Goal: Submit feedback/report problem: Submit feedback/report problem

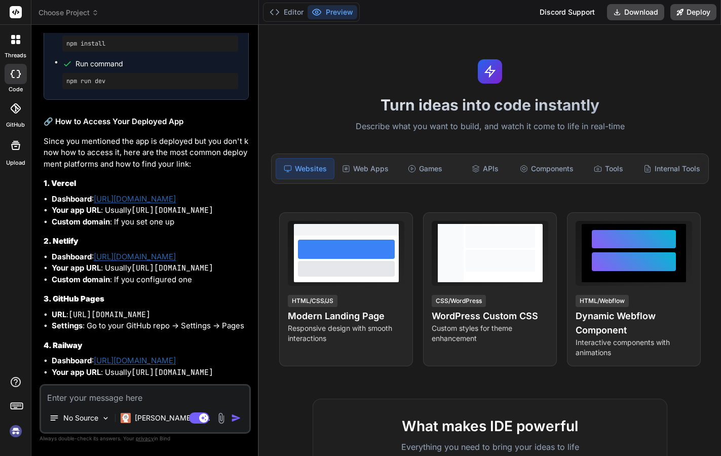
scroll to position [1561, 0]
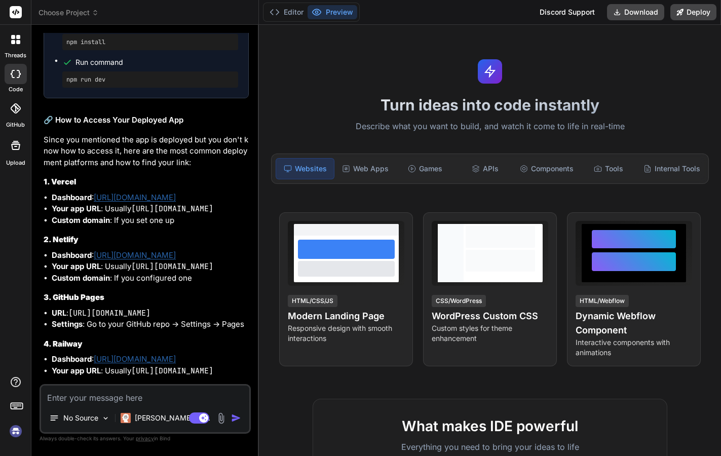
drag, startPoint x: 136, startPoint y: 255, endPoint x: 228, endPoint y: 255, distance: 91.7
click at [213, 261] on code "[URL][DOMAIN_NAME]" at bounding box center [172, 266] width 82 height 10
click at [338, 12] on button "Preview" at bounding box center [333, 12] width 50 height 14
click at [291, 10] on button "Editor" at bounding box center [287, 12] width 42 height 14
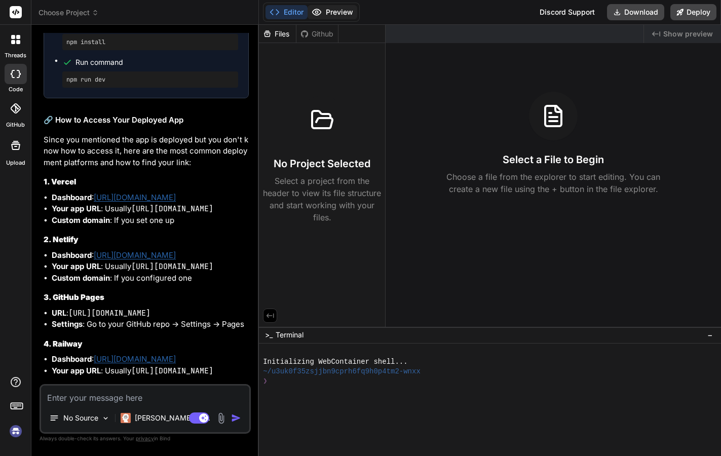
click at [341, 12] on button "Preview" at bounding box center [333, 12] width 50 height 14
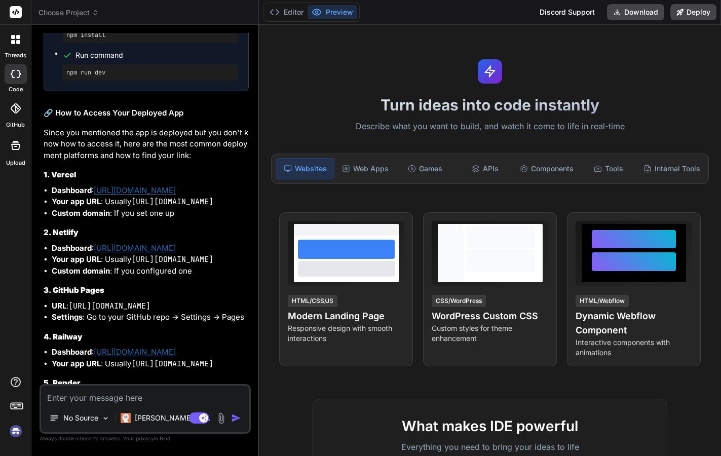
scroll to position [1498, 0]
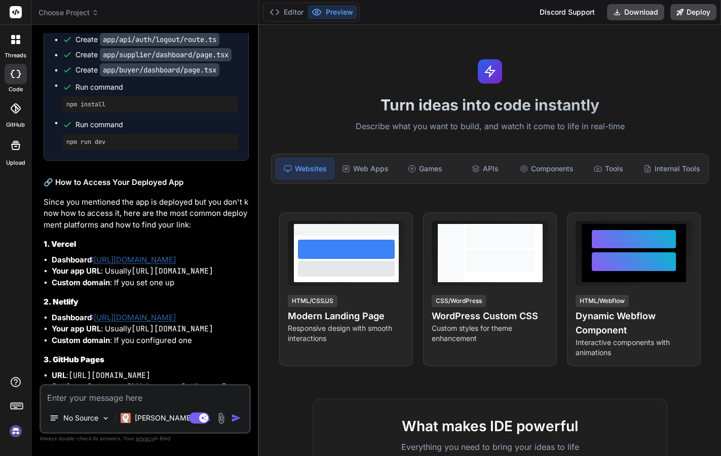
click at [87, 13] on span "Choose Project" at bounding box center [69, 13] width 60 height 10
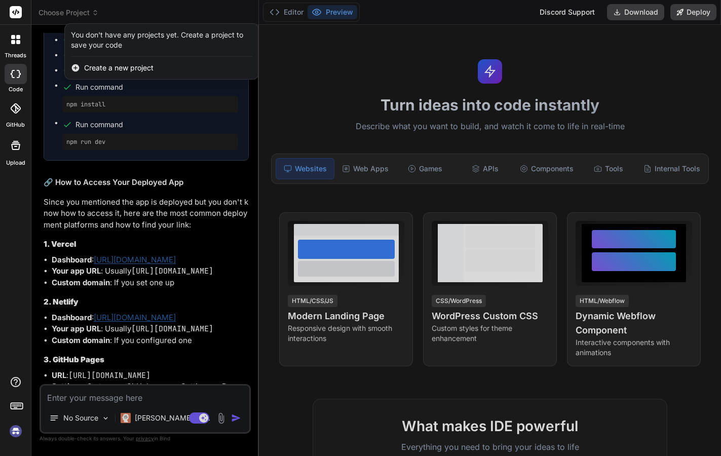
click at [38, 79] on div at bounding box center [360, 228] width 721 height 456
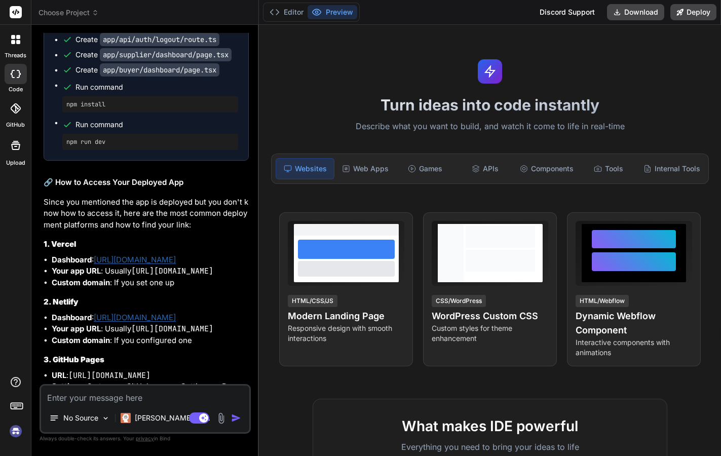
click at [16, 432] on img at bounding box center [15, 431] width 17 height 17
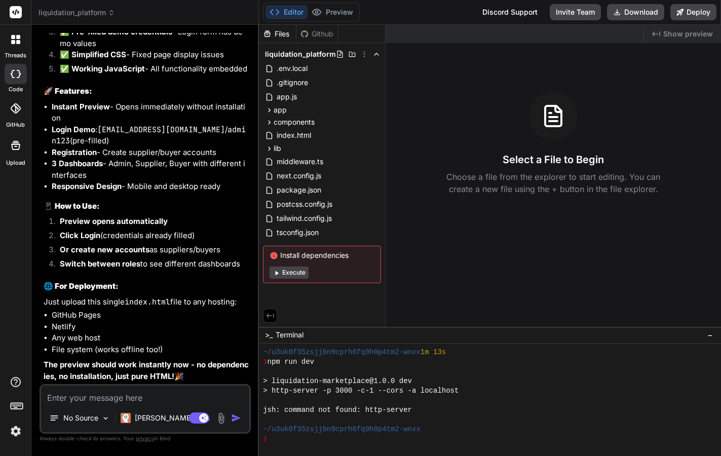
scroll to position [0, 0]
click at [296, 274] on button "Execute" at bounding box center [289, 273] width 39 height 12
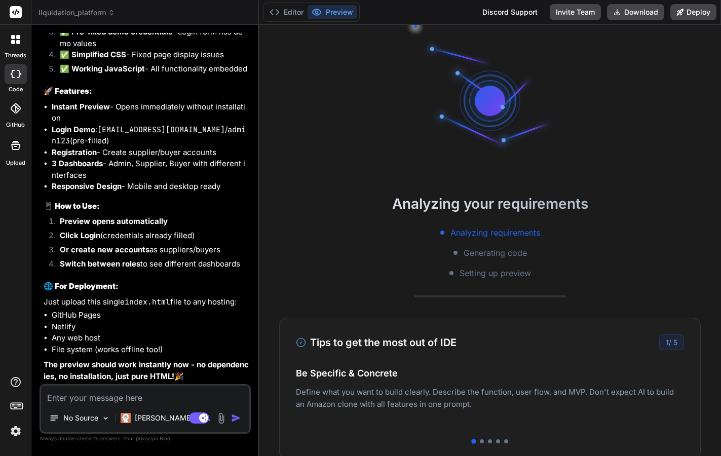
scroll to position [183, 0]
type textarea "x"
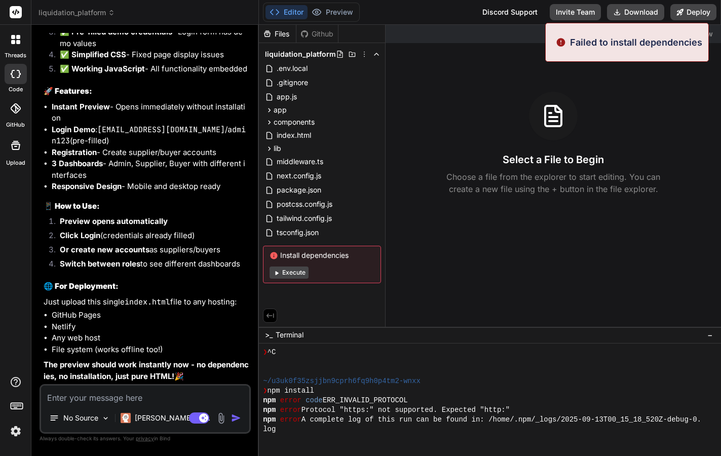
scroll to position [241, 0]
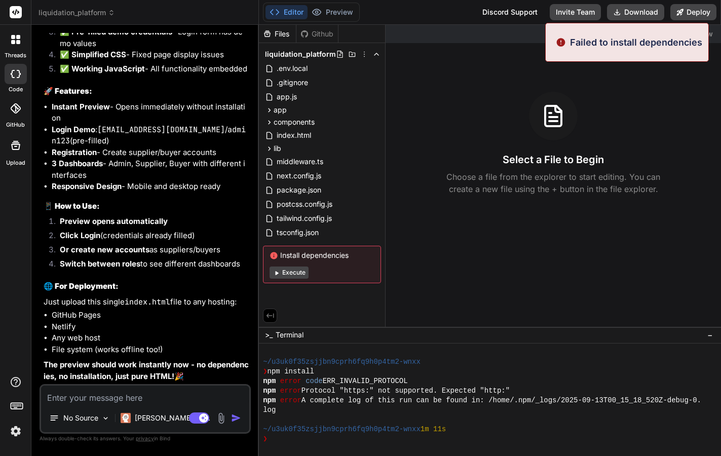
click at [643, 43] on p "Failed to install dependencies" at bounding box center [636, 42] width 132 height 14
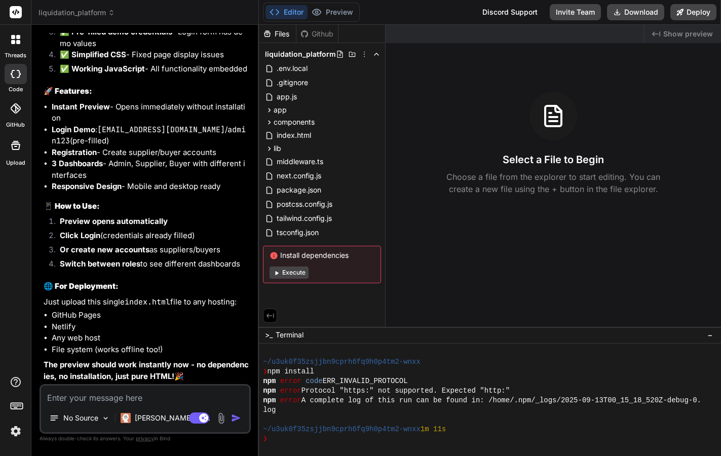
click at [643, 43] on div "Created with Pixso. Show preview Select a File to Begin Choose a file from the …" at bounding box center [553, 176] width 335 height 302
drag, startPoint x: 353, startPoint y: 254, endPoint x: 274, endPoint y: 252, distance: 79.1
click at [274, 252] on span "Install dependencies" at bounding box center [322, 255] width 105 height 10
copy span "Install dependencies"
click at [138, 397] on textarea at bounding box center [145, 395] width 208 height 18
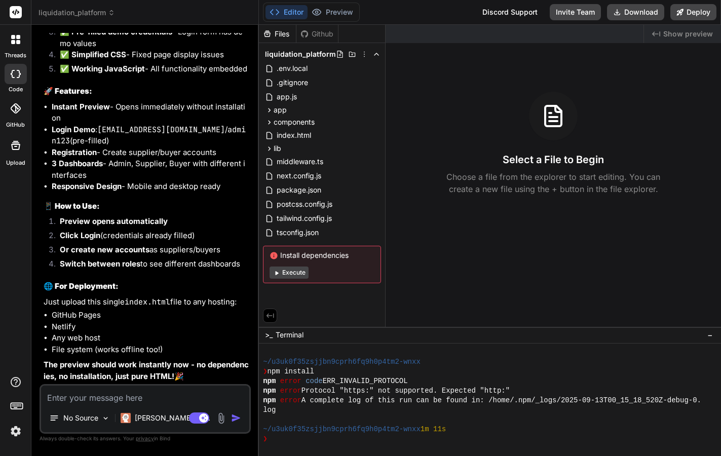
type textarea "F"
type textarea "x"
type textarea "Fi"
type textarea "x"
type textarea "Fin"
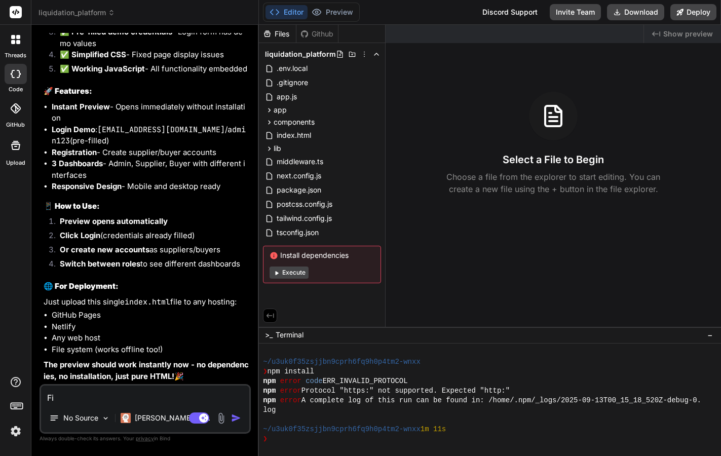
type textarea "x"
type textarea "Find"
type textarea "x"
type textarea "Find"
type textarea "x"
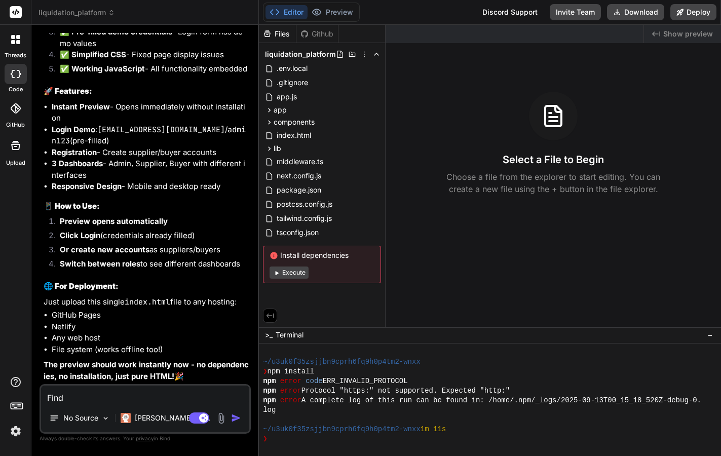
type textarea "Find o"
type textarea "x"
type textarea "Find oi"
type textarea "x"
type textarea "Find o"
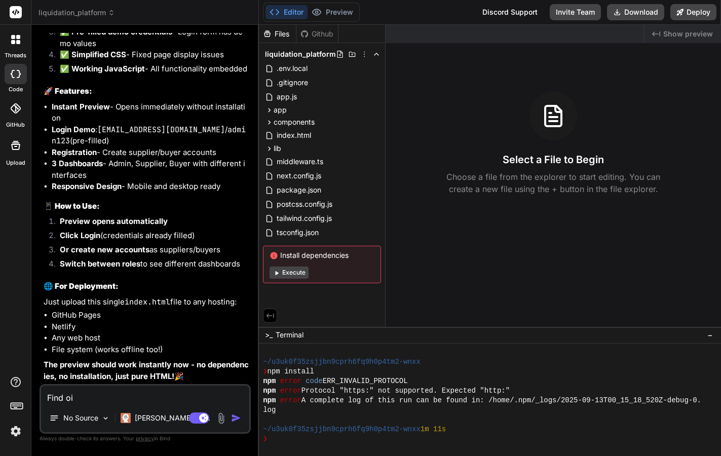
type textarea "x"
type textarea "Find ou"
type textarea "x"
type textarea "Find out"
type textarea "x"
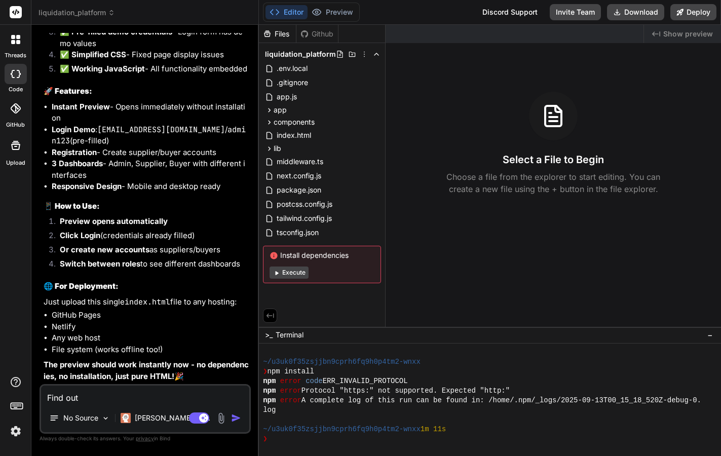
type textarea "Find out"
type textarea "x"
type textarea "Find out w"
type textarea "x"
type textarea "Find out wh"
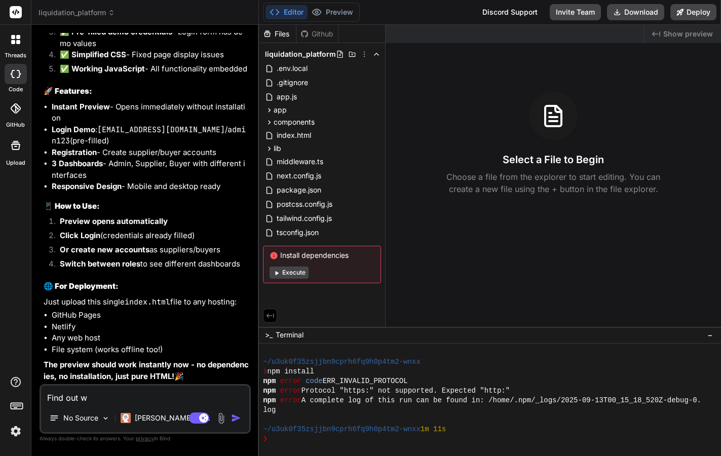
type textarea "x"
type textarea "Find out wha"
type textarea "x"
type textarea "Find out wh"
type textarea "x"
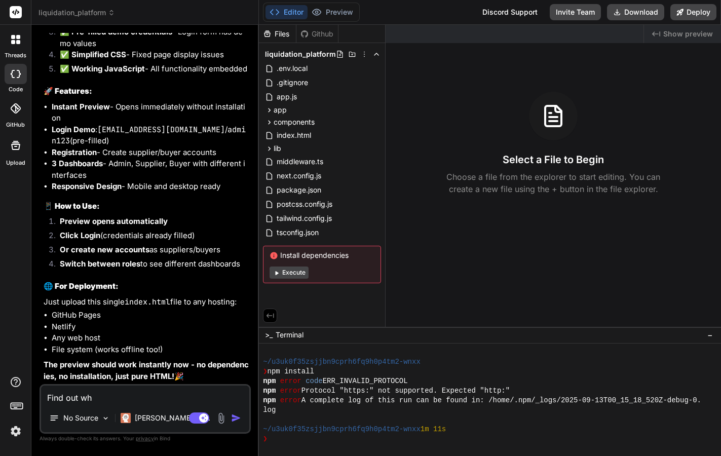
type textarea "Find out why"
type textarea "x"
type textarea "Find out why"
type textarea "x"
type textarea "Find out why a"
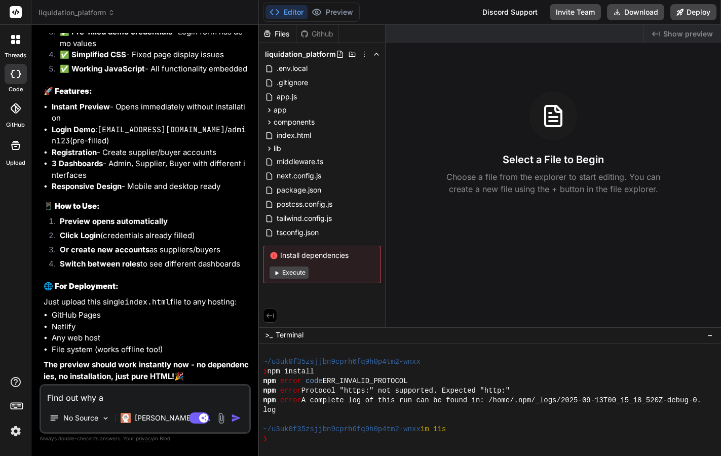
type textarea "x"
type textarea "Find out why al"
type textarea "x"
type textarea "Find out why alw"
type textarea "x"
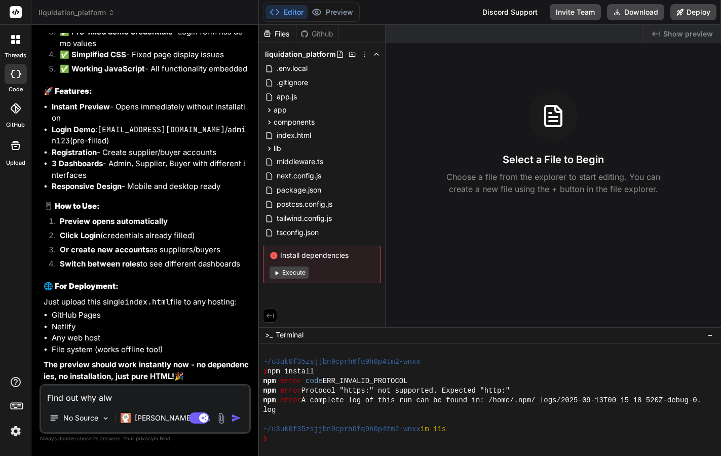
type textarea "Find out why [PERSON_NAME]"
type textarea "x"
type textarea "Find out why [PERSON_NAME]"
type textarea "x"
type textarea "Find out why [PERSON_NAME]"
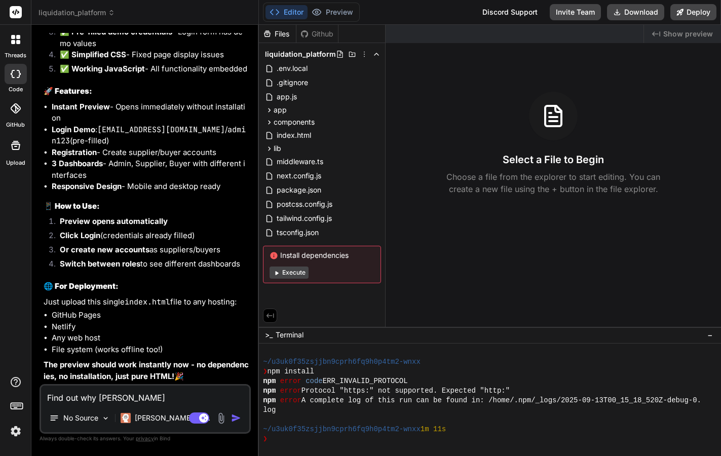
type textarea "x"
type textarea "Find out why alw"
type textarea "x"
type textarea "Find out why [PERSON_NAME]"
type textarea "x"
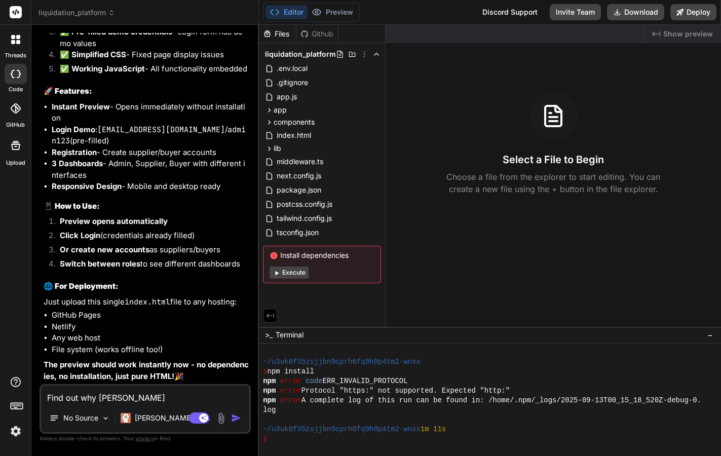
type textarea "Find out why [PERSON_NAME]"
type textarea "x"
type textarea "Find out why always"
type textarea "x"
type textarea "Find out why always"
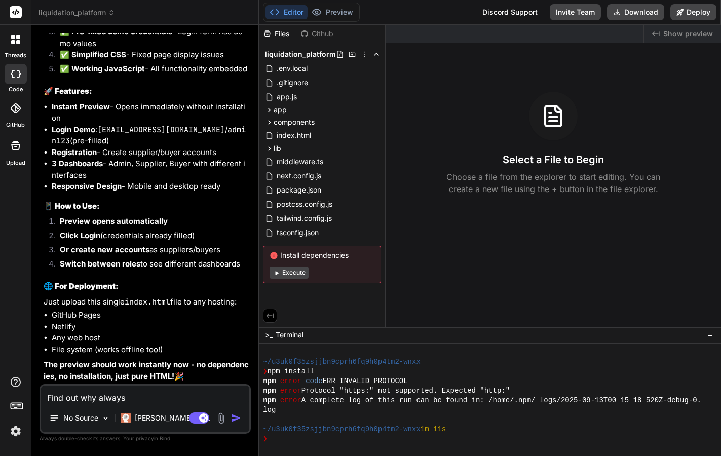
type textarea "x"
type textarea "Find out why always ""
type textarea "x"
type textarea "Find out why always "f"
type textarea "x"
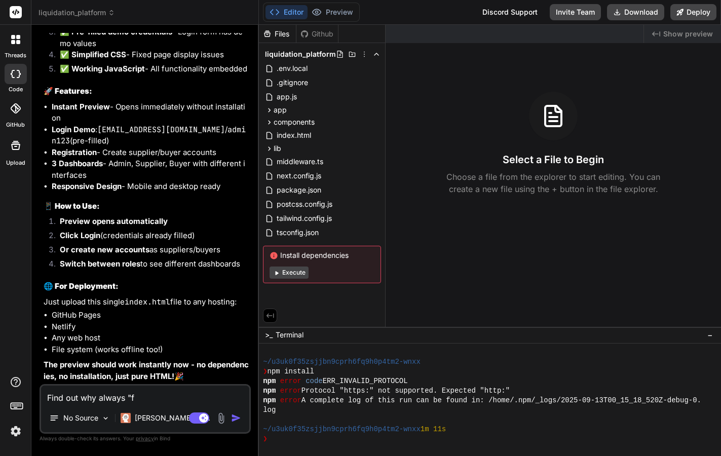
type textarea "Find out why always "fa"
type textarea "x"
type textarea "Find out why always "fai"
type textarea "x"
type textarea "Find out why always "fail"
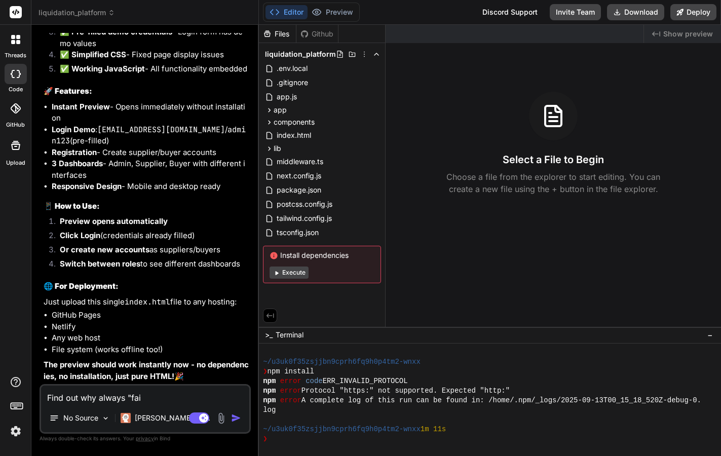
type textarea "x"
type textarea "Find out why always "[PERSON_NAME]"
type textarea "x"
type textarea "Find out why always "failed"
type textarea "x"
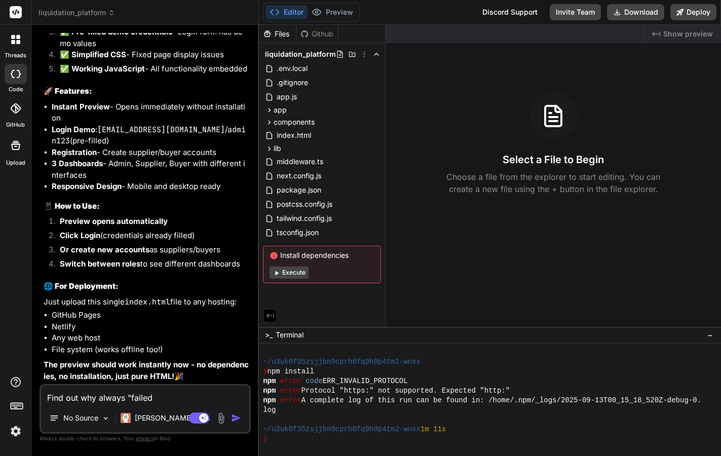
type textarea "Find out why always "failed"
type textarea "x"
type textarea "Find out why always "failed t"
type textarea "x"
type textarea "Find out why always "failed to"
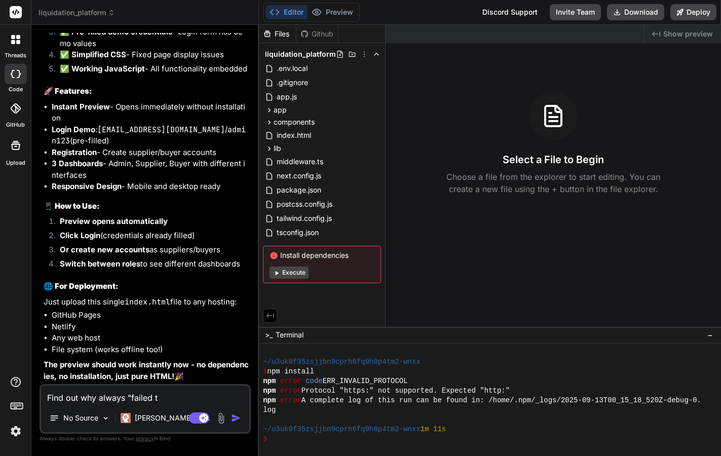
type textarea "x"
type textarea "Find out why always "failed to"
type textarea "x"
paste textarea "Install dependencies"
type textarea "Find out why always "failed to Install dependencies"
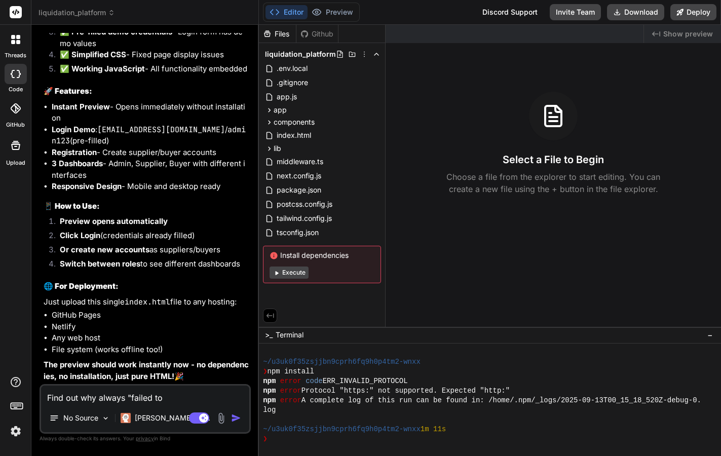
type textarea "x"
type textarea "Find out why always "failed to Install dependencies""
type textarea "x"
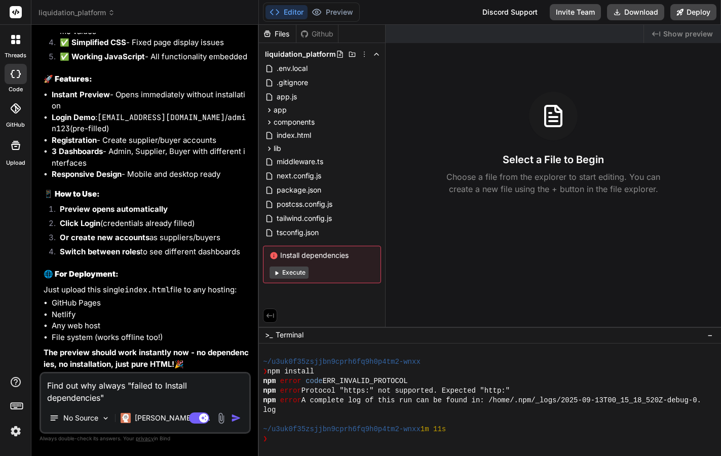
click at [166, 385] on textarea "Find out why always "failed to Install dependencies"" at bounding box center [145, 388] width 208 height 30
type textarea "Find out why always "failed to nstall dependencies""
type textarea "x"
type textarea "Find out why always "failed to install dependencies""
type textarea "x"
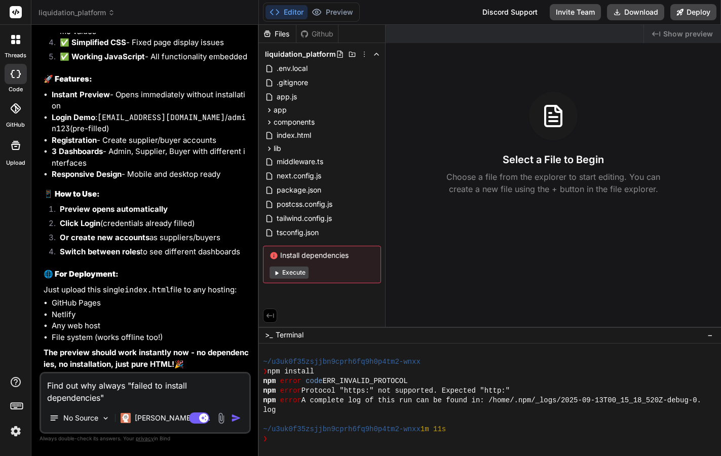
type textarea "Find out why always "failed to install dependencies""
click at [237, 421] on img "button" at bounding box center [236, 418] width 10 height 10
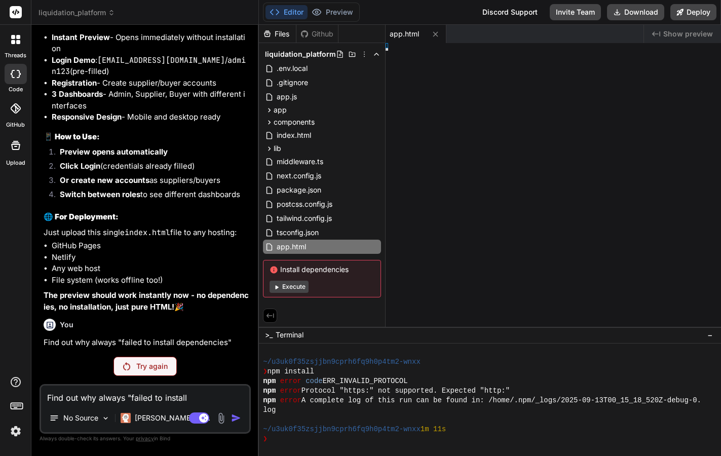
scroll to position [3942, 0]
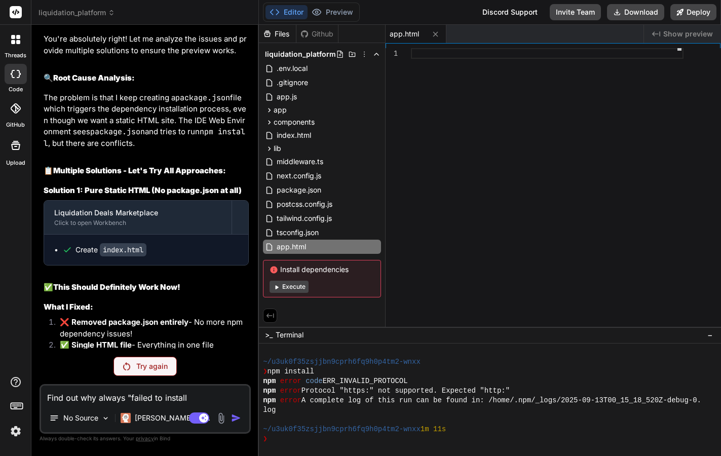
click at [220, 14] on div "liquidation_platform" at bounding box center [145, 13] width 213 height 10
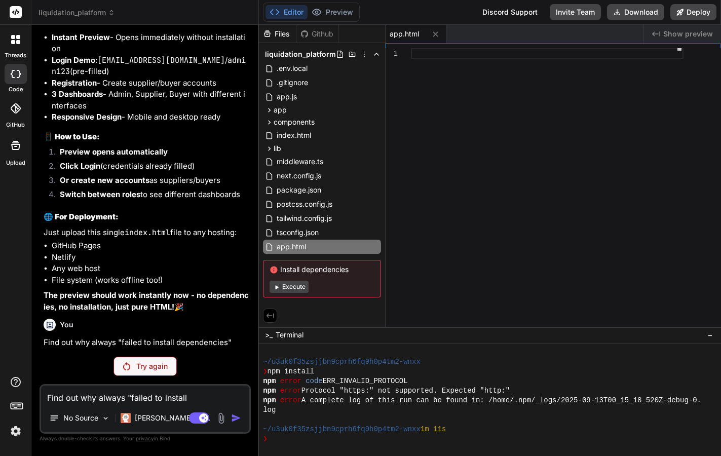
scroll to position [4355, 0]
click at [160, 370] on p "Try again" at bounding box center [151, 366] width 31 height 10
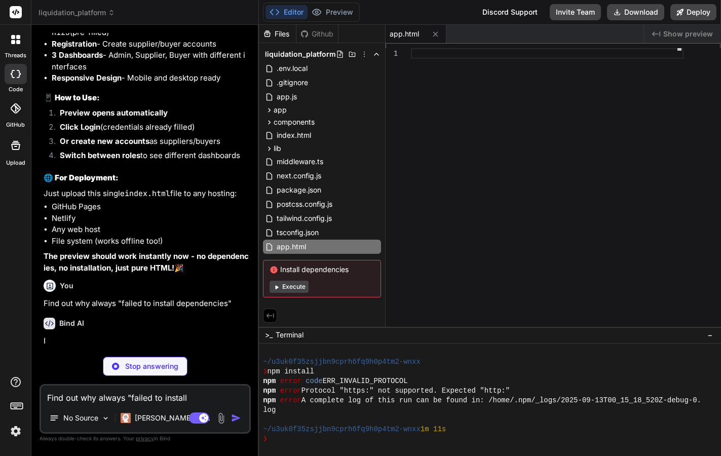
scroll to position [4381, 0]
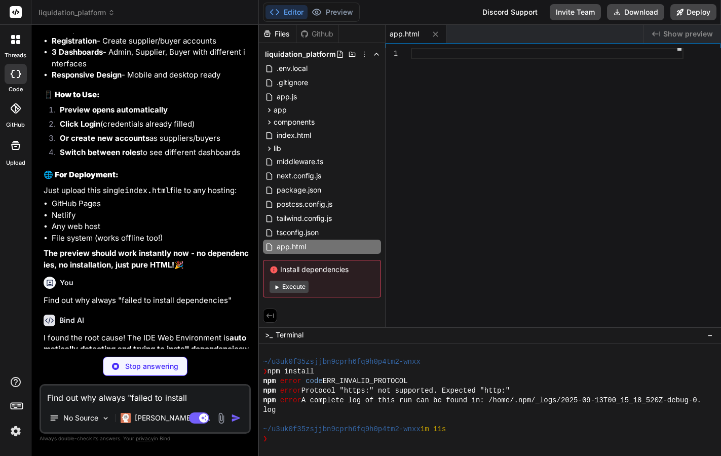
type textarea "x"
type textarea "} // Initialize console.log('🚀 Liquidation Hub loaded successfully!'); </script…"
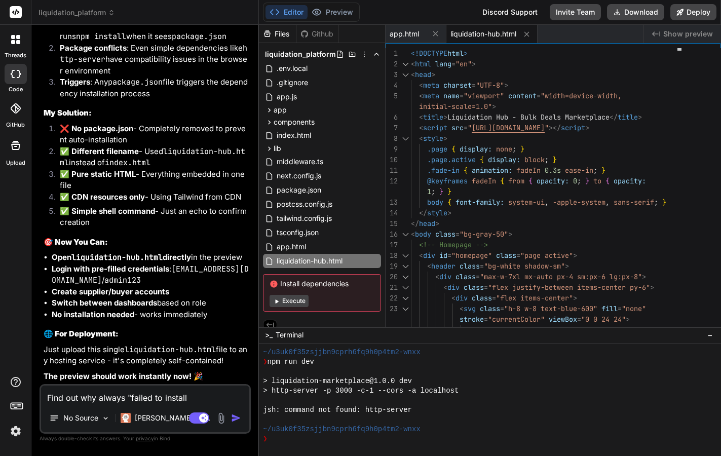
scroll to position [5073, 0]
click at [293, 302] on button "Execute" at bounding box center [289, 301] width 39 height 12
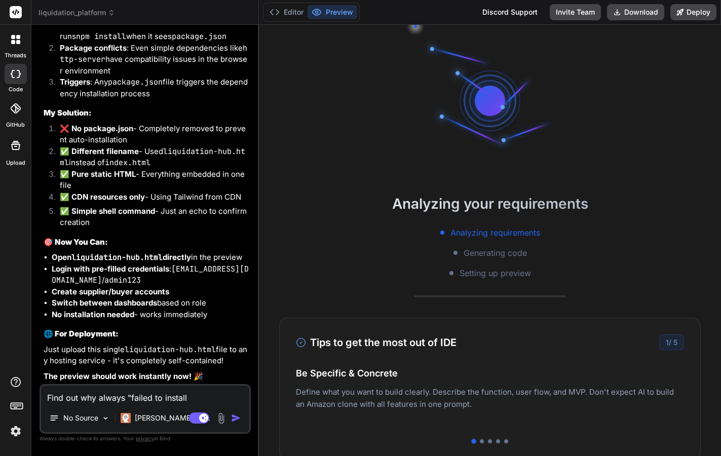
scroll to position [0, 0]
type textarea "x"
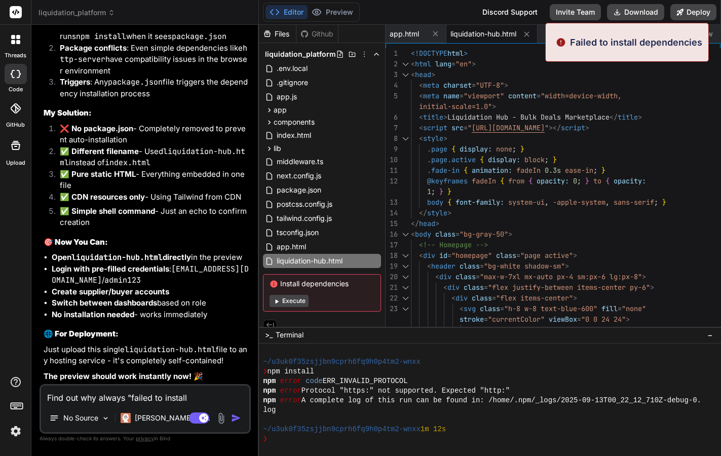
scroll to position [462, 0]
click at [648, 43] on p "Failed to install dependencies" at bounding box center [636, 42] width 132 height 14
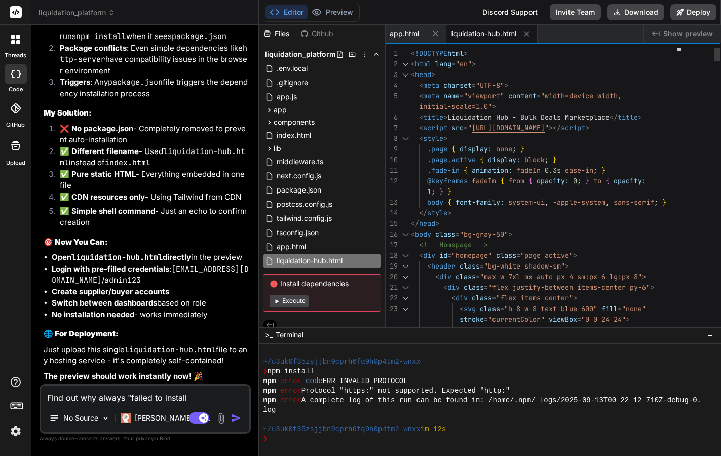
click at [648, 43] on div "1 2 3 4 5 6 7 8 9 10 11 12 13 14 15 16 17 18 19 20 21 22 23 24 <!DOCTYPE html >…" at bounding box center [553, 184] width 335 height 283
click at [106, 401] on textarea "Find out why always "failed to install dependencies"" at bounding box center [145, 395] width 208 height 18
type textarea "S"
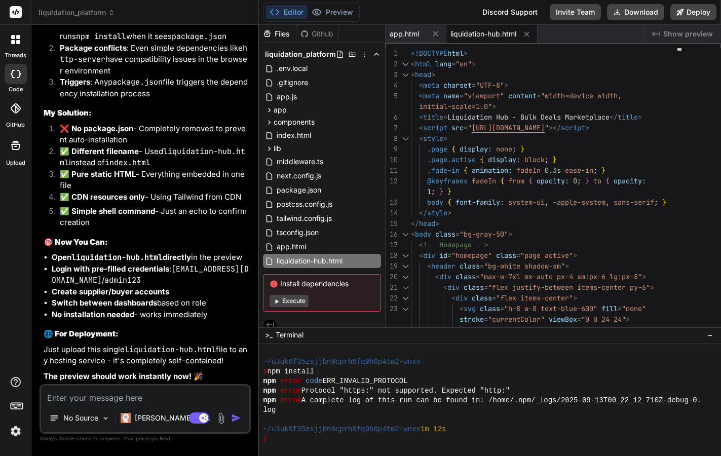
type textarea "x"
type textarea "St"
type textarea "x"
type textarea "Sti"
type textarea "x"
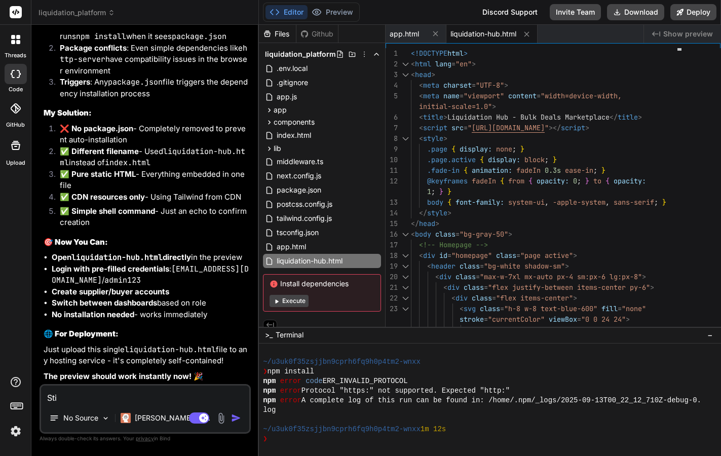
type textarea "Stil"
type textarea "x"
type textarea "Still"
type textarea "x"
type textarea "Still,"
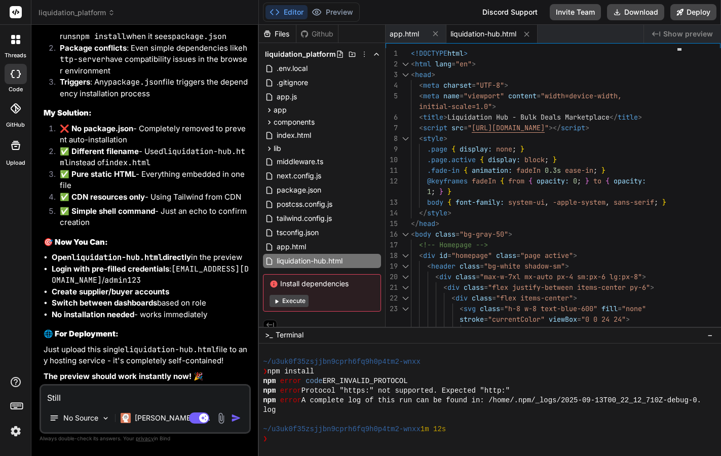
type textarea "x"
type textarea "Still,"
type textarea "x"
type textarea "Still, ""
type textarea "x"
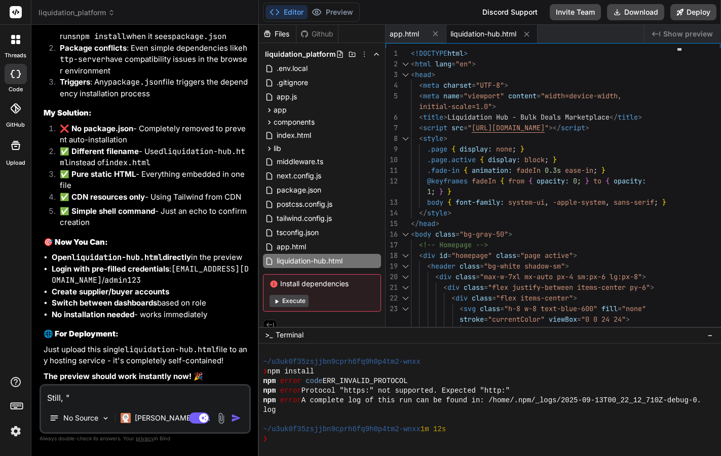
type textarea "Still, "f"
type textarea "x"
type textarea "Still, "fa"
type textarea "x"
type textarea "Still, "fai"
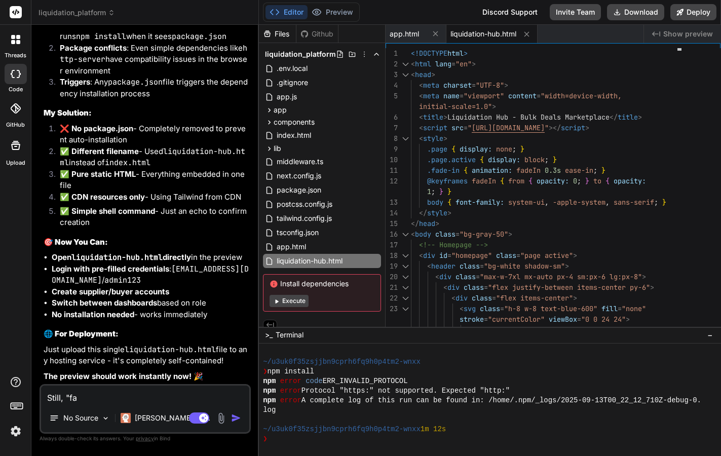
type textarea "x"
type textarea "Still, "fail"
type textarea "x"
type textarea "Still, "[PERSON_NAME]"
type textarea "x"
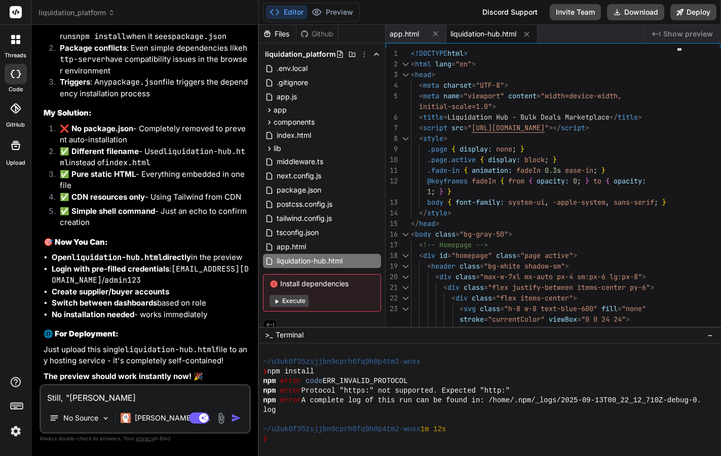
type textarea "Still, "failed"
type textarea "x"
type textarea "Still, "failed"
type textarea "x"
paste textarea "Install dependencies"
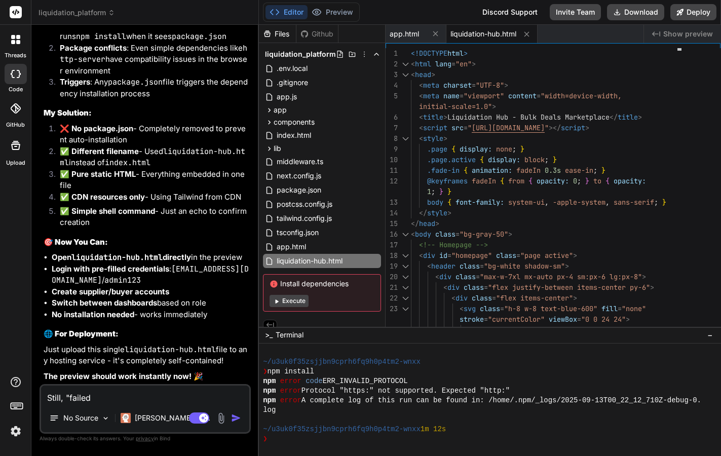
type textarea "Still, "failed Install dependencies"
type textarea "x"
click at [95, 397] on textarea "Still, "failed Install dependencies" at bounding box center [145, 395] width 208 height 18
type textarea "Still, "failed nstall dependencies"
type textarea "x"
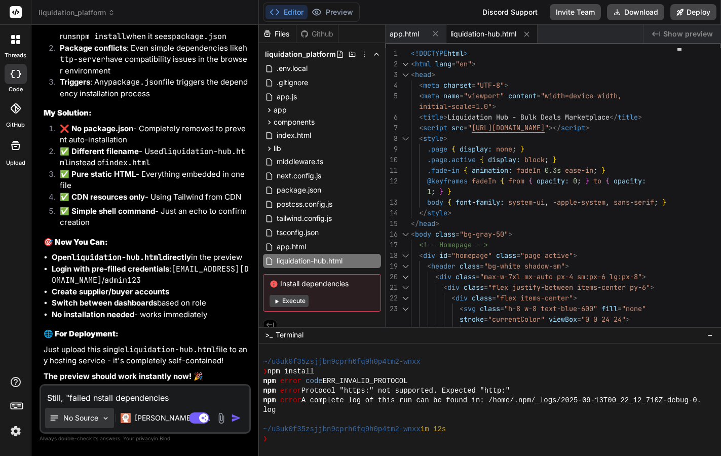
type textarea "Still, "failed install dependencies"
type textarea "x"
click at [184, 396] on textarea "Still, "failed install dependencies" at bounding box center [145, 395] width 208 height 18
type textarea "Still, "failed install dependencies""
type textarea "x"
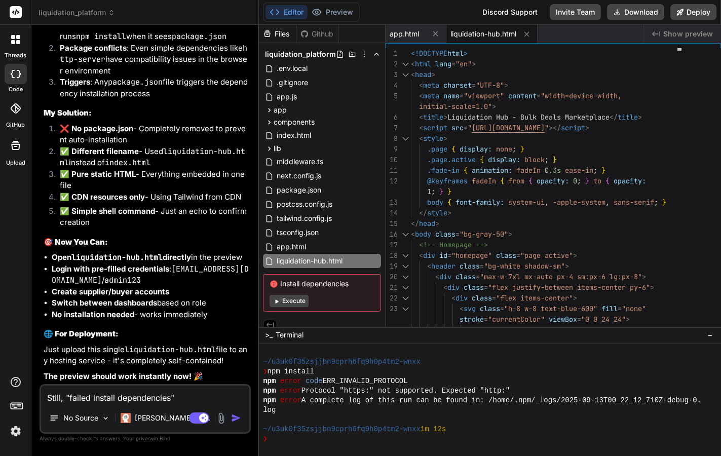
type textarea "Still, "failed install dependencies""
type textarea "x"
type textarea "Still, "failed install dependencies" I"
type textarea "x"
type textarea "Still, "failed install dependencies""
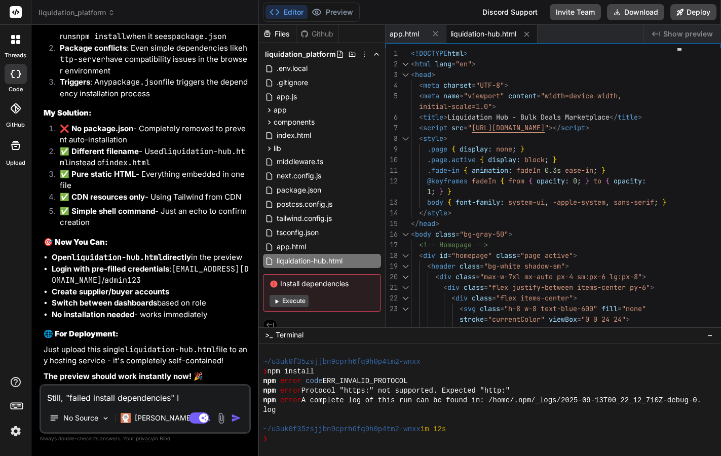
type textarea "x"
type textarea "Still, "failed install dependencies""
type textarea "x"
type textarea "Still, "failed install dependencies","
type textarea "x"
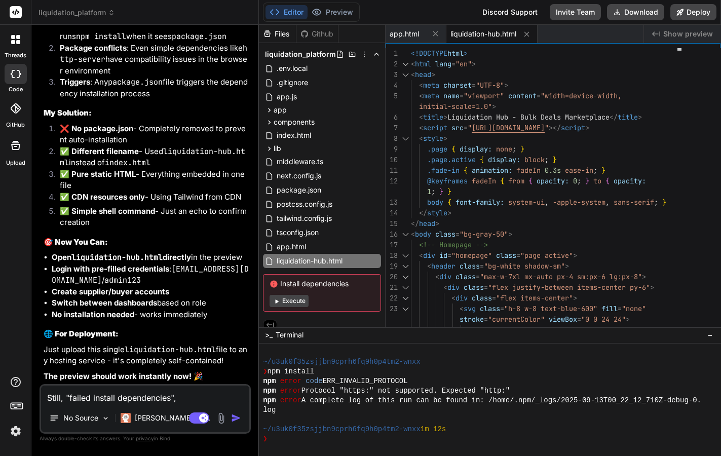
type textarea "Still, "failed install dependencies","
type textarea "x"
type textarea "Still, "failed install dependencies", I"
type textarea "x"
type textarea "Still, "failed install dependencies", I"
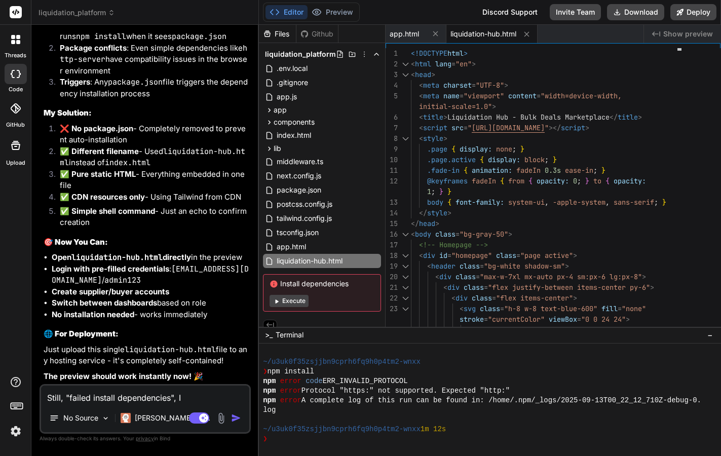
type textarea "x"
type textarea "Still, "failed install dependencies", I m"
type textarea "x"
type textarea "Still, "failed install dependencies", I mu"
type textarea "x"
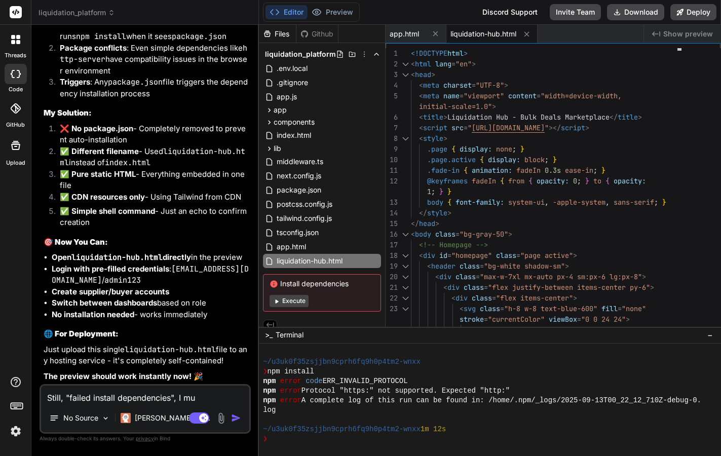
type textarea "Still, "failed install dependencies", I mus"
type textarea "x"
type textarea "Still, "failed install dependencies", I must"
type textarea "x"
type textarea "Still, "failed install dependencies", I must"
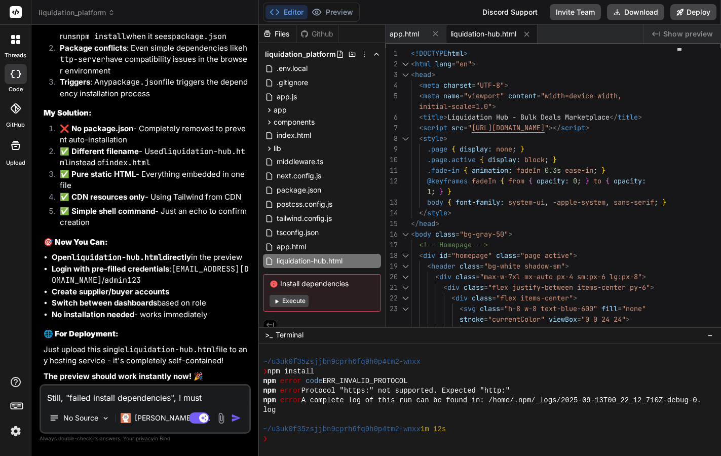
type textarea "x"
type textarea "Still, "failed install dependencies", I must s"
type textarea "x"
type textarea "Still, "failed install dependencies", I must se"
type textarea "x"
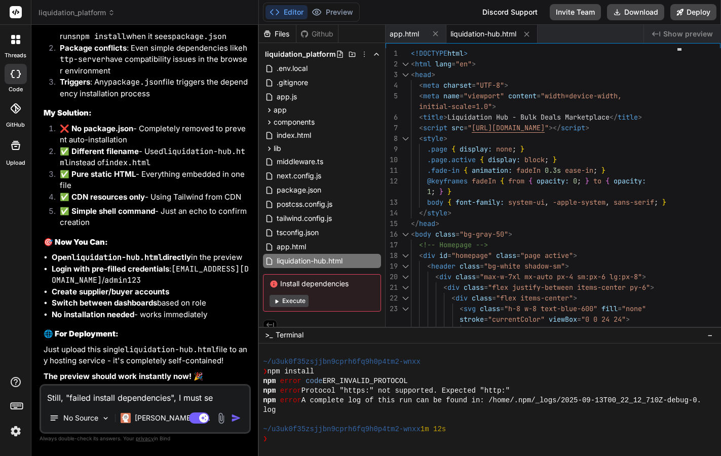
type textarea "Still, "failed install dependencies", I must see"
type textarea "x"
type textarea "Still, "failed install dependencies", I must see"
type textarea "x"
type textarea "Still, "failed install dependencies", I must see t"
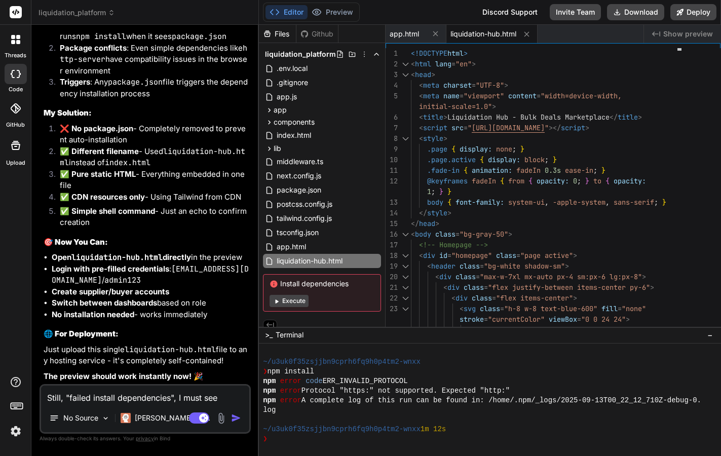
type textarea "x"
type textarea "Still, "failed install dependencies", I must see th"
type textarea "x"
type textarea "Still, "failed install dependencies", I must see the"
type textarea "x"
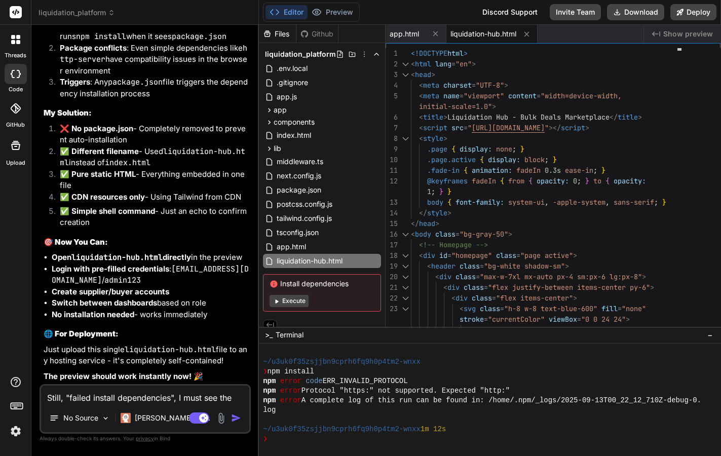
type textarea "Still, "failed install dependencies", I must see the"
type textarea "x"
type textarea "Still, "failed install dependencies", I must see the p"
type textarea "x"
type textarea "Still, "failed install dependencies", I must see the pr"
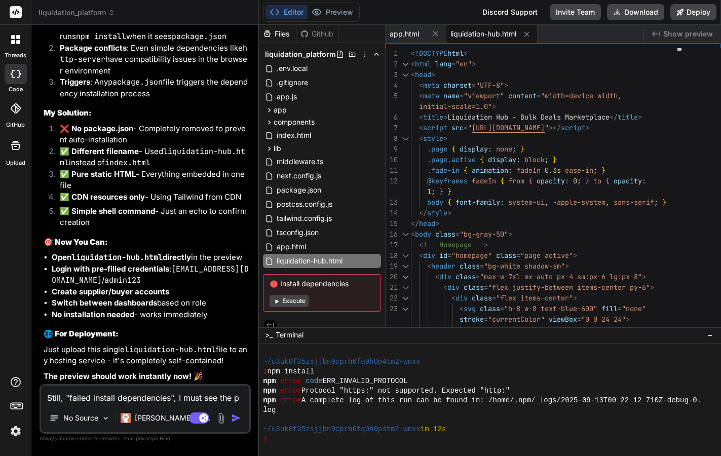
type textarea "x"
type textarea "Still, "failed install dependencies", I must see the pre"
type textarea "x"
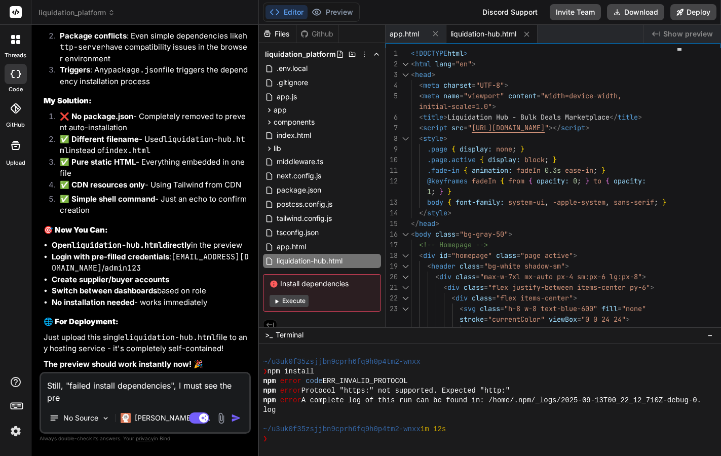
type textarea "Still, "failed install dependencies", I must see the prev"
type textarea "x"
type textarea "Still, "failed install dependencies", I must see the previ"
type textarea "x"
type textarea "Still, "failed install dependencies", I must see the previw"
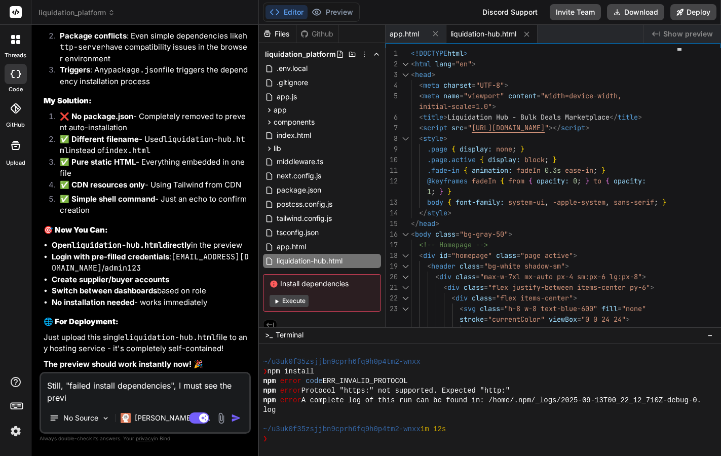
type textarea "x"
type textarea "Still, "failed install dependencies", I must see the previwe"
type textarea "x"
type textarea "Still, "failed install dependencies", I must see the preview"
type textarea "x"
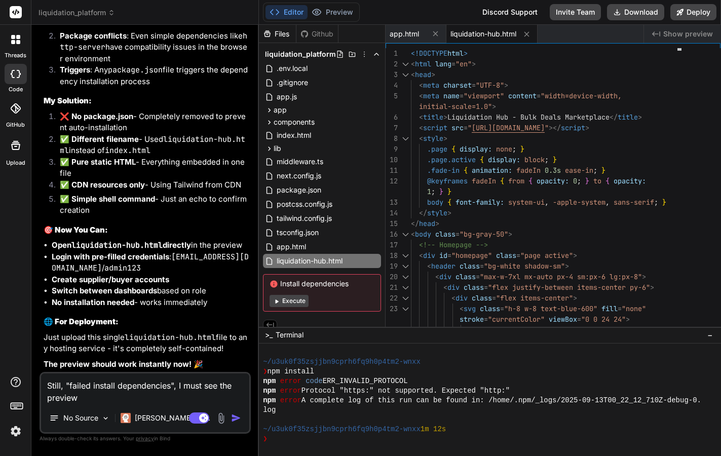
type textarea "Still, "failed install dependencies", I must see the preview h"
type textarea "x"
type textarea "Still, "failed install dependencies", I must see the preview he"
type textarea "x"
type textarea "Still, "failed install dependencies", I must see the preview her"
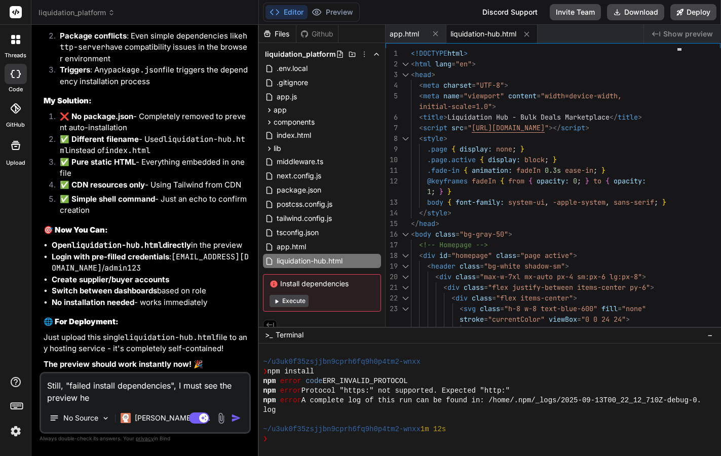
type textarea "x"
type textarea "Still, "failed install dependencies", I must see the preview here"
type textarea "x"
type textarea "Still, "failed install dependencies", I must see the preview here,"
type textarea "x"
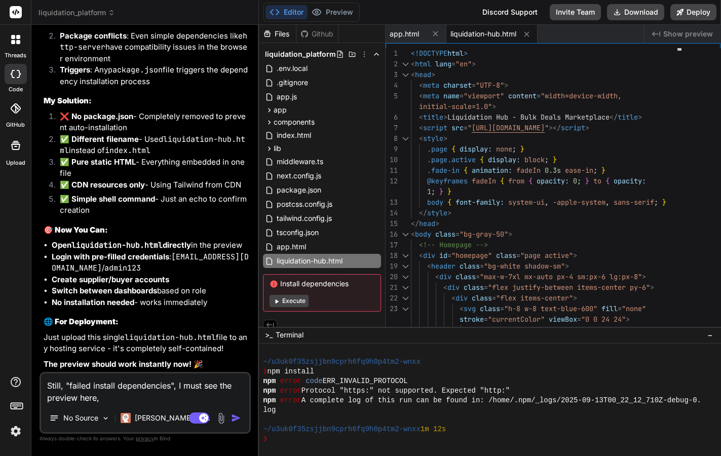
type textarea "Still, "failed install dependencies", I must see the preview here,"
type textarea "x"
type textarea "Still, "failed install dependencies", I must see the preview here, y"
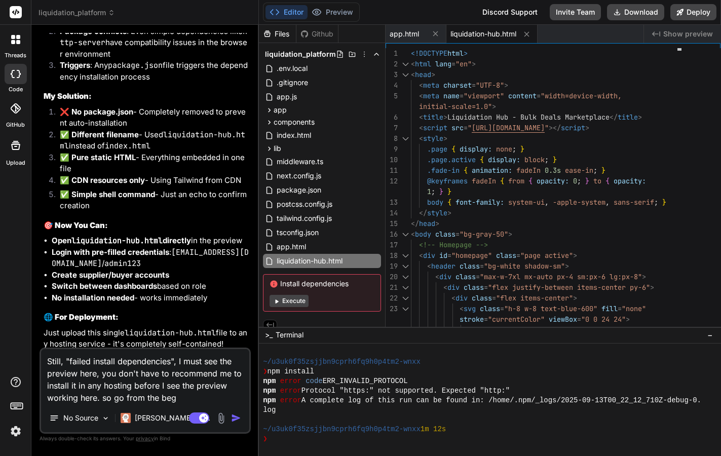
click at [184, 396] on textarea "Still, "failed install dependencies", I must see the preview here, you don't ha…" at bounding box center [145, 376] width 208 height 55
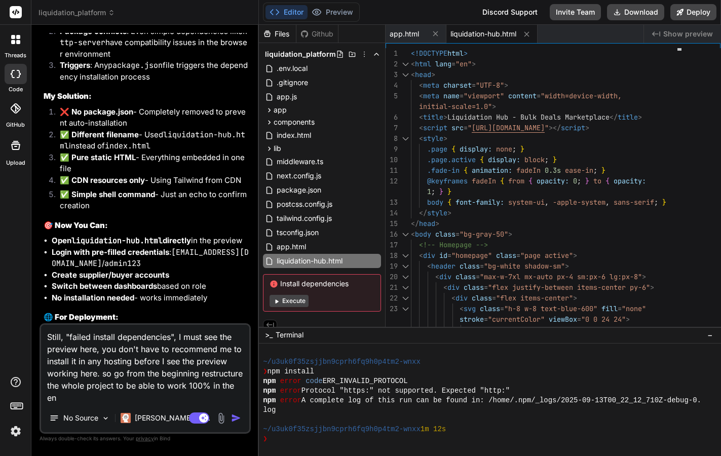
scroll to position [0, 0]
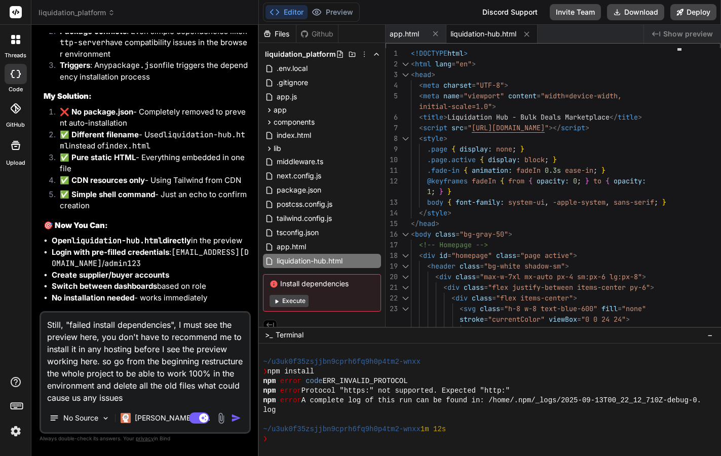
click at [238, 421] on img "button" at bounding box center [236, 418] width 10 height 10
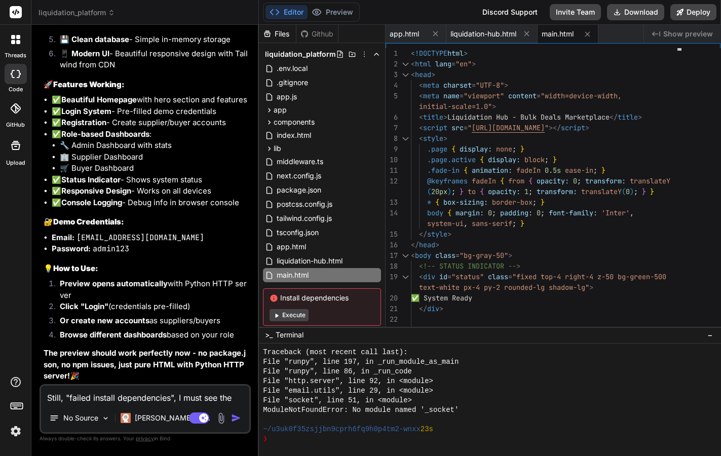
scroll to position [5851, 0]
click at [290, 315] on button "Execute" at bounding box center [289, 315] width 39 height 12
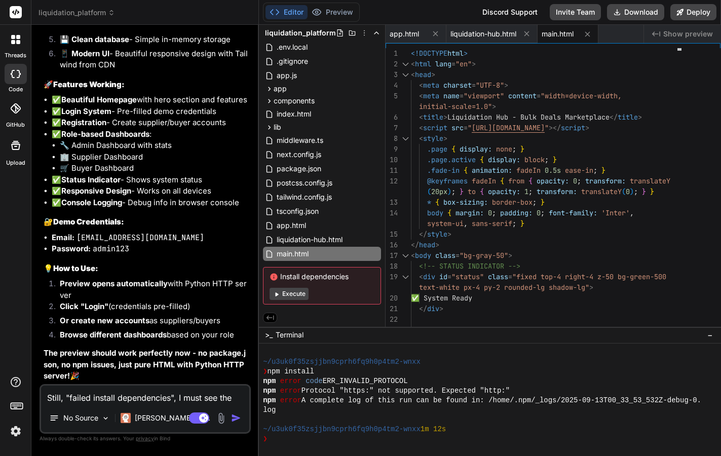
scroll to position [21, 0]
click at [289, 76] on span "app.js" at bounding box center [287, 75] width 22 height 12
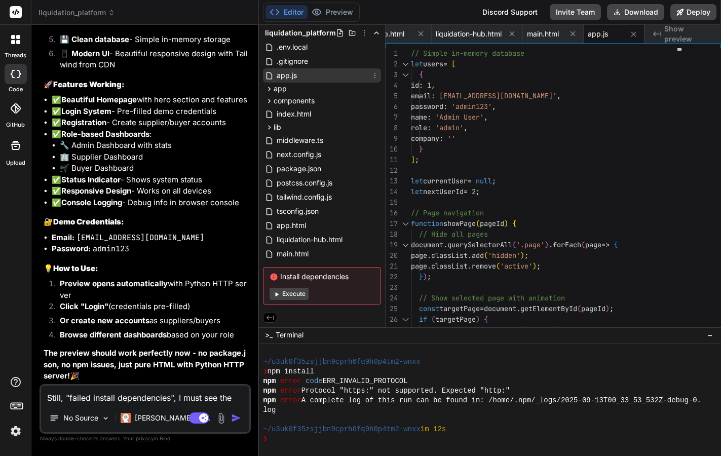
click at [373, 75] on icon at bounding box center [375, 75] width 8 height 8
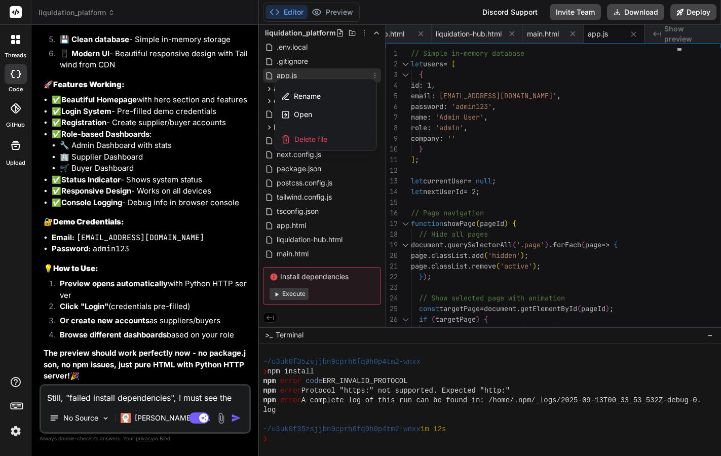
click at [332, 172] on div at bounding box center [490, 240] width 462 height 431
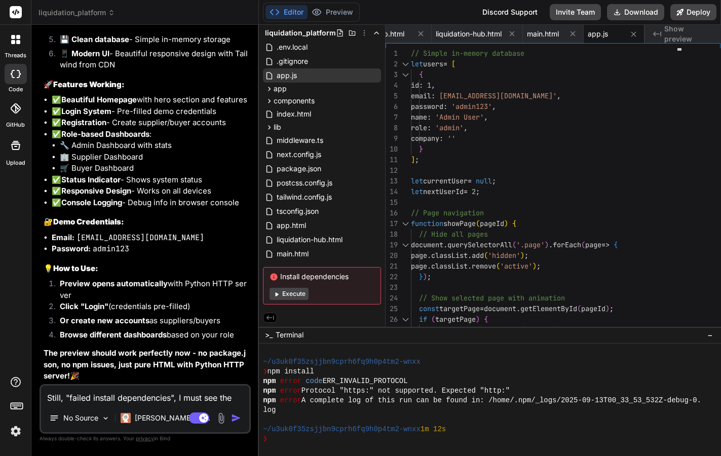
click at [104, 398] on textarea "Still, "failed install dependencies", I must see the preview here, you don't ha…" at bounding box center [145, 395] width 208 height 18
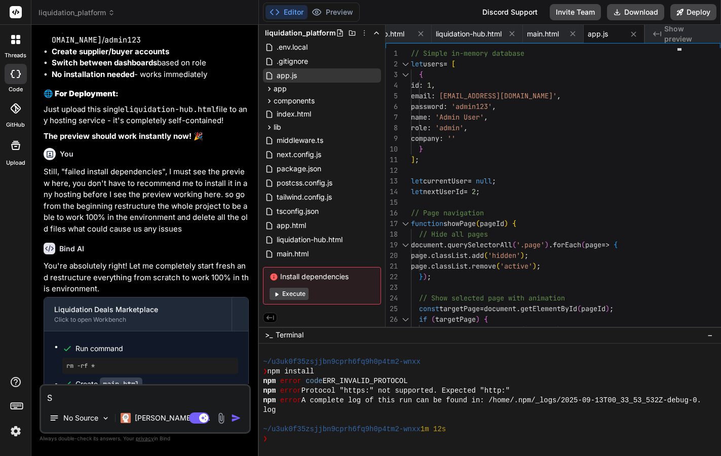
scroll to position [5297, 0]
drag, startPoint x: 44, startPoint y: 190, endPoint x: 164, endPoint y: 185, distance: 120.2
click at [164, 185] on p "Still, "failed install dependencies", I must see the preview here, you don't ha…" at bounding box center [146, 200] width 205 height 68
copy p "Still, "failed install dependencies","
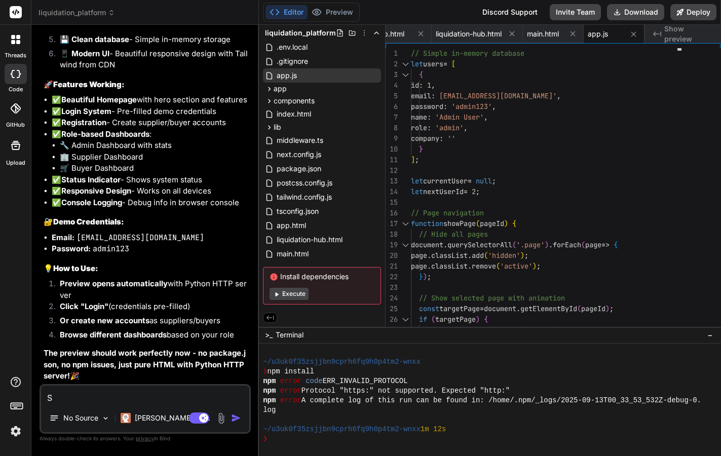
scroll to position [5851, 0]
click at [111, 391] on textarea "S" at bounding box center [145, 395] width 208 height 18
click at [111, 390] on textarea "S" at bounding box center [145, 395] width 208 height 18
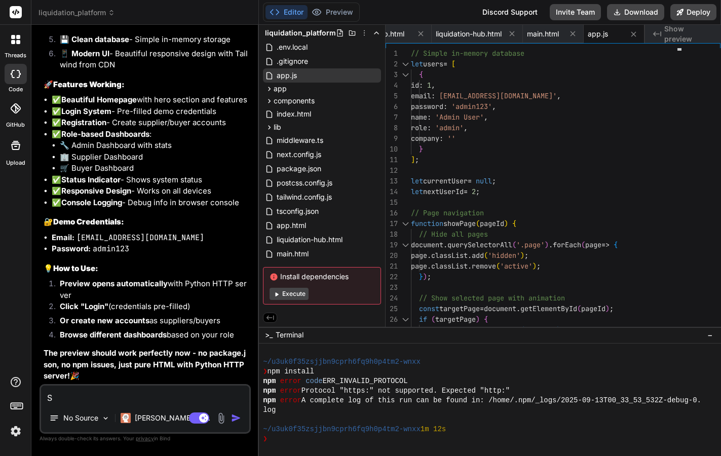
paste textarea "till, "failed install dependencies","
click at [92, 397] on textarea "Still, "failed install dependencies"," at bounding box center [145, 395] width 208 height 18
click at [66, 397] on textarea "Still, "failed to install dependencies"," at bounding box center [145, 395] width 208 height 18
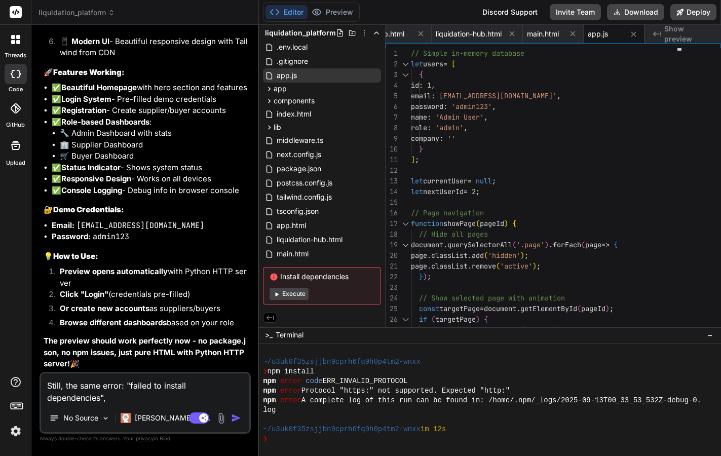
click at [117, 400] on textarea "Still, the same error: "failed to install dependencies"," at bounding box center [145, 388] width 208 height 30
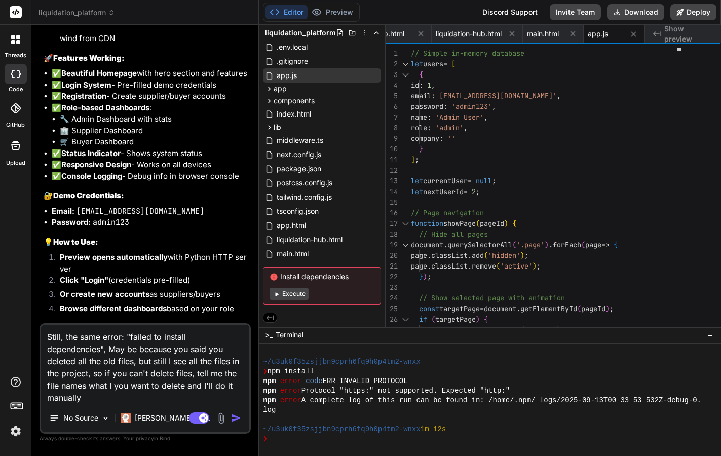
click at [236, 416] on img "button" at bounding box center [236, 418] width 10 height 10
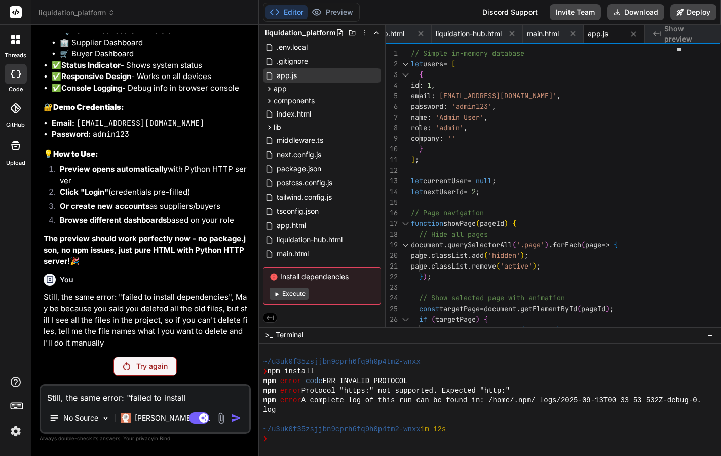
scroll to position [5965, 0]
click at [155, 365] on p "Try again" at bounding box center [151, 366] width 31 height 10
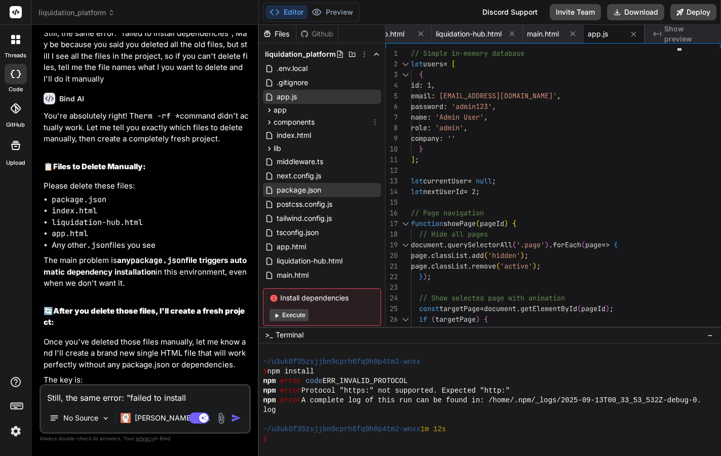
scroll to position [0, 0]
click at [318, 192] on span "package.json" at bounding box center [299, 190] width 47 height 12
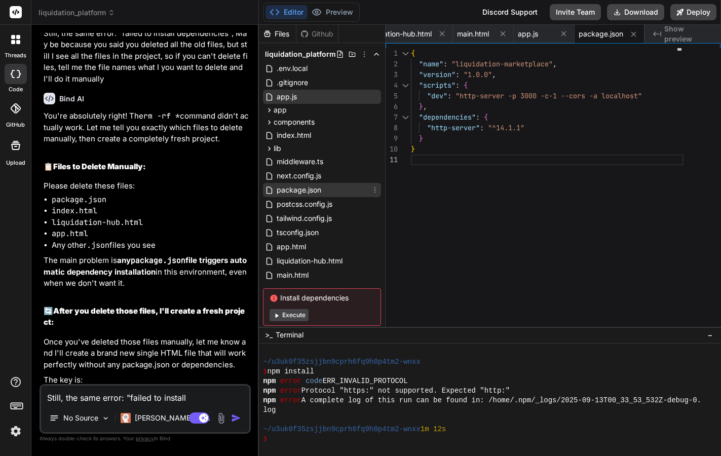
click at [373, 193] on icon at bounding box center [375, 190] width 8 height 8
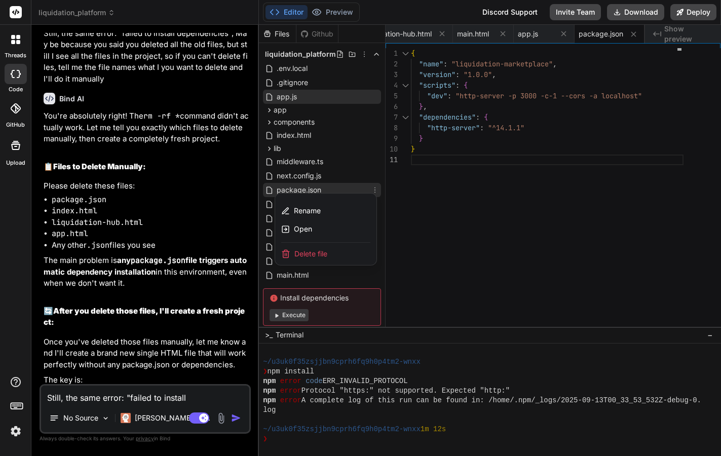
click at [327, 253] on div "Delete file" at bounding box center [325, 254] width 101 height 22
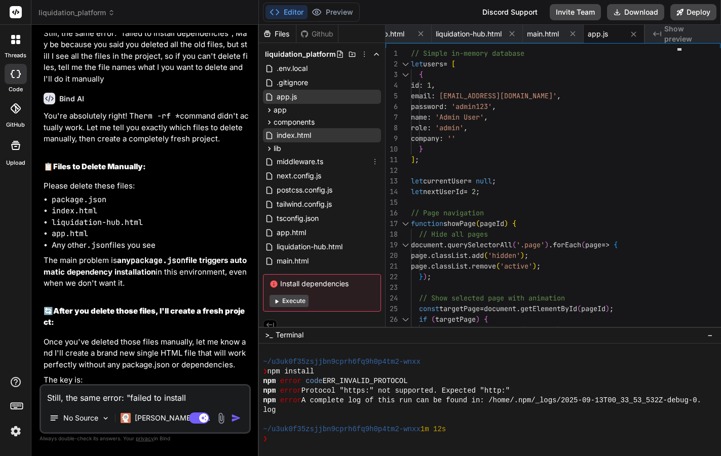
scroll to position [0, 0]
click at [317, 134] on div "index.html" at bounding box center [322, 135] width 118 height 14
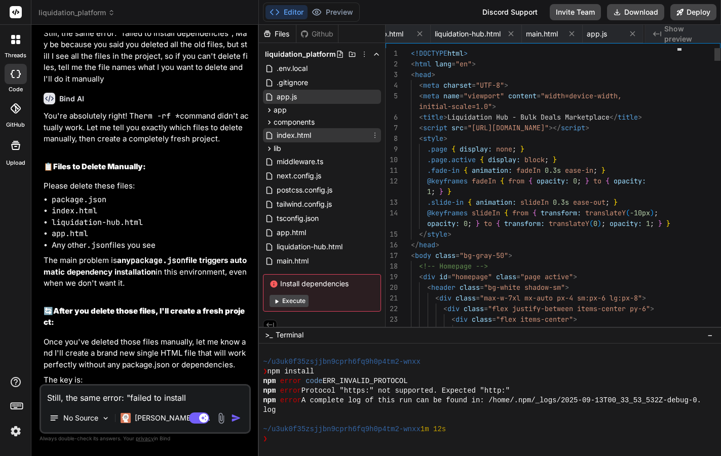
scroll to position [0, 77]
click at [372, 135] on icon at bounding box center [375, 135] width 8 height 8
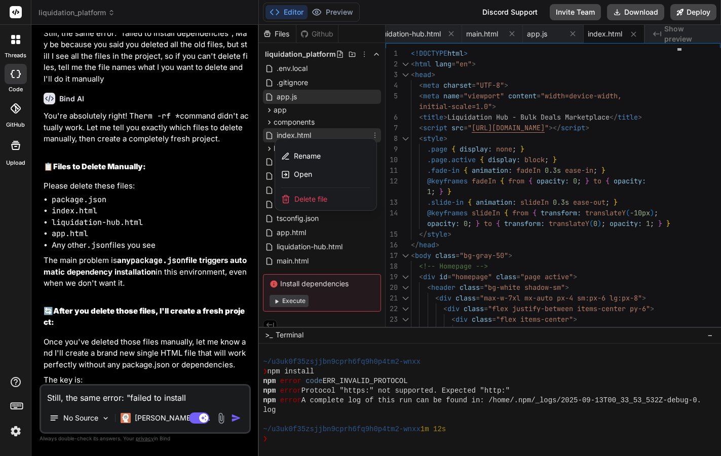
click at [333, 198] on div "Delete file" at bounding box center [325, 199] width 101 height 22
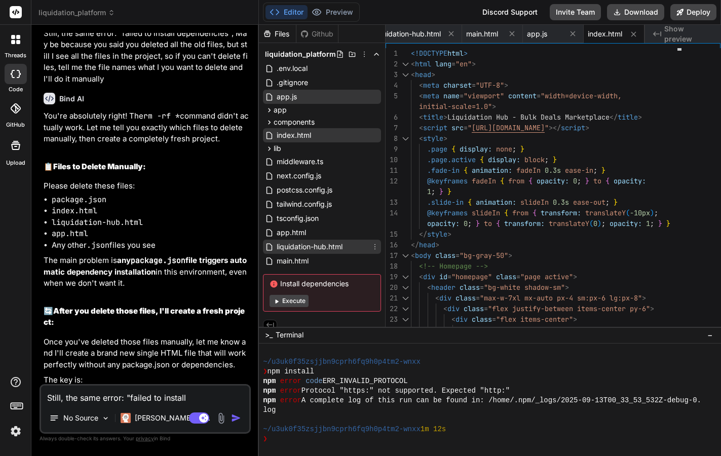
click at [374, 250] on icon at bounding box center [375, 247] width 8 height 8
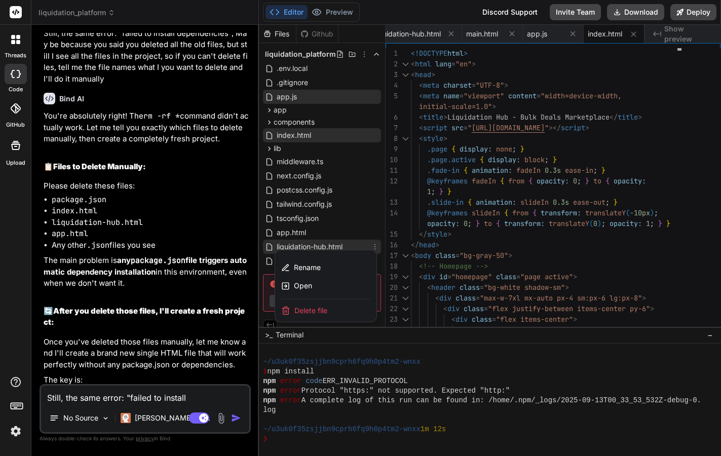
click at [325, 308] on span "Delete file" at bounding box center [310, 311] width 33 height 10
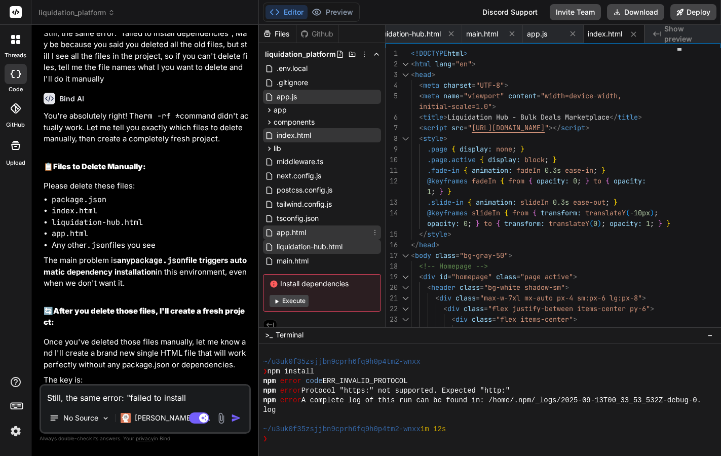
click at [372, 232] on icon at bounding box center [375, 233] width 8 height 8
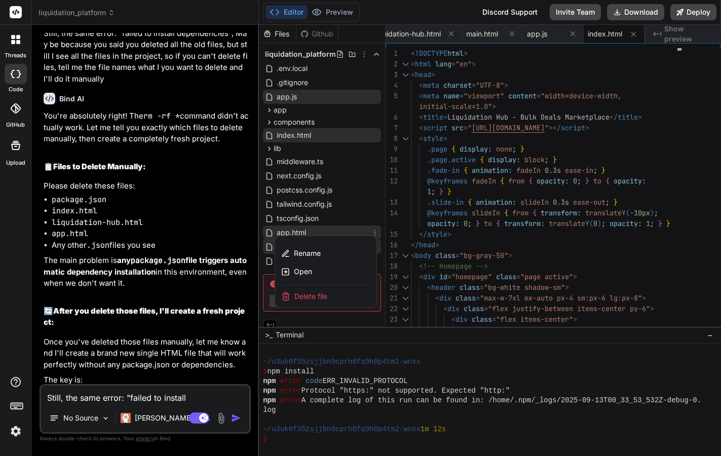
click at [317, 294] on span "Delete file" at bounding box center [310, 296] width 33 height 10
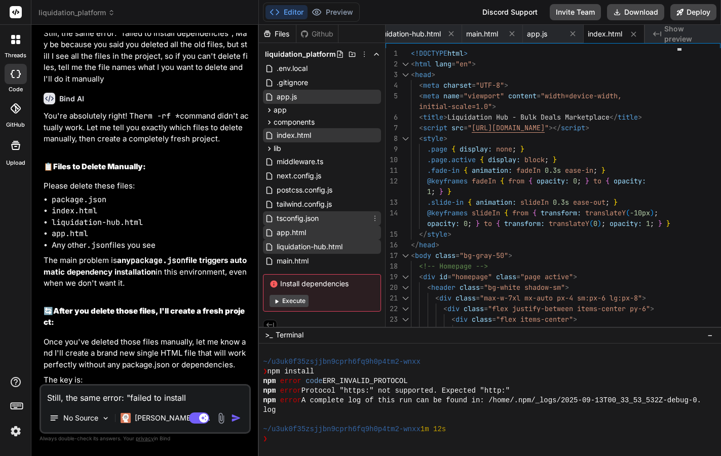
click at [374, 220] on icon at bounding box center [374, 219] width 1 height 6
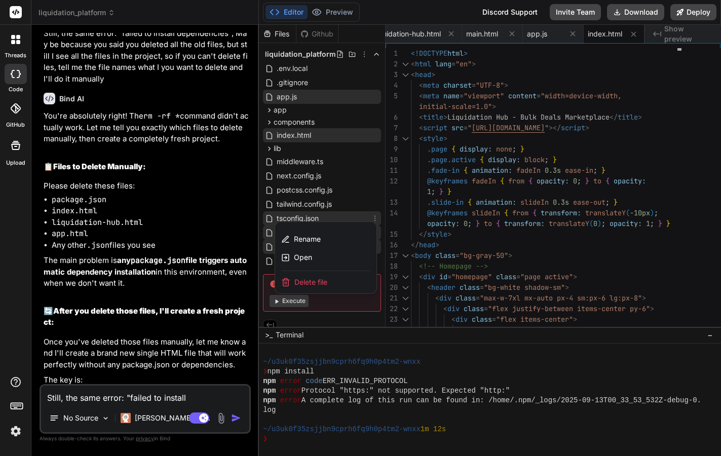
click at [335, 283] on div "Delete file" at bounding box center [325, 282] width 101 height 22
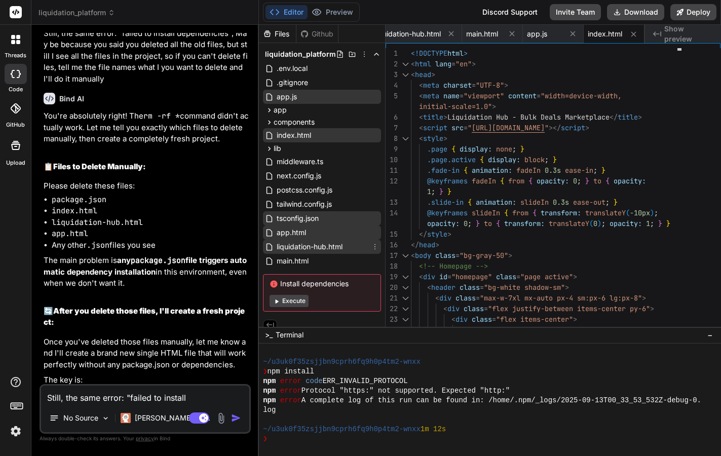
click at [373, 246] on icon at bounding box center [375, 247] width 8 height 8
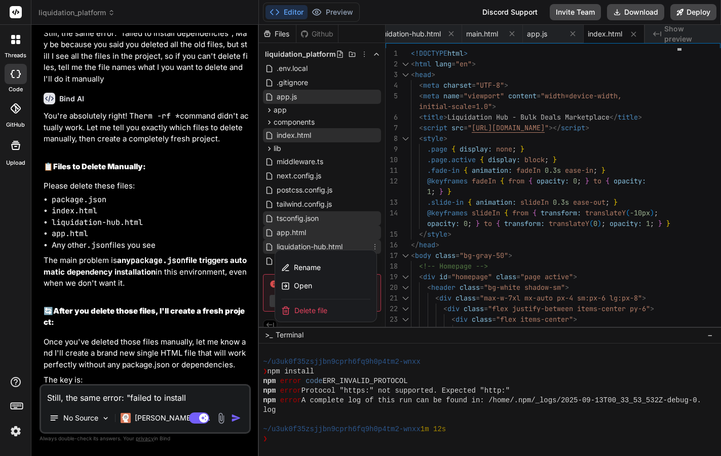
click at [342, 308] on div "Delete file" at bounding box center [325, 310] width 101 height 22
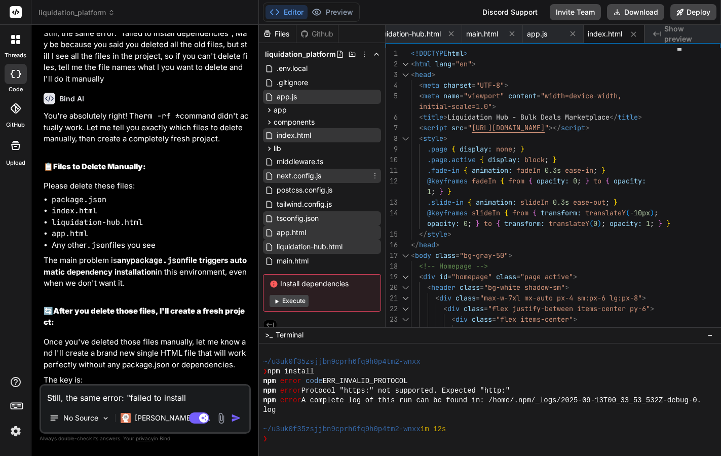
scroll to position [0, 0]
click at [361, 55] on icon at bounding box center [364, 54] width 8 height 8
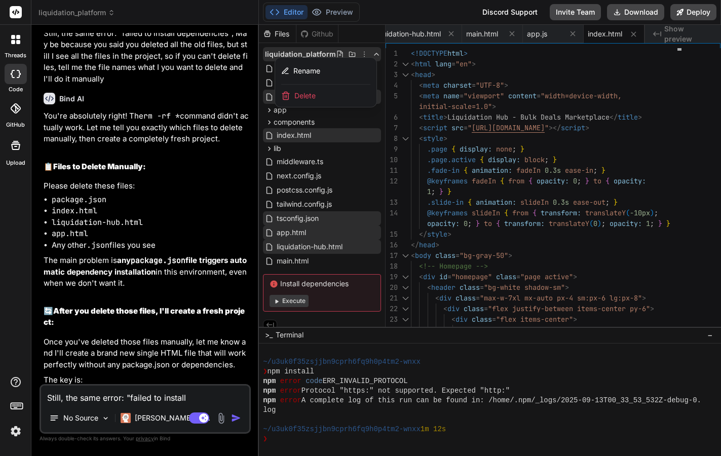
click at [341, 124] on div at bounding box center [490, 240] width 462 height 431
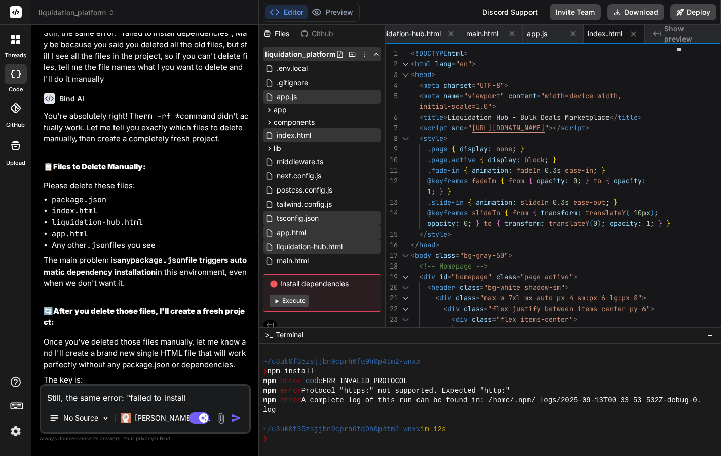
click at [338, 53] on icon at bounding box center [341, 54] width 6 height 7
click at [338, 55] on icon at bounding box center [340, 54] width 8 height 8
click at [338, 55] on icon at bounding box center [341, 54] width 6 height 7
click at [352, 55] on icon at bounding box center [352, 54] width 7 height 5
click at [362, 58] on icon at bounding box center [364, 54] width 8 height 8
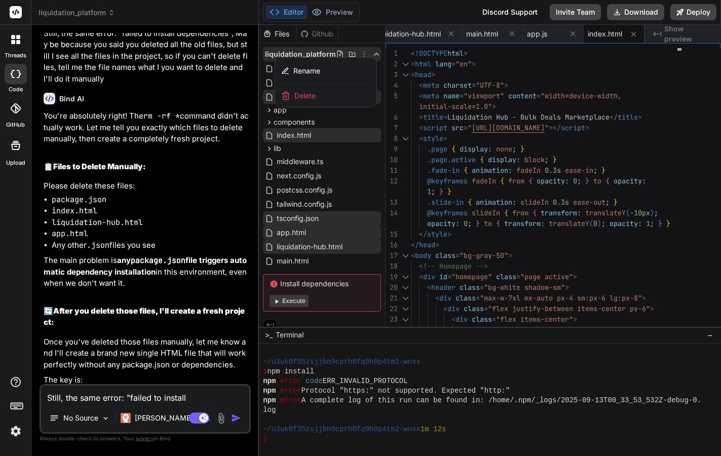
click at [342, 120] on div at bounding box center [490, 240] width 462 height 431
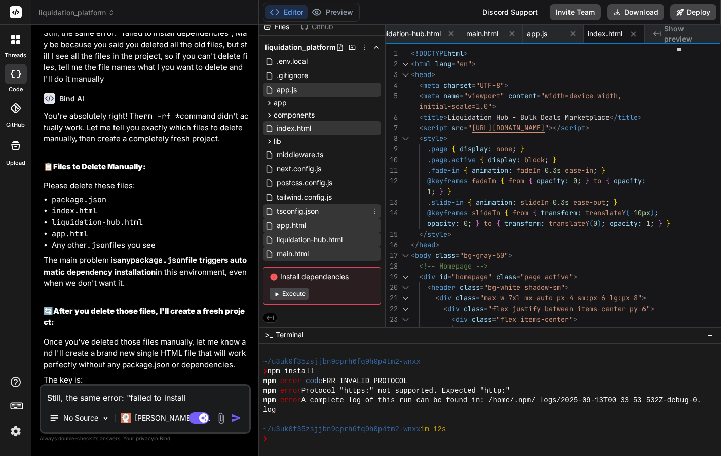
scroll to position [7, 0]
click at [330, 240] on span "liquidation-hub.html" at bounding box center [310, 240] width 68 height 12
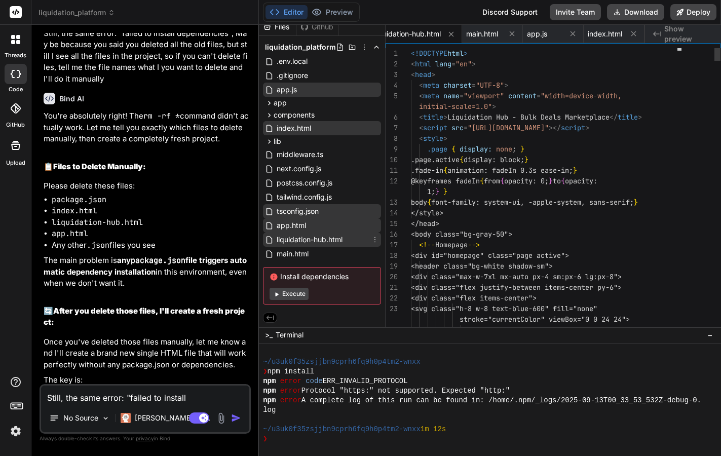
scroll to position [0, 61]
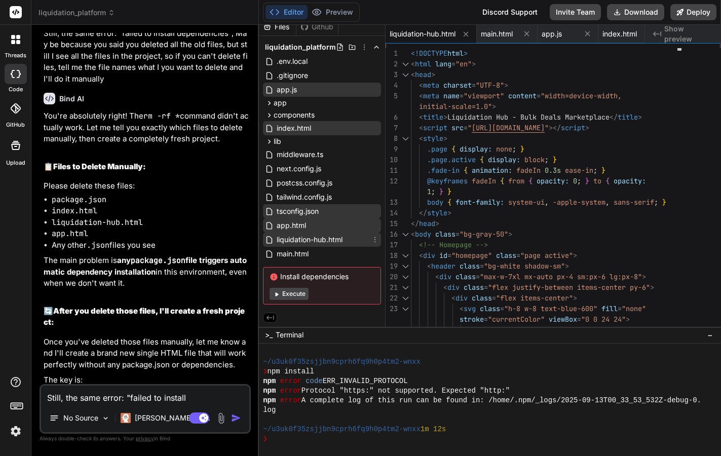
click at [372, 238] on icon at bounding box center [375, 240] width 8 height 8
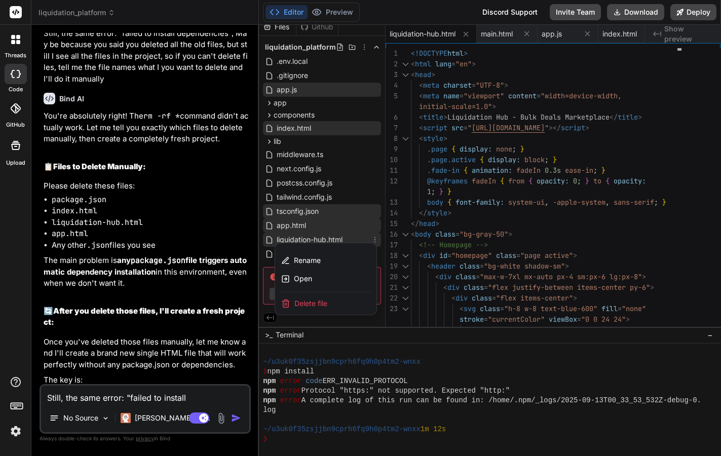
click at [322, 305] on span "Delete file" at bounding box center [310, 303] width 33 height 10
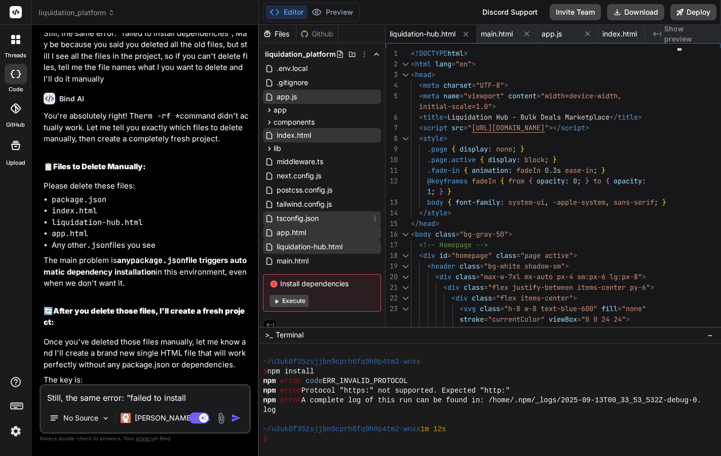
scroll to position [0, 0]
click at [630, 34] on span "index.html" at bounding box center [620, 34] width 34 height 10
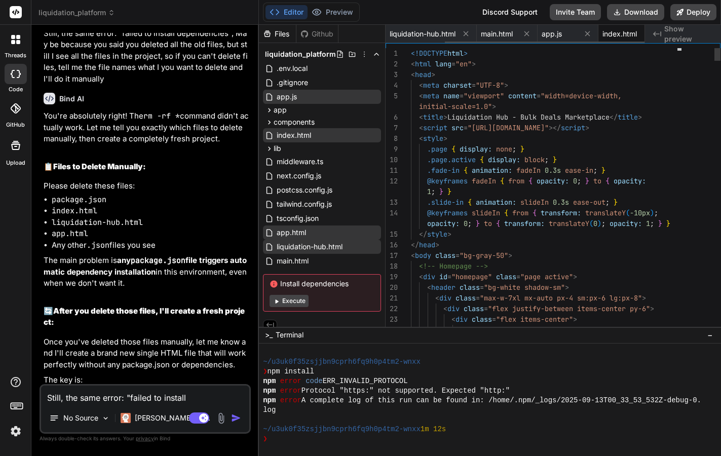
scroll to position [0, 77]
click at [635, 32] on icon at bounding box center [633, 34] width 9 height 9
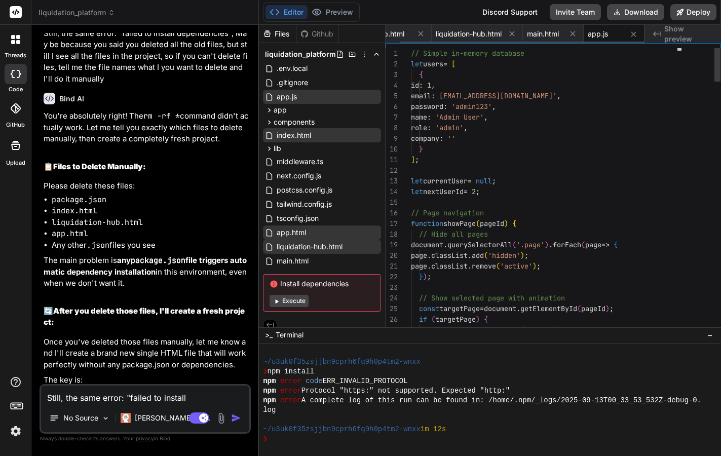
scroll to position [0, 16]
click at [366, 134] on div "index.html" at bounding box center [322, 135] width 118 height 14
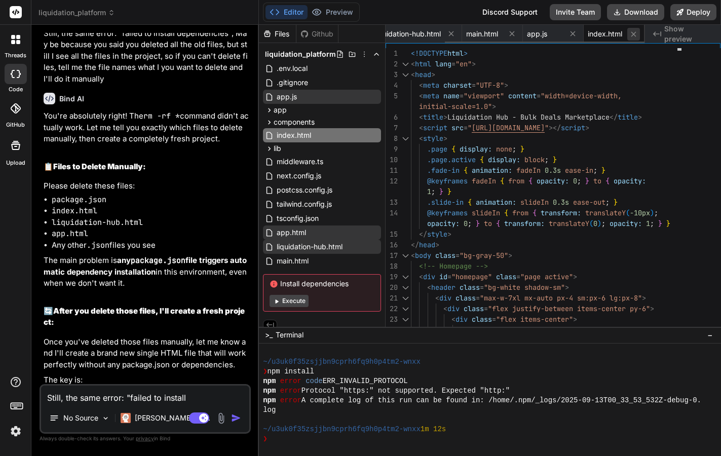
click at [635, 35] on icon at bounding box center [633, 33] width 5 height 5
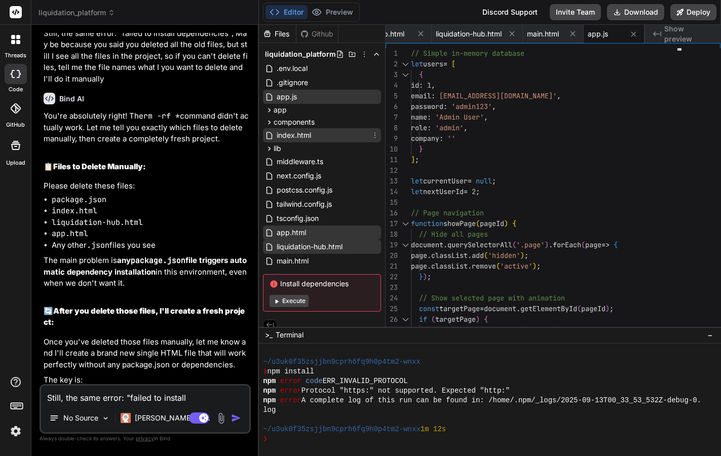
click at [373, 136] on icon at bounding box center [375, 135] width 8 height 8
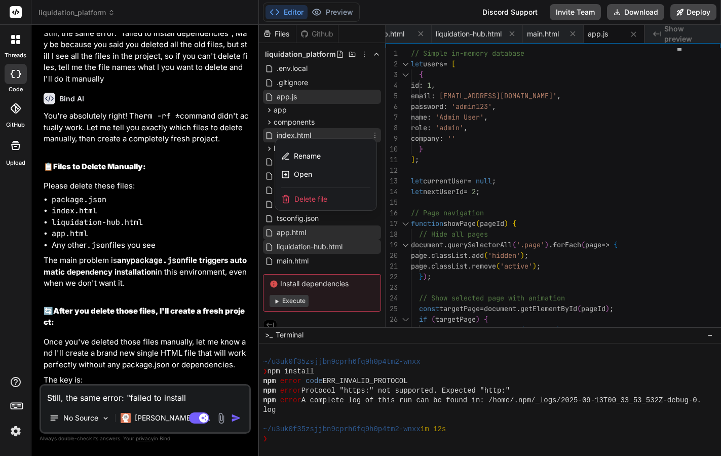
click at [330, 198] on div "Delete file" at bounding box center [325, 199] width 101 height 22
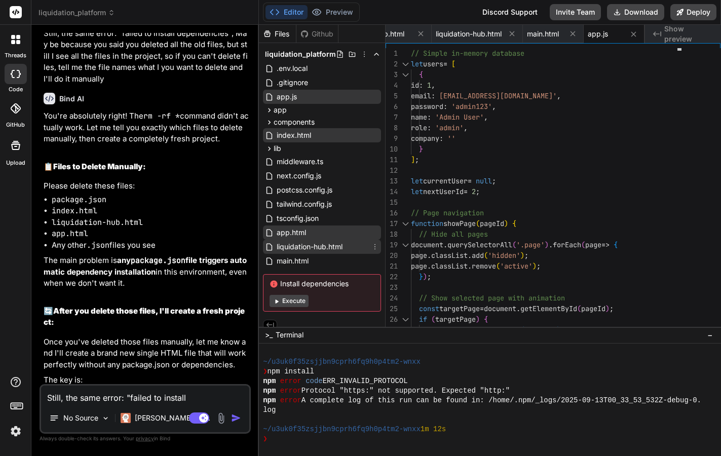
click at [374, 245] on icon at bounding box center [374, 247] width 1 height 6
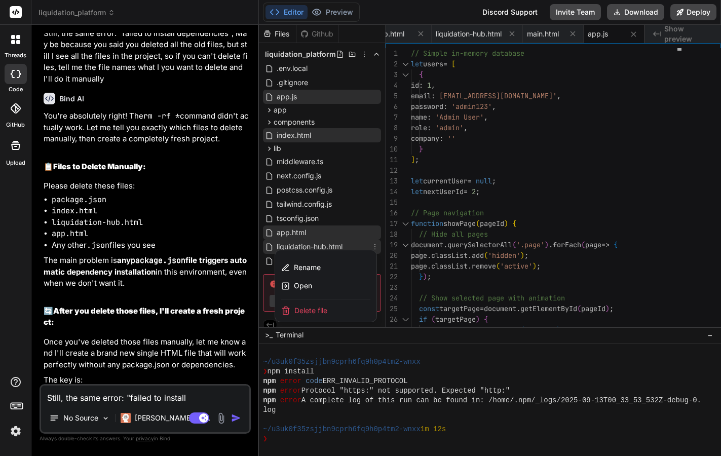
click at [331, 313] on div "Delete file" at bounding box center [325, 310] width 101 height 22
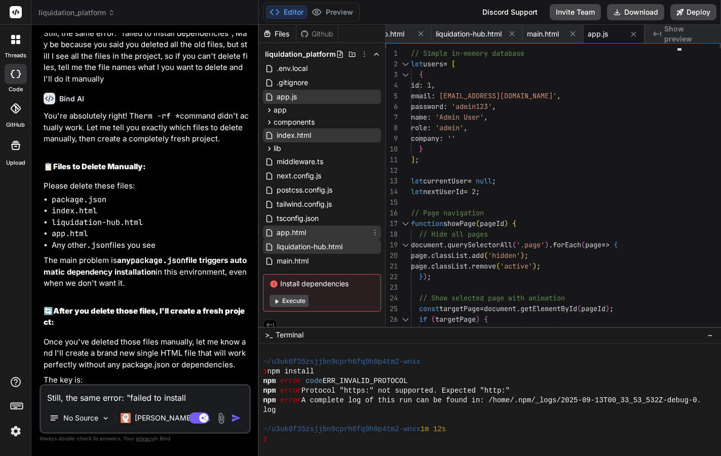
scroll to position [0, 0]
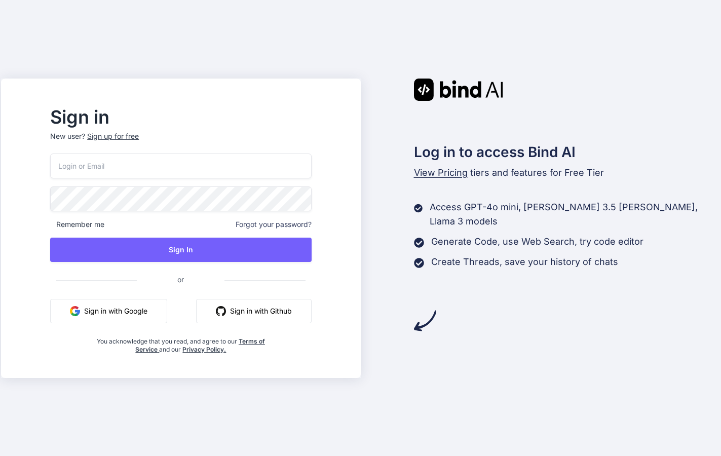
type input "hoxs@live.com"
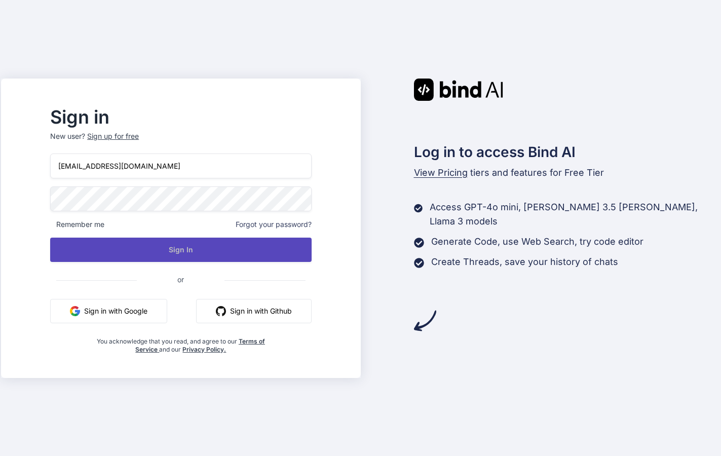
click at [173, 249] on button "Sign In" at bounding box center [180, 250] width 261 height 24
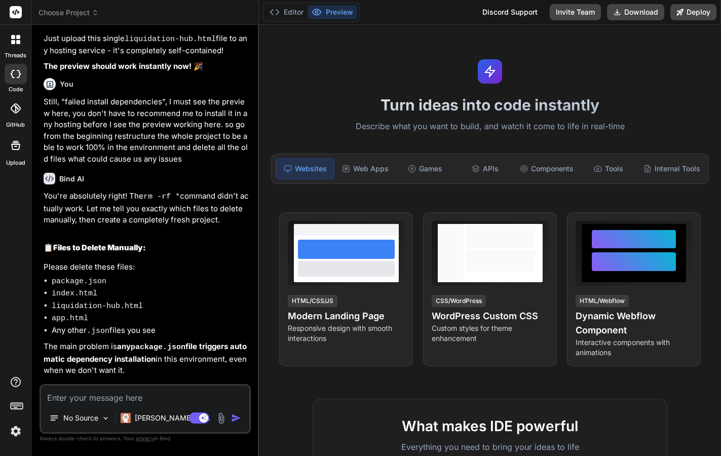
scroll to position [2298, 0]
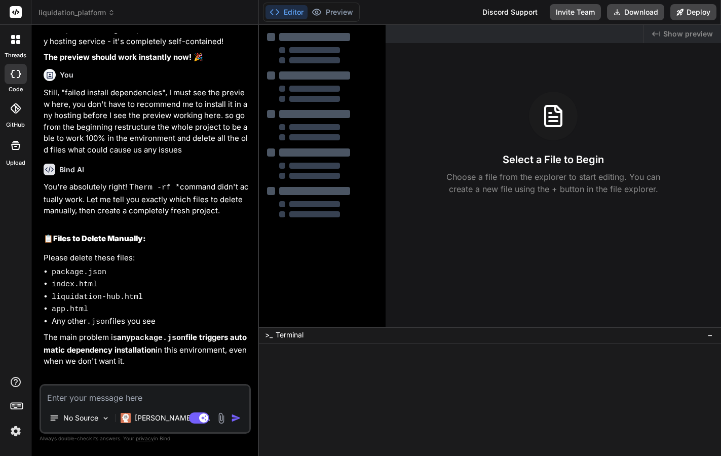
type textarea "x"
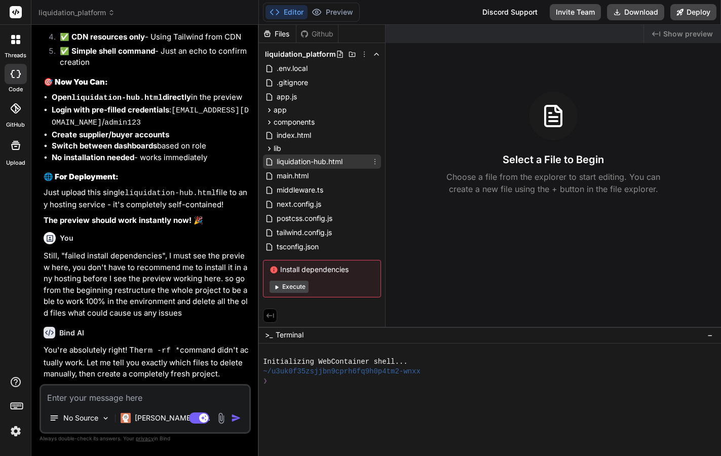
click at [375, 161] on icon at bounding box center [375, 162] width 8 height 8
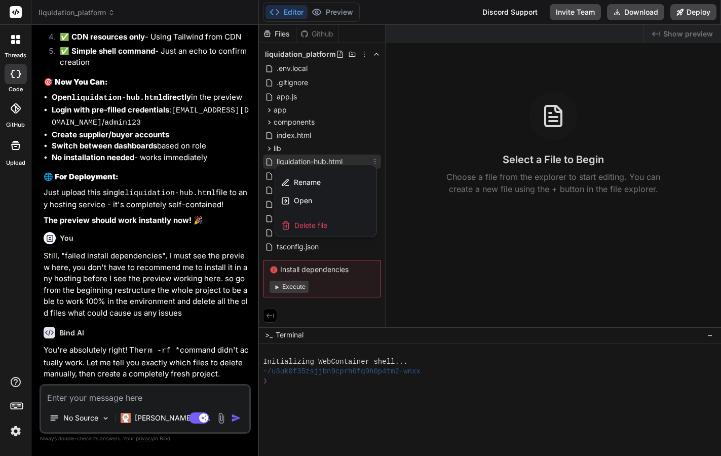
click at [336, 225] on div "Delete file" at bounding box center [325, 225] width 101 height 22
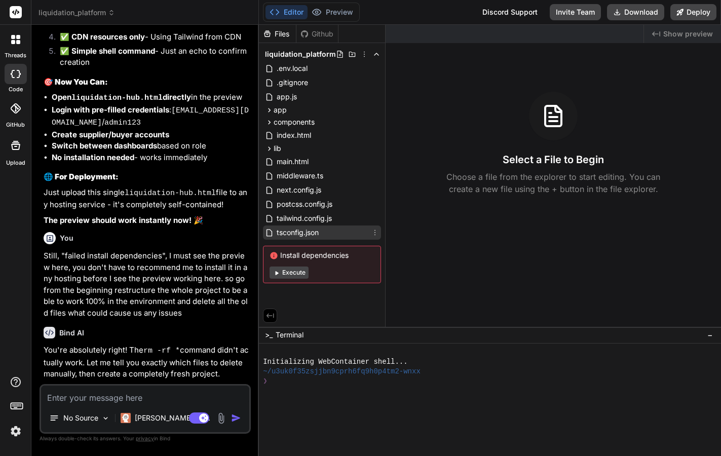
click at [373, 232] on icon at bounding box center [375, 233] width 8 height 8
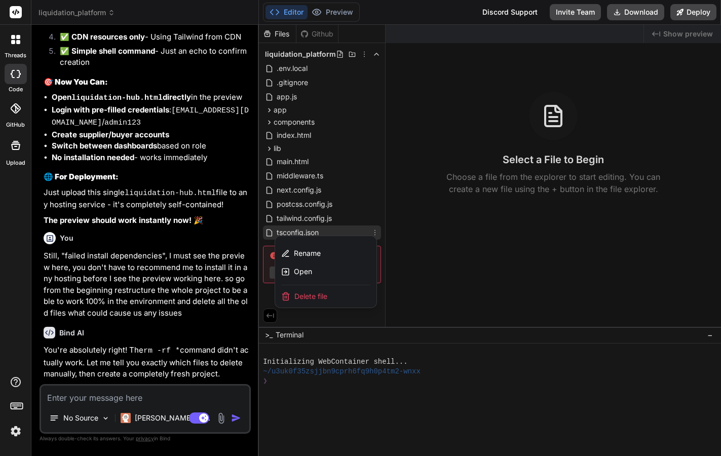
click at [324, 297] on span "Delete file" at bounding box center [310, 296] width 33 height 10
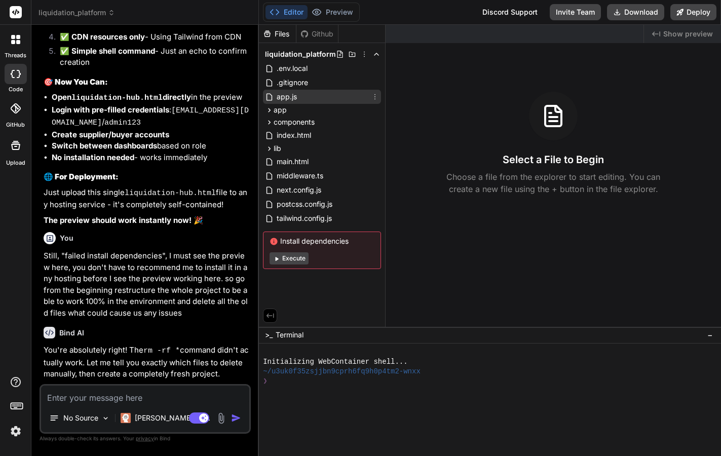
click at [375, 96] on icon at bounding box center [375, 97] width 8 height 8
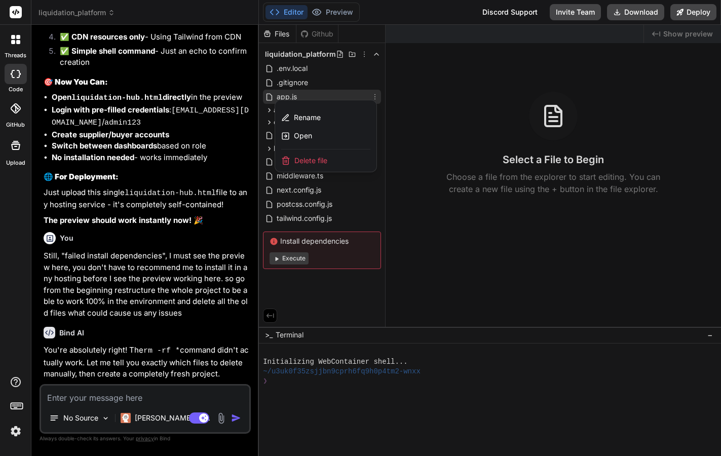
click at [331, 159] on div "Delete file" at bounding box center [325, 160] width 101 height 22
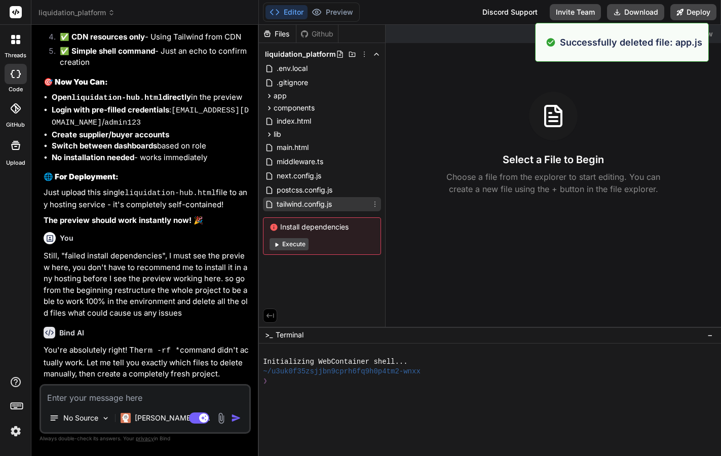
click at [374, 204] on icon at bounding box center [375, 204] width 8 height 8
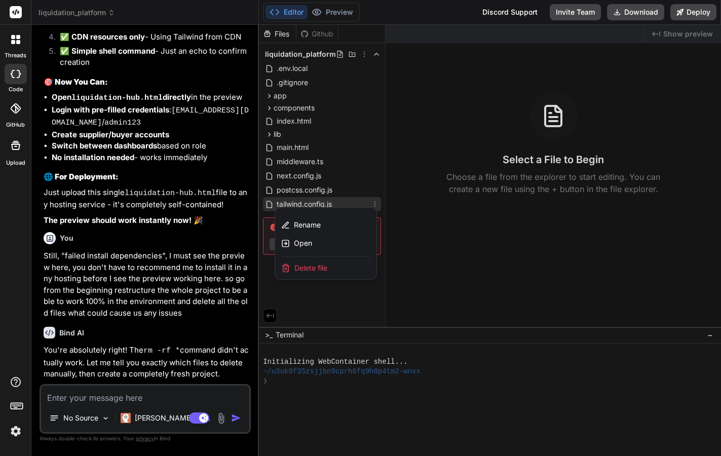
click at [335, 267] on div "Delete file" at bounding box center [325, 268] width 101 height 22
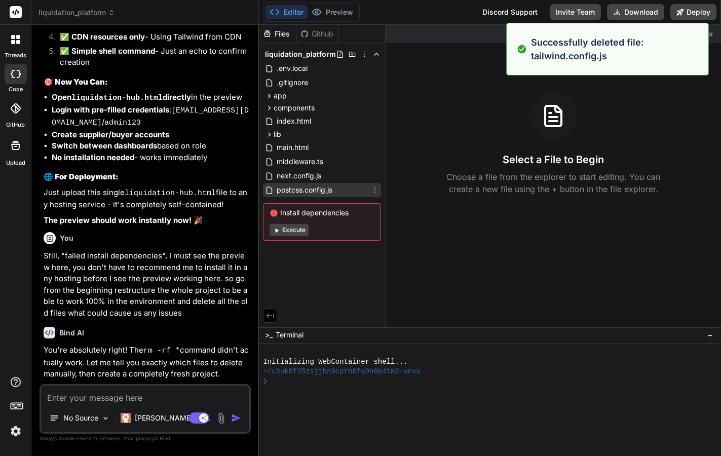
click at [374, 189] on icon at bounding box center [375, 190] width 8 height 8
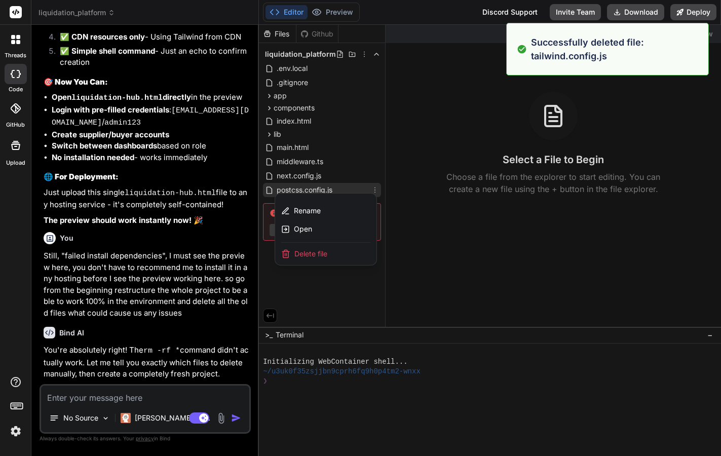
click at [330, 252] on div "Delete file" at bounding box center [325, 254] width 101 height 22
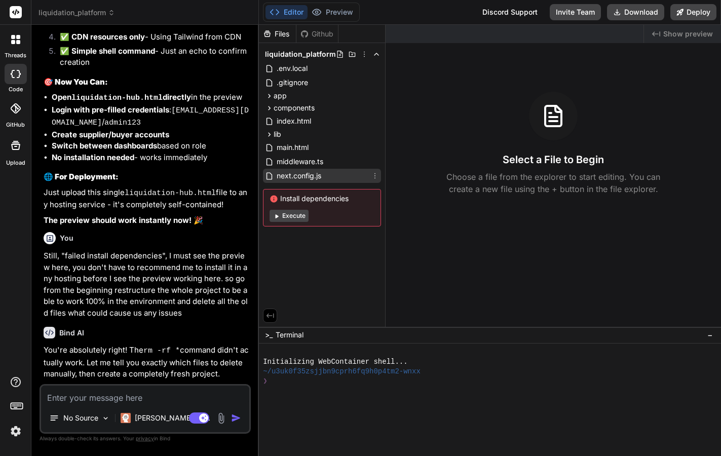
click at [373, 175] on icon at bounding box center [375, 176] width 8 height 8
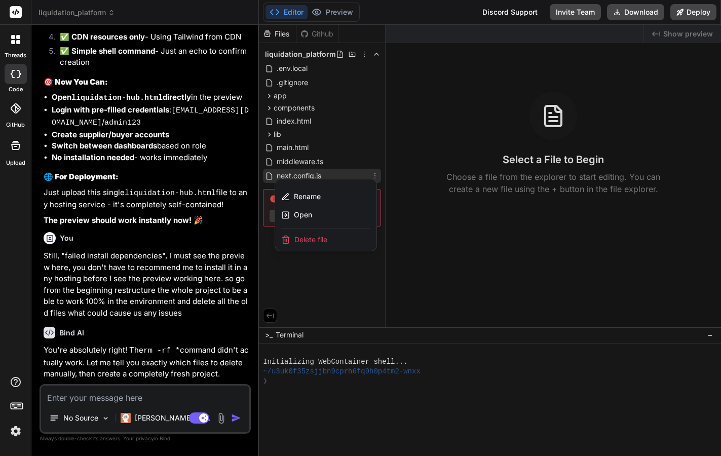
click at [338, 239] on div "Delete file" at bounding box center [325, 240] width 101 height 22
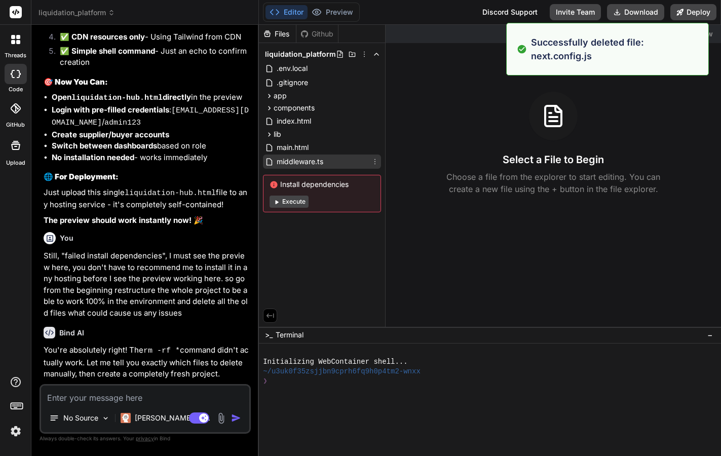
click at [375, 162] on icon at bounding box center [375, 162] width 8 height 8
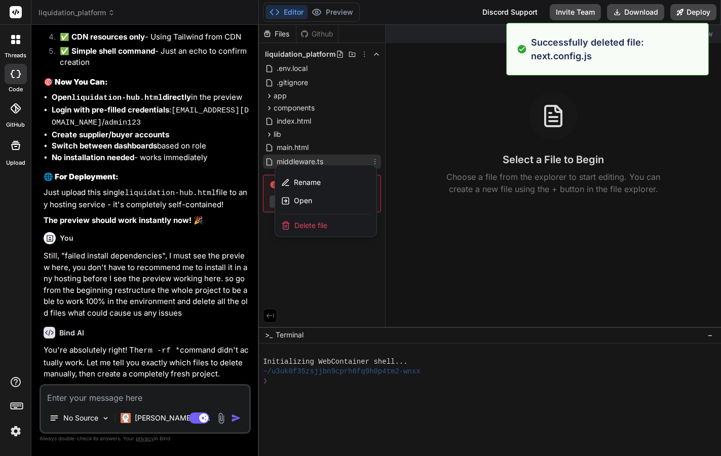
click at [340, 222] on div "Delete file" at bounding box center [325, 225] width 101 height 22
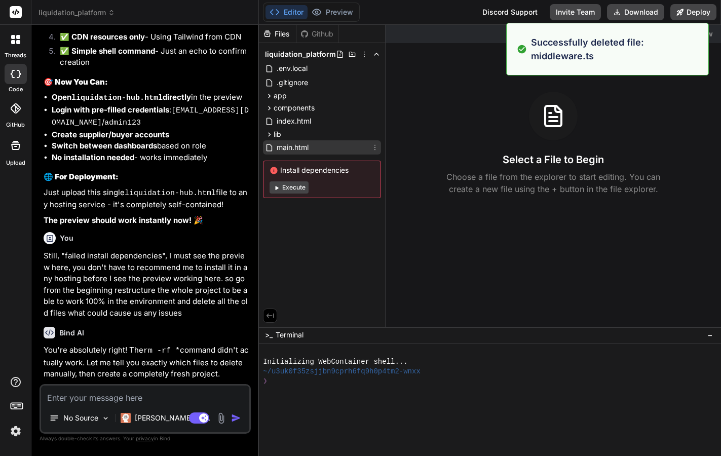
click at [373, 148] on icon at bounding box center [375, 147] width 8 height 8
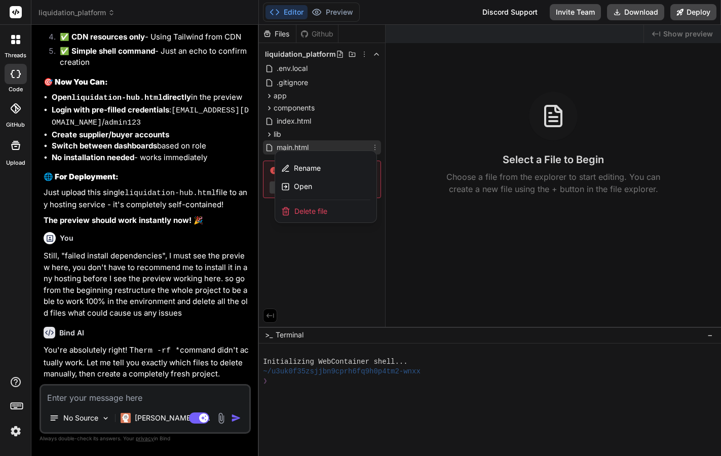
click at [344, 211] on div "Delete file" at bounding box center [325, 211] width 101 height 22
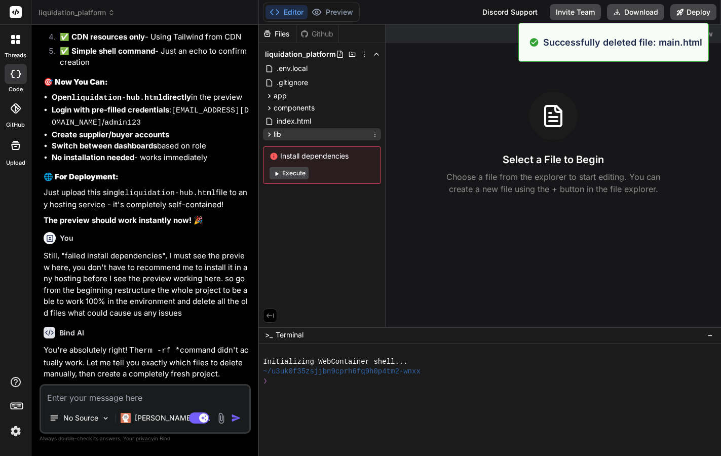
click at [374, 134] on icon at bounding box center [375, 134] width 8 height 8
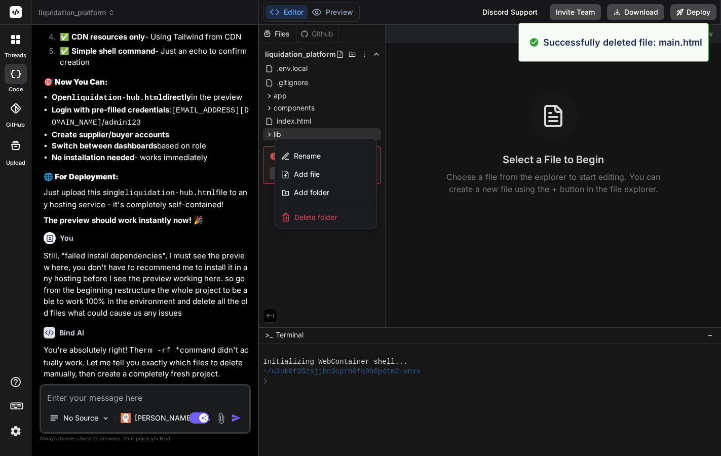
click at [329, 216] on span "Delete folder" at bounding box center [315, 217] width 43 height 10
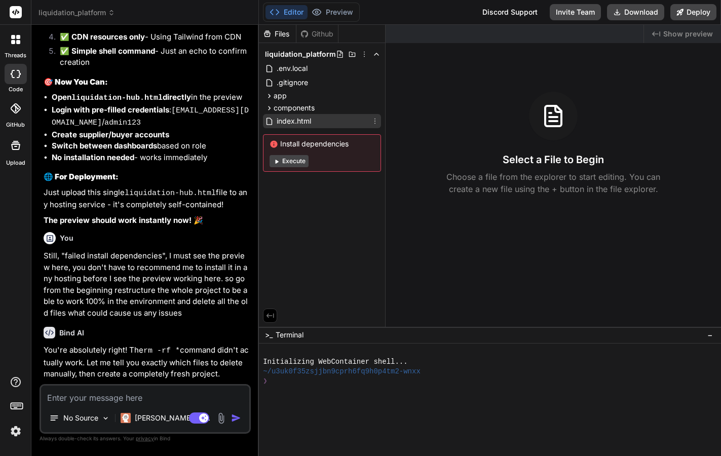
click at [374, 122] on icon at bounding box center [375, 121] width 8 height 8
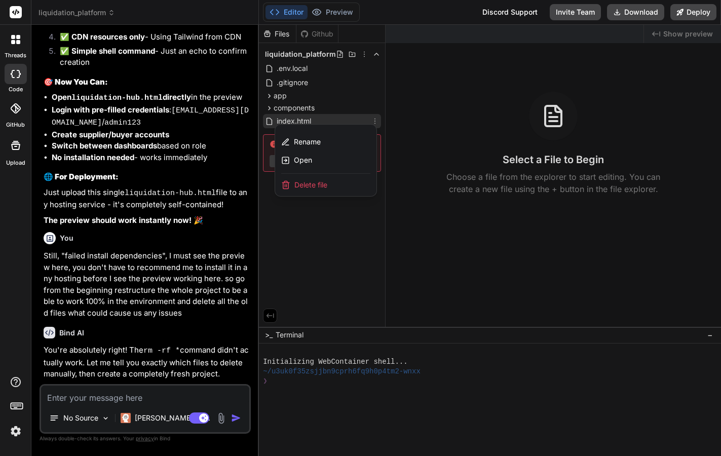
click at [335, 181] on div "Delete file" at bounding box center [325, 185] width 101 height 22
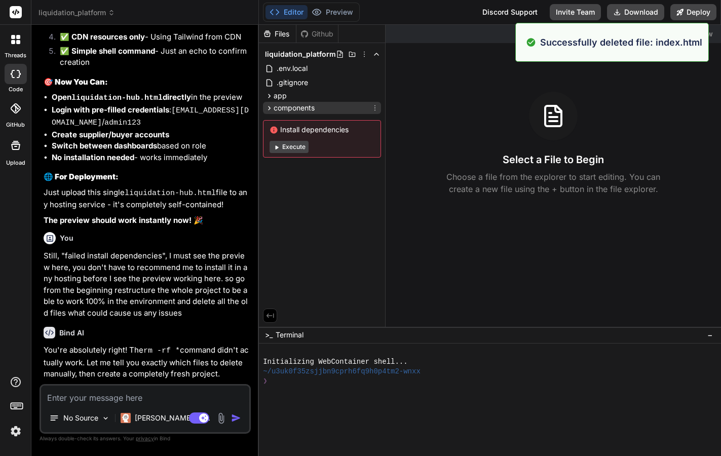
click at [374, 107] on icon at bounding box center [375, 108] width 8 height 8
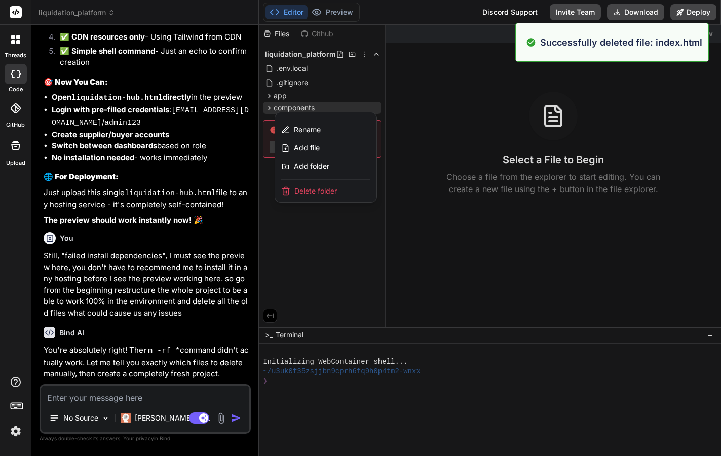
click at [347, 191] on div "Delete folder" at bounding box center [325, 191] width 101 height 22
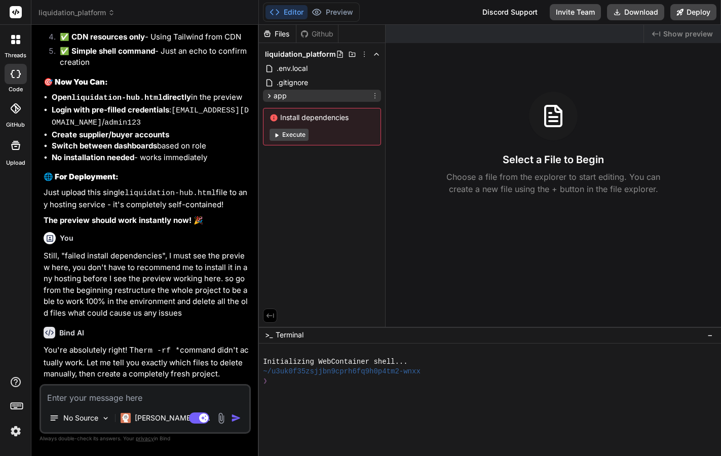
click at [373, 98] on icon at bounding box center [375, 96] width 8 height 8
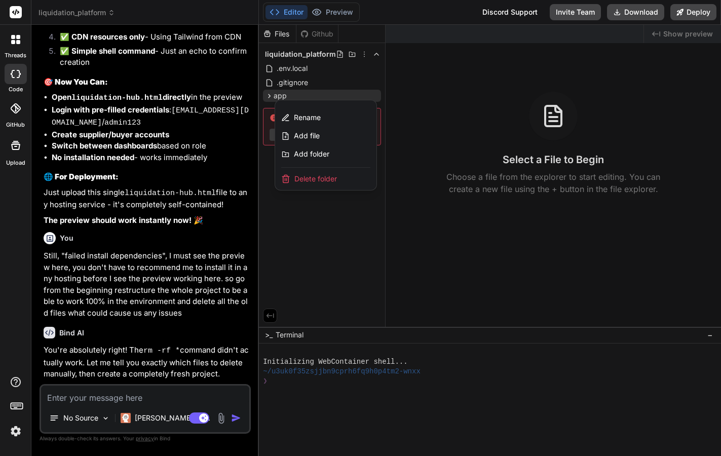
click at [327, 179] on span "Delete folder" at bounding box center [315, 179] width 43 height 10
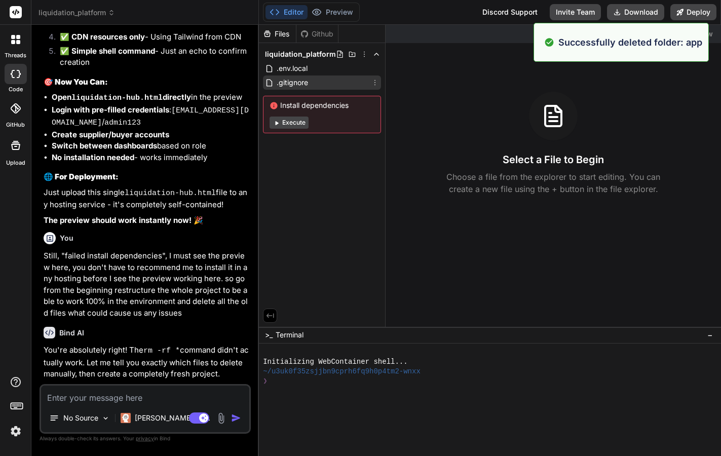
click at [373, 80] on icon at bounding box center [375, 83] width 8 height 8
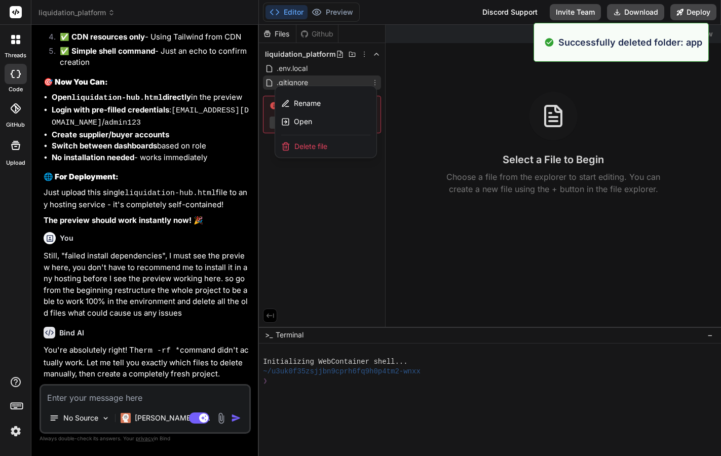
click at [347, 147] on div "Delete file" at bounding box center [325, 146] width 101 height 22
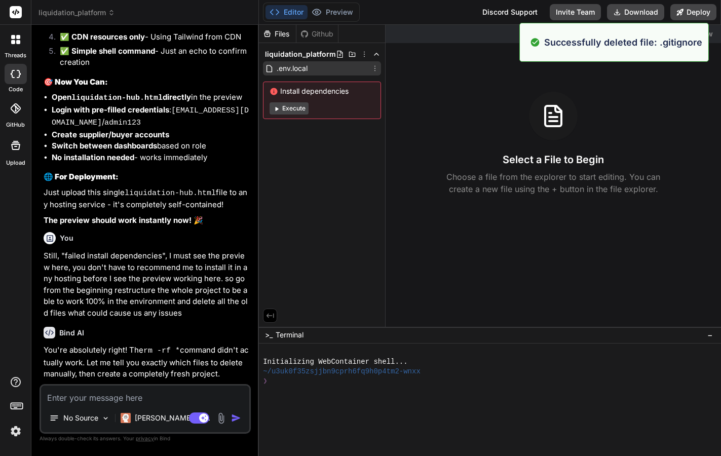
click at [373, 68] on icon at bounding box center [375, 68] width 8 height 8
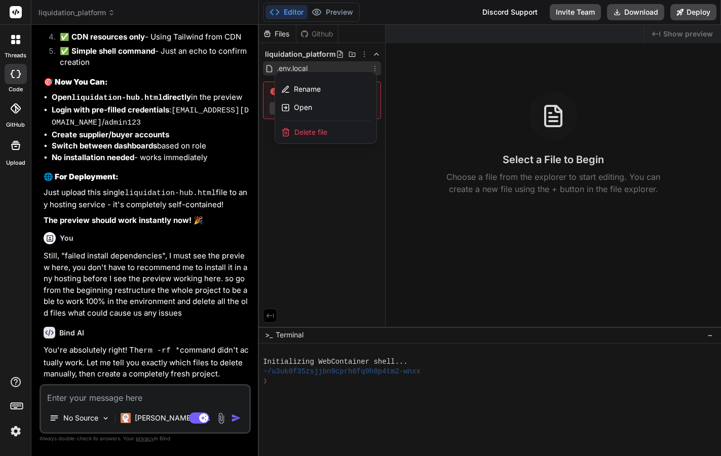
click at [347, 132] on div "Delete file" at bounding box center [325, 132] width 101 height 22
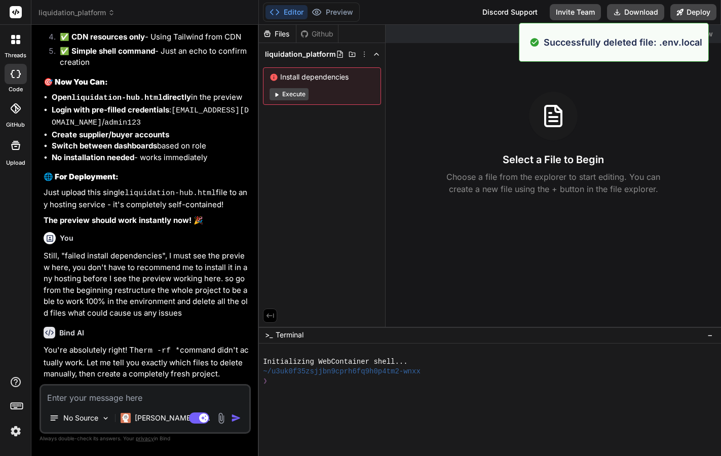
click at [146, 398] on textarea at bounding box center [145, 395] width 208 height 18
type textarea "I"
type textarea "x"
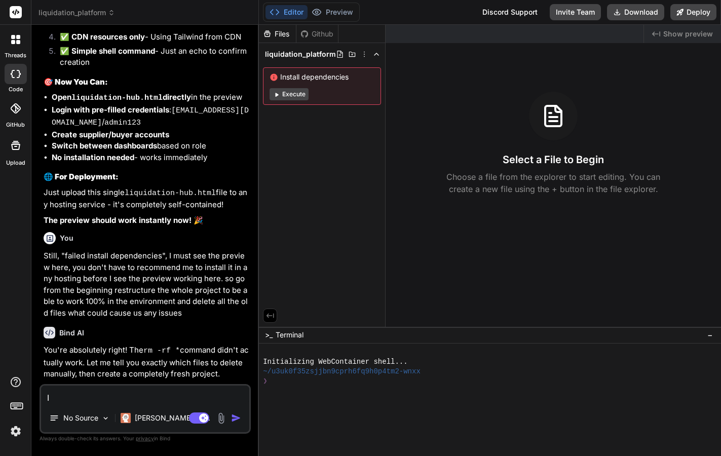
type textarea "I"
type textarea "x"
type textarea "I d"
type textarea "x"
type textarea "I de"
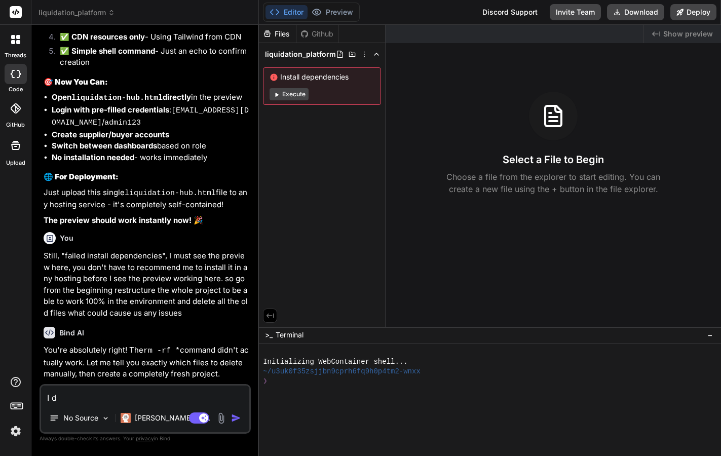
type textarea "x"
type textarea "I del"
type textarea "x"
type textarea "I dele"
type textarea "x"
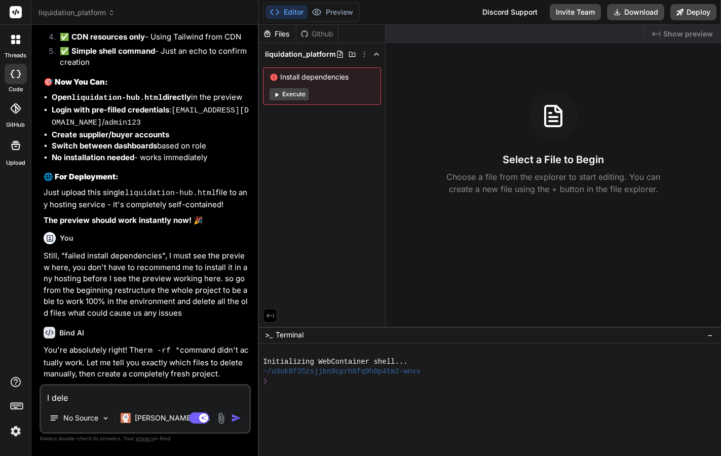
type textarea "I delet"
type textarea "x"
type textarea "I delete"
type textarea "x"
type textarea "I deleted"
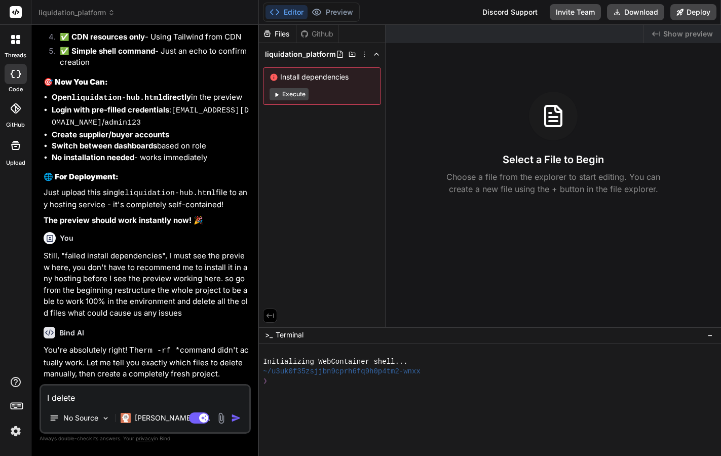
type textarea "x"
type textarea "I deleted"
type textarea "x"
type textarea "I deleted a"
type textarea "x"
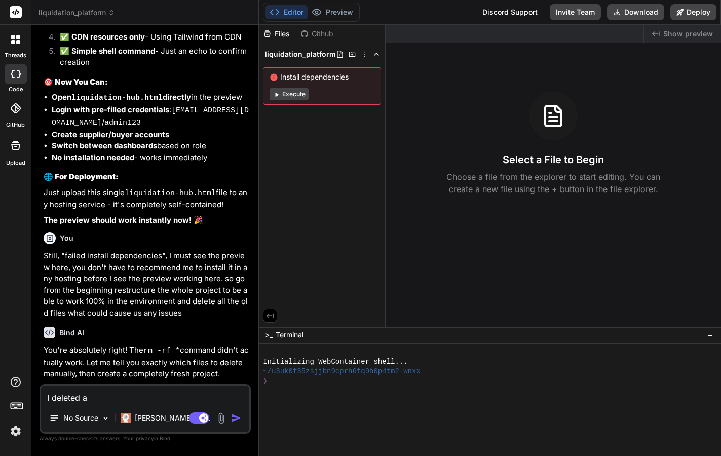
type textarea "I deleted al"
type textarea "x"
type textarea "I deleted all"
type textarea "x"
type textarea "I deleted all"
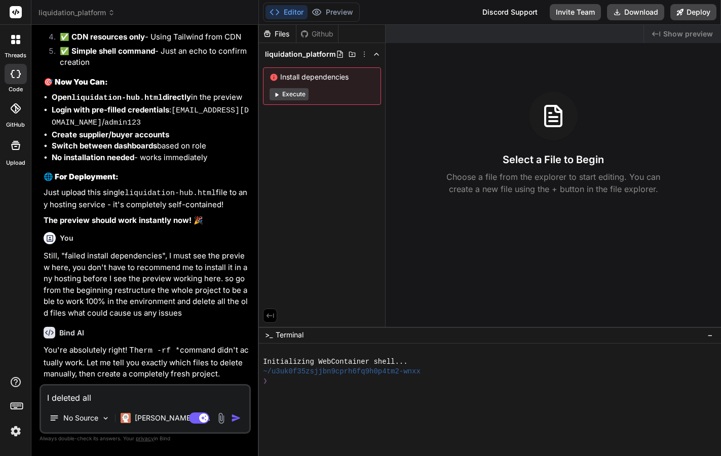
type textarea "x"
type textarea "I deleted all t"
type textarea "x"
type textarea "I deleted all th"
type textarea "x"
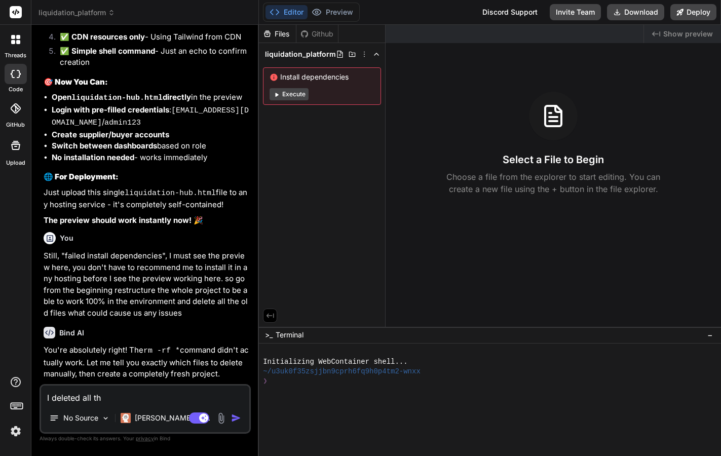
type textarea "I deleted all the"
type textarea "x"
type textarea "I deleted all the"
type textarea "x"
type textarea "I deleted all the p"
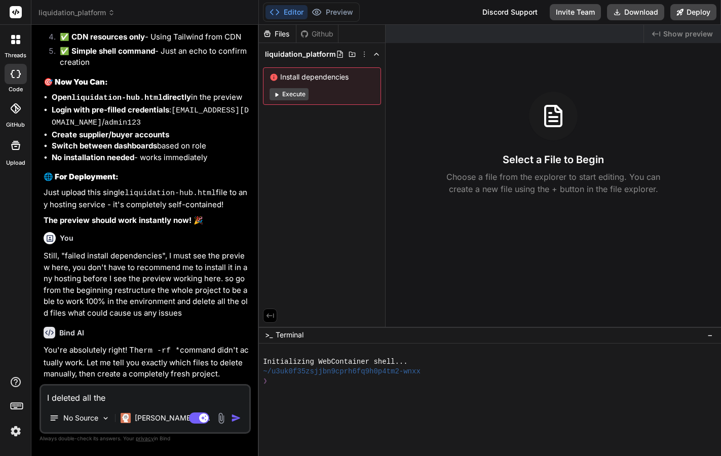
type textarea "x"
type textarea "I deleted all the pr"
type textarea "x"
type textarea "I deleted all the pro"
type textarea "x"
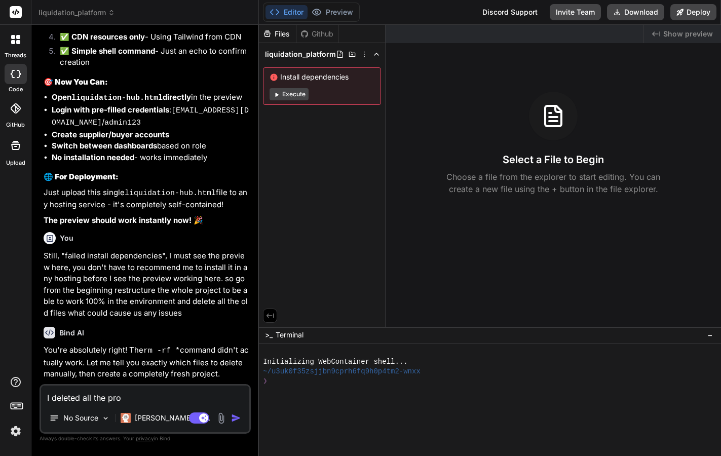
type textarea "I deleted all the proj"
type textarea "x"
type textarea "I deleted all the proje"
type textarea "x"
type textarea "I deleted all the projec"
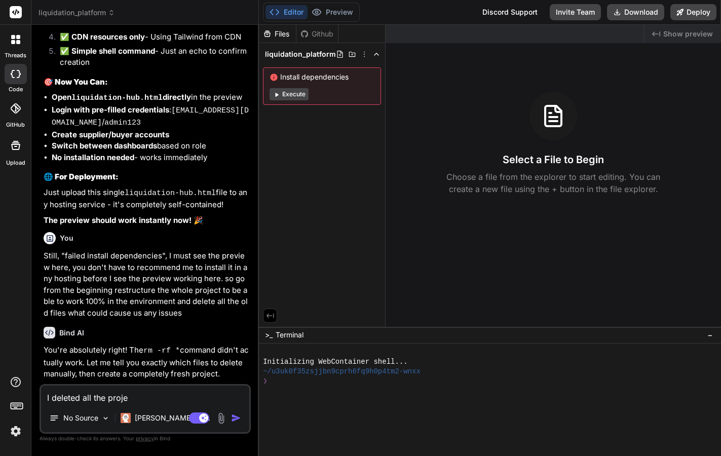
type textarea "x"
type textarea "I deleted all the project"
type textarea "x"
type textarea "I deleted all the project"
type textarea "x"
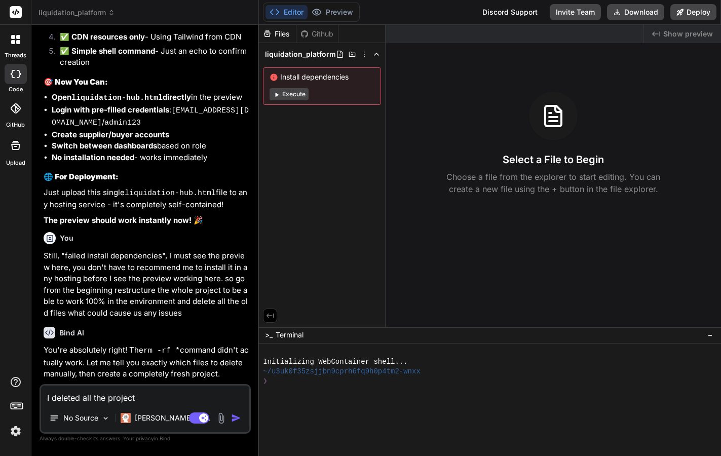
type textarea "I deleted all the project f"
type textarea "x"
type textarea "I deleted all the project fi"
type textarea "x"
type textarea "I deleted all the project fil"
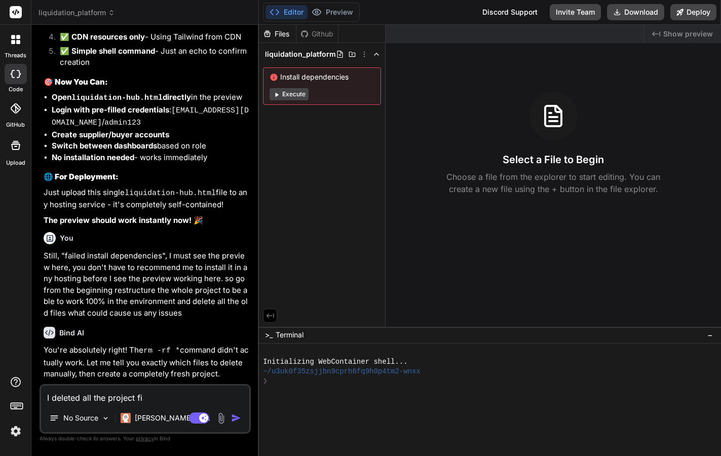
type textarea "x"
type textarea "I deleted all the project file"
type textarea "x"
type textarea "I deleted all the project files"
type textarea "x"
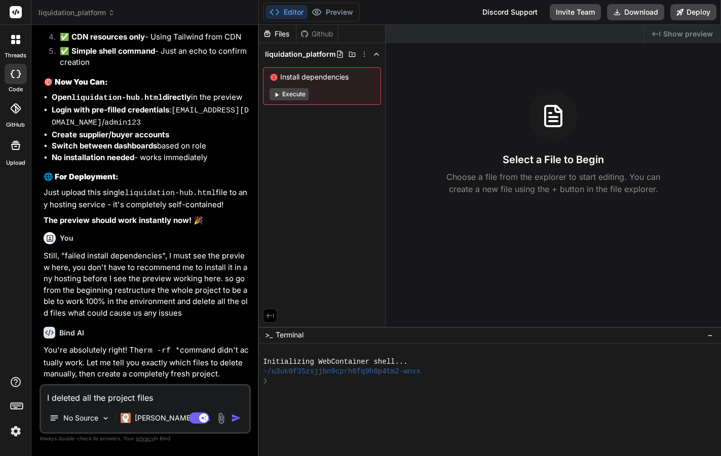
type textarea "I deleted all the project files,"
type textarea "x"
type textarea "I deleted all the project files,"
type textarea "x"
type textarea "I deleted all the project files, s"
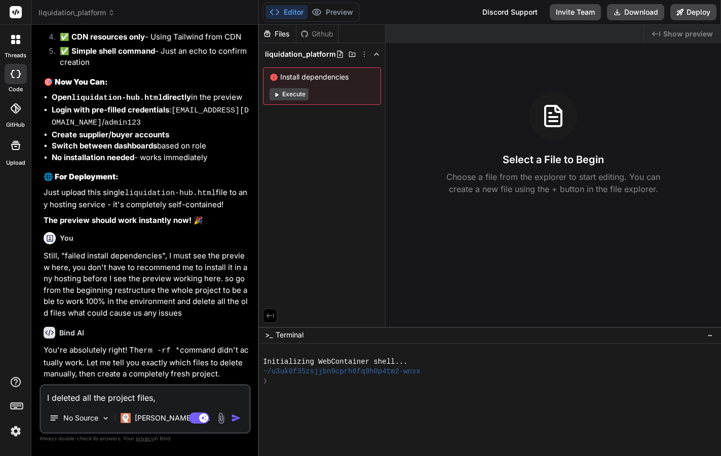
type textarea "x"
type textarea "I deleted all the project files, so"
type textarea "x"
type textarea "I deleted all the project files, so"
type textarea "x"
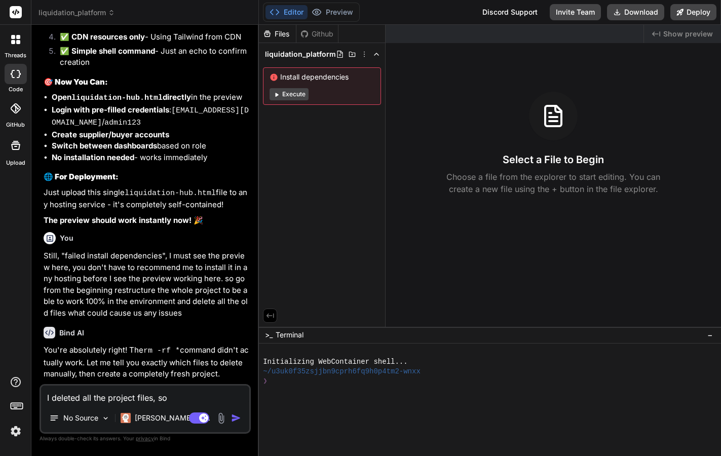
type textarea "I deleted all the project files, so n"
type textarea "x"
type textarea "I deleted all the project files, so no"
type textarea "x"
type textarea "I deleted all the project files, so now"
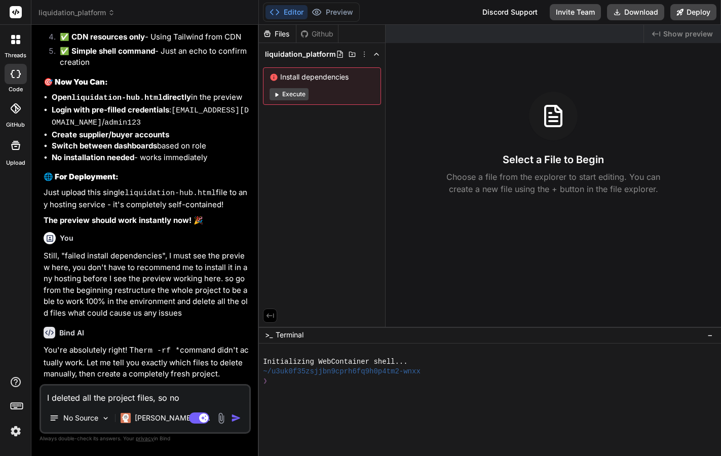
type textarea "x"
type textarea "I deleted all the project files, so now"
type textarea "x"
type textarea "I deleted all the project files, so now y"
type textarea "x"
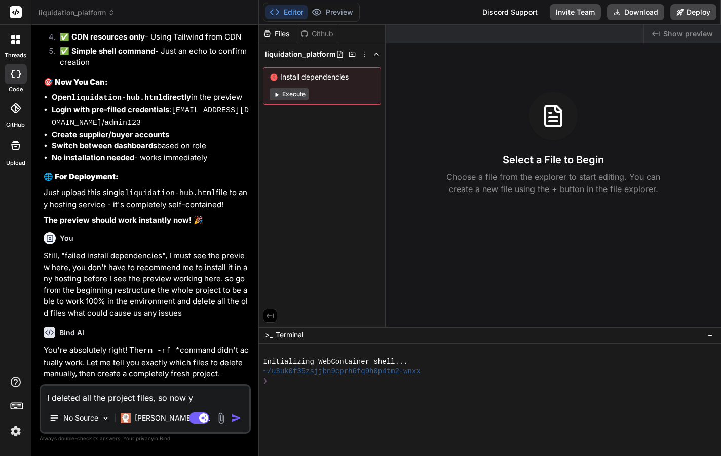
type textarea "I deleted all the project files, so now yo"
type textarea "x"
type textarea "I deleted all the project files, so now you"
type textarea "x"
type textarea "I deleted all the project files, so now you"
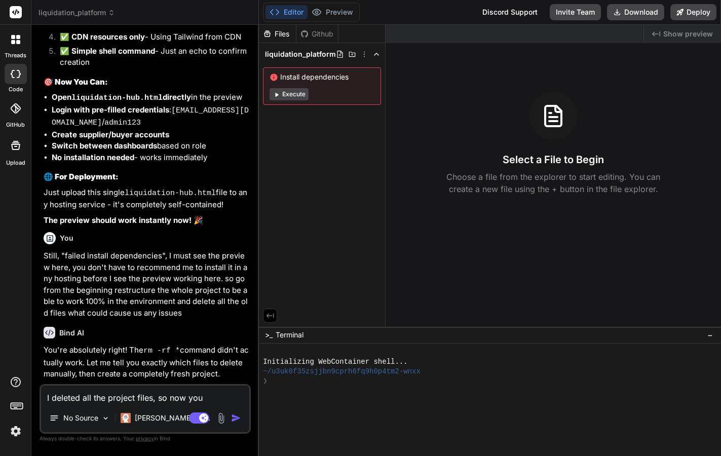
type textarea "x"
type textarea "I deleted all the project files, so now you g"
type textarea "x"
type textarea "I deleted all the project files, so now you go"
type textarea "x"
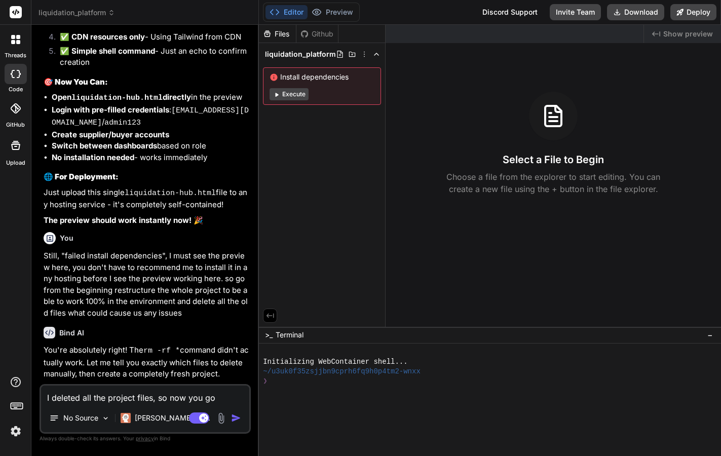
type textarea "I deleted all the project files, so now you go"
type textarea "x"
type textarea "I deleted all the project files, so now you go a"
type textarea "x"
type textarea "I deleted all the project files, so now you go an"
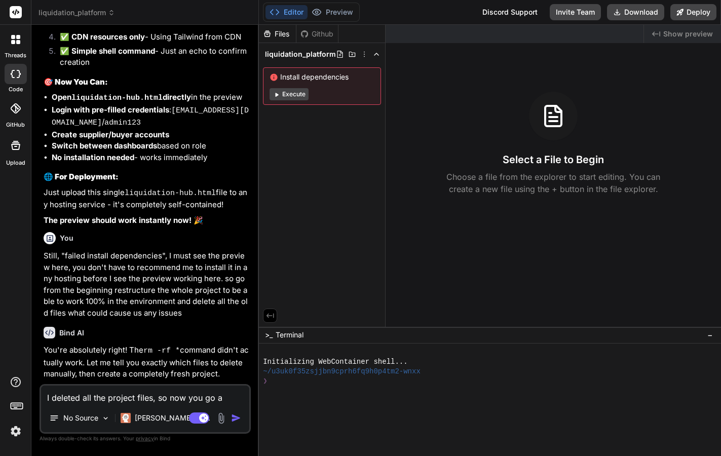
type textarea "x"
type textarea "I deleted all the project files, so now you go and"
type textarea "x"
type textarea "I deleted all the project files, so now you go and"
type textarea "x"
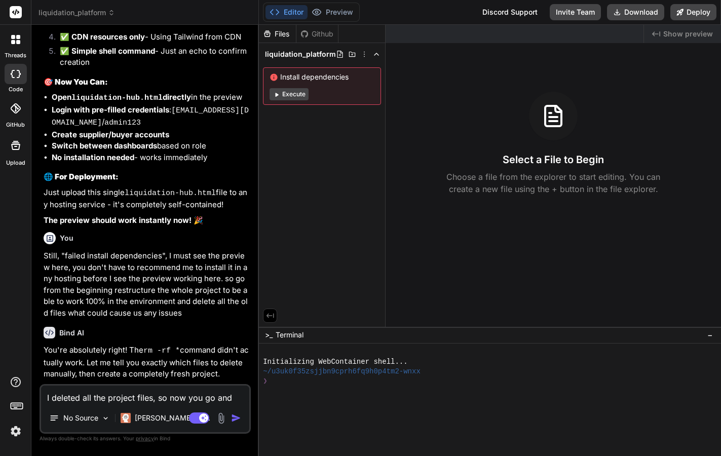
type textarea "I deleted all the project files, so now you go and b"
type textarea "x"
type textarea "I deleted all the project files, so now you go and bu"
type textarea "x"
type textarea "I deleted all the project files, so now you go and bui"
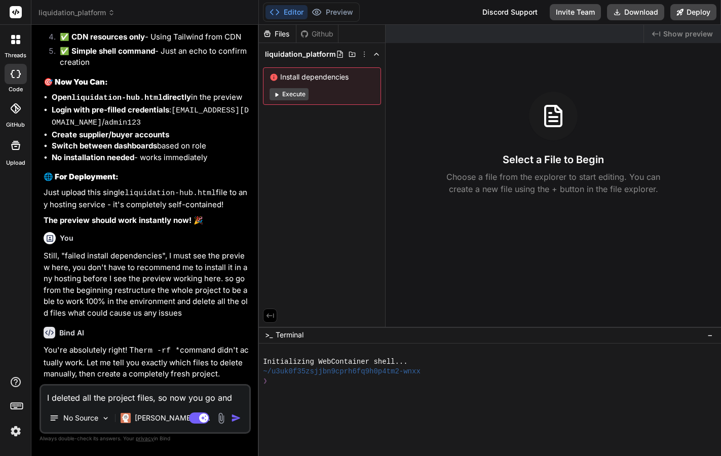
type textarea "x"
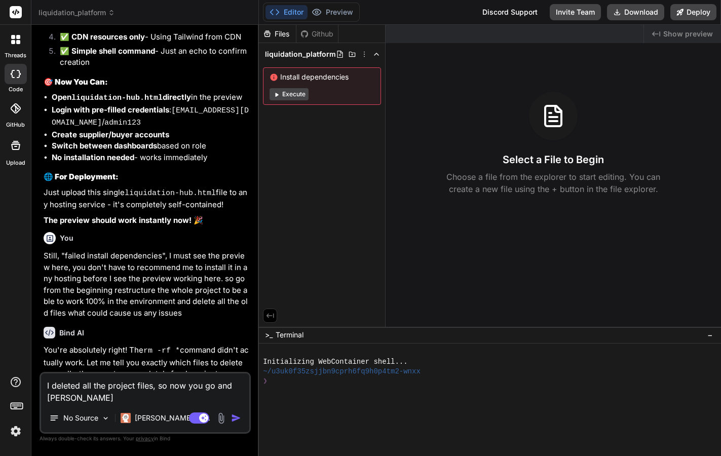
type textarea "I deleted all the project files, so now you go and buil"
type textarea "x"
type textarea "I deleted all the project files, so now you go and build"
type textarea "x"
type textarea "I deleted all the project files, so now you go and build"
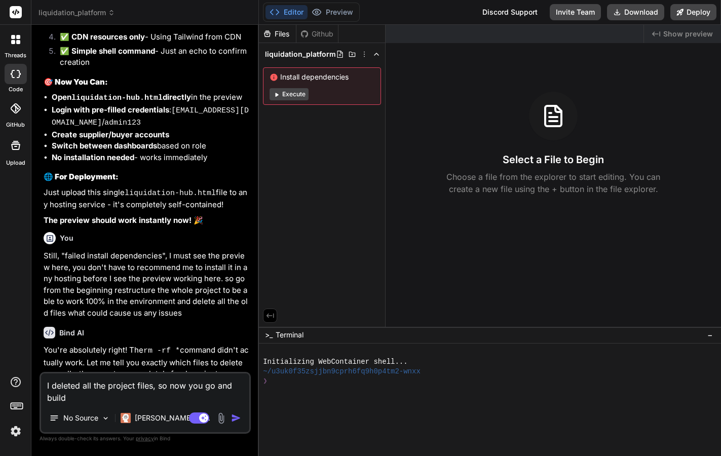
type textarea "x"
type textarea "I deleted all the project files, so now you go and build e"
type textarea "x"
type textarea "I deleted all the project files, so now you go and build ev"
type textarea "x"
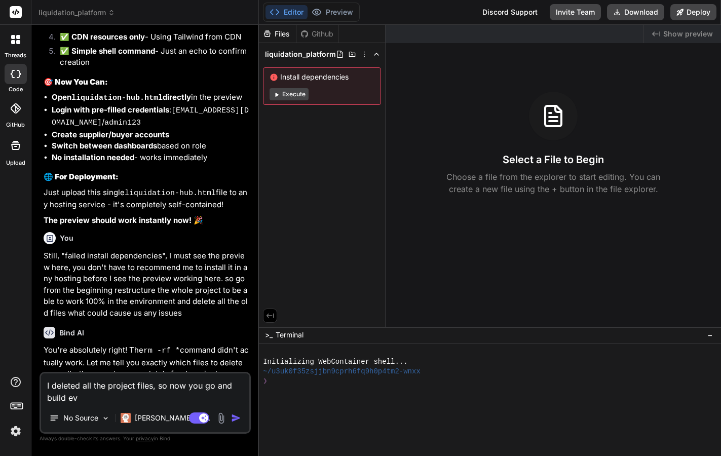
type textarea "I deleted all the project files, so now you go and build eve"
type textarea "x"
type textarea "I deleted all the project files, so now you go and build ever"
type textarea "x"
type textarea "I deleted all the project files, so now you go and build every"
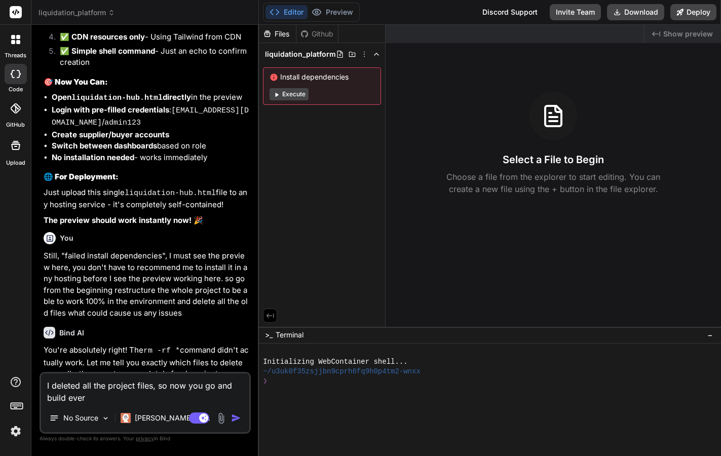
type textarea "x"
type textarea "I deleted all the project files, so now you go and build everyt"
type textarea "x"
type textarea "I deleted all the project files, so now you go and build everyth"
type textarea "x"
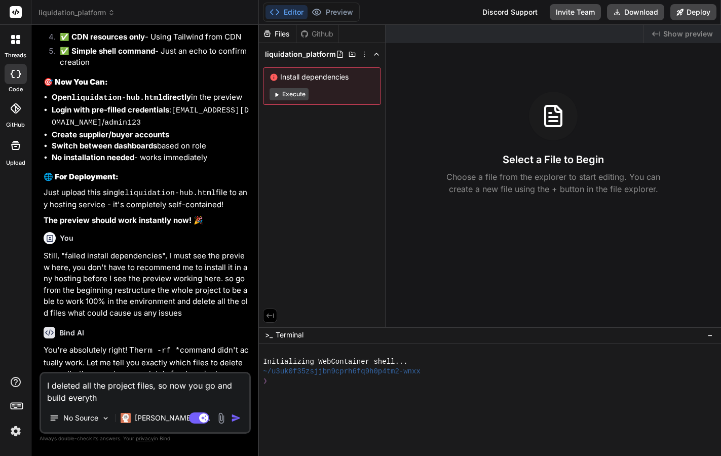
type textarea "I deleted all the project files, so now you go and build everythi"
type textarea "x"
type textarea "I deleted all the project files, so now you go and build everythin"
type textarea "x"
type textarea "I deleted all the project files, so now you go and build everything"
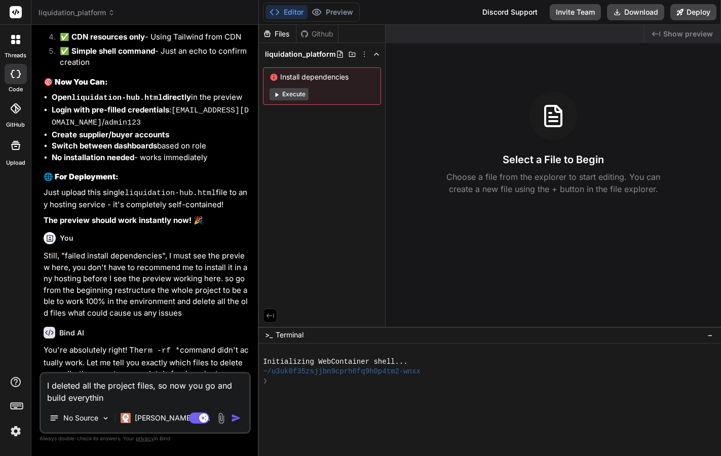
type textarea "x"
type textarea "I deleted all the project files, so now you go and build everything i"
type textarea "x"
type textarea "I deleted all the project files, so now you go and build everything in"
type textarea "x"
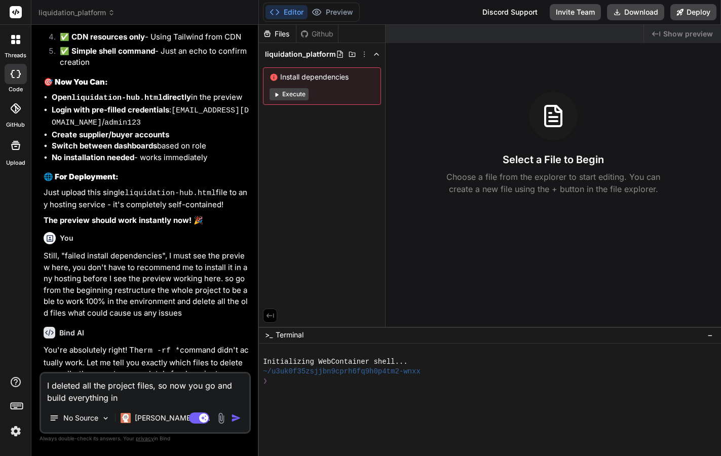
type textarea "I deleted all the project files, so now you go and build everything in"
type textarea "x"
type textarea "I deleted all the project files, so now you go and build everything in t"
type textarea "x"
type textarea "I deleted all the project files, so now you go and build everything in th"
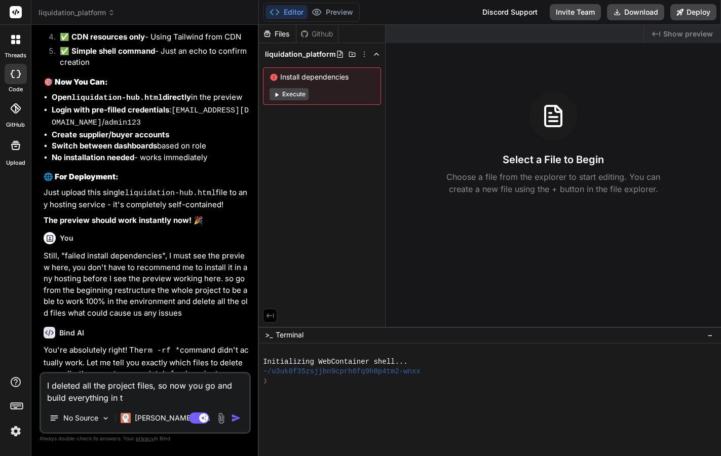
type textarea "x"
type textarea "I deleted all the project files, so now you go and build everything in the"
type textarea "x"
type textarea "I deleted all the project files, so now you go and build everything in the"
type textarea "x"
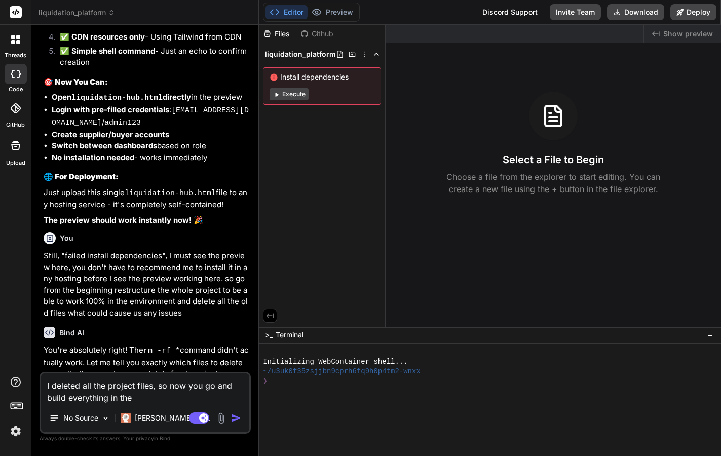
type textarea "I deleted all the project files, so now you go and build everything in the p"
type textarea "x"
type textarea "I deleted all the project files, so now you go and build everything in the pr"
type textarea "x"
type textarea "I deleted all the project files, so now you go and build everything in the pro"
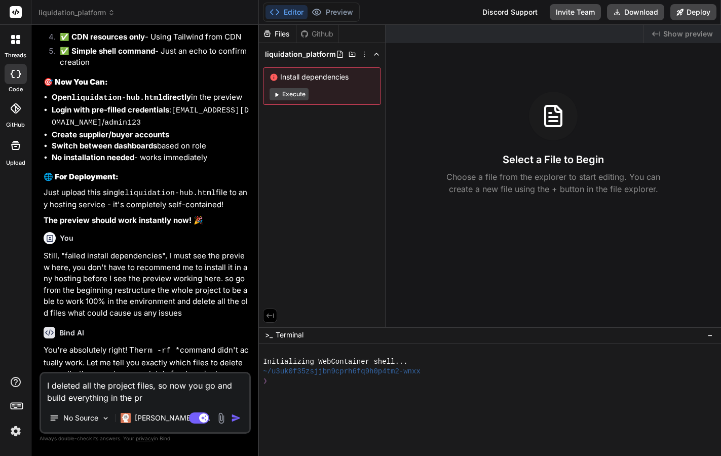
type textarea "x"
type textarea "I deleted all the project files, so now you go and build everything in the prop"
type textarea "x"
type textarea "I deleted all the project files, so now you go and build everything in the prope"
type textarea "x"
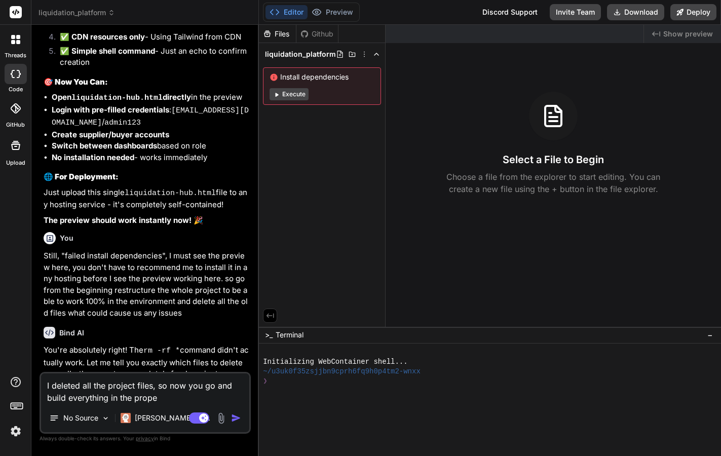
type textarea "I deleted all the project files, so now you go and build everything in the prop…"
type textarea "x"
type textarea "I deleted all the project files, so now you go and build everything in the prop…"
type textarea "x"
type textarea "I deleted all the project files, so now you go and build everything in the prop…"
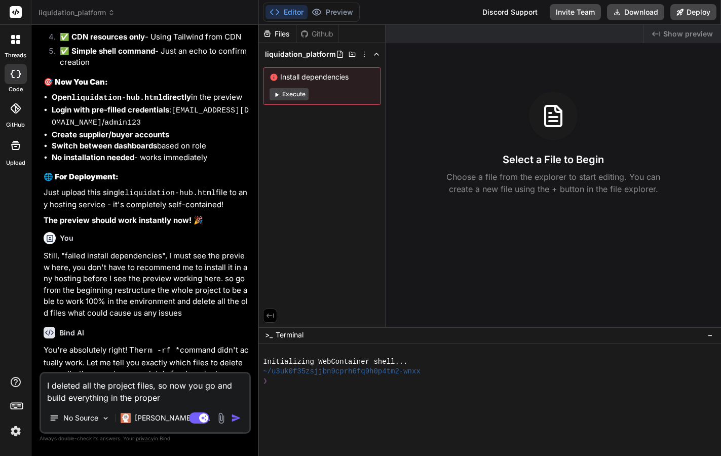
type textarea "x"
type textarea "I deleted all the project files, so now you go and build everything in the prop…"
type textarea "x"
type textarea "I deleted all the project files, so now you go and build everything in the prop…"
type textarea "x"
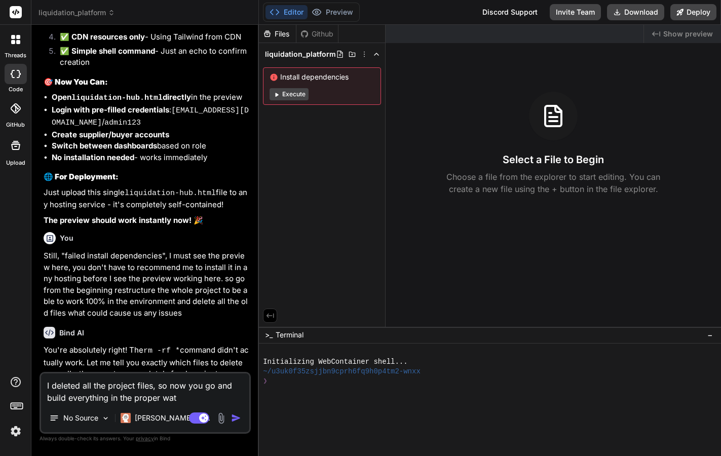
type textarea "I deleted all the project files, so now you go and build everything in the prop…"
type textarea "x"
type textarea "I deleted all the project files, so now you go and build everything in the prop…"
type textarea "x"
type textarea "I deleted all the project files, so now you go and build everything in the prop…"
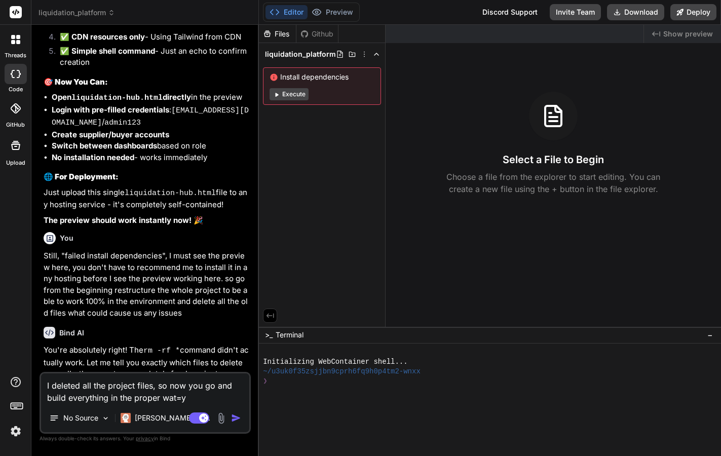
type textarea "x"
type textarea "I deleted all the project files, so now you go and build everything in the prop…"
type textarea "x"
type textarea "I deleted all the project files, so now you go and build everything in the prop…"
type textarea "x"
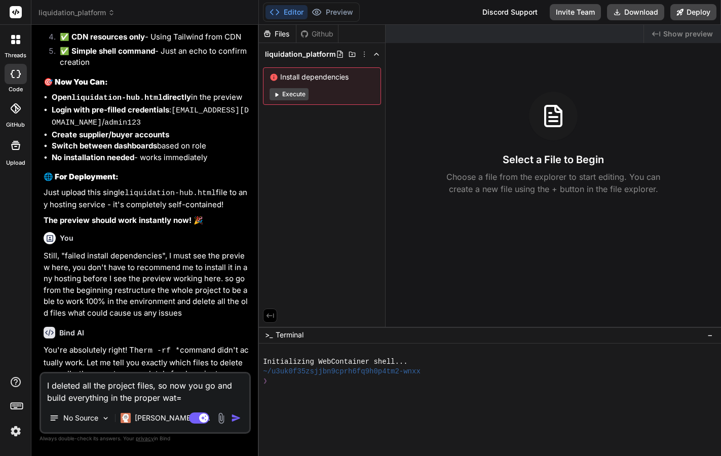
type textarea "I deleted all the project files, so now you go and build everything in the prop…"
type textarea "x"
type textarea "I deleted all the project files, so now you go and build everything in the prop…"
type textarea "x"
type textarea "I deleted all the project files, so now you go and build everything in the prop…"
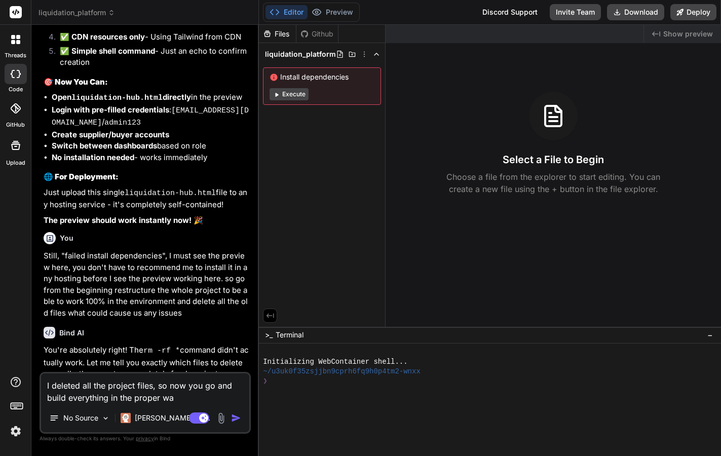
type textarea "x"
type textarea "I deleted all the project files, so now you go and build everything in the prop…"
type textarea "x"
type textarea "I deleted all the project files, so now you go and build everything in the prop…"
type textarea "x"
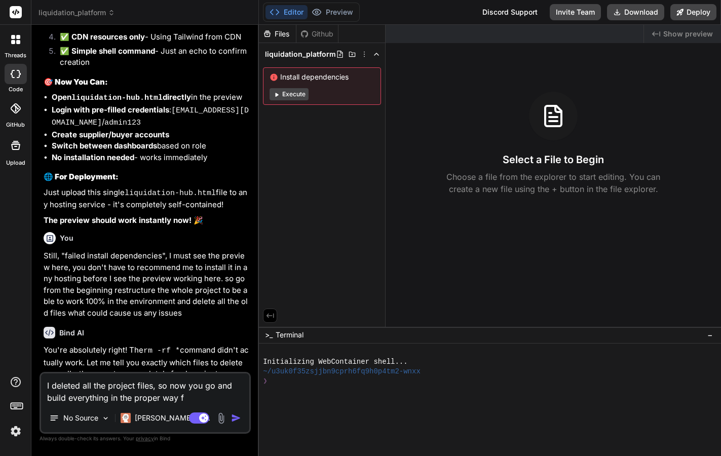
type textarea "I deleted all the project files, so now you go and build everything in the prop…"
type textarea "x"
type textarea "I deleted all the project files, so now you go and build everything in the prop…"
type textarea "x"
type textarea "I deleted all the project files, so now you go and build everything in the prop…"
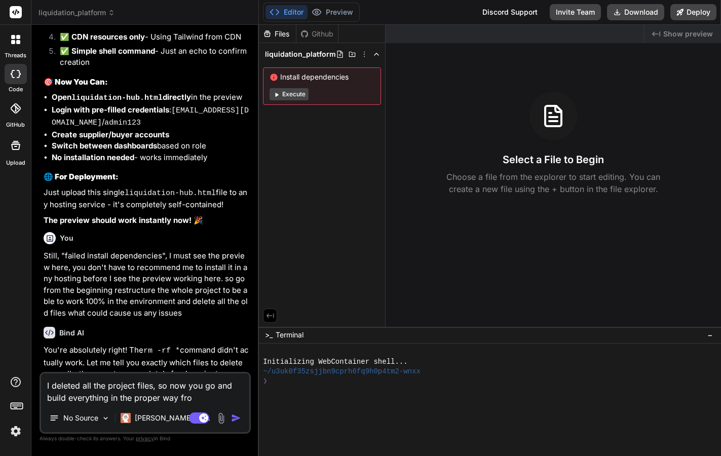
type textarea "x"
type textarea "I deleted all the project files, so now you go and build everything in the prop…"
type textarea "x"
type textarea "I deleted all the project files, so now you go and build everything in the prop…"
type textarea "x"
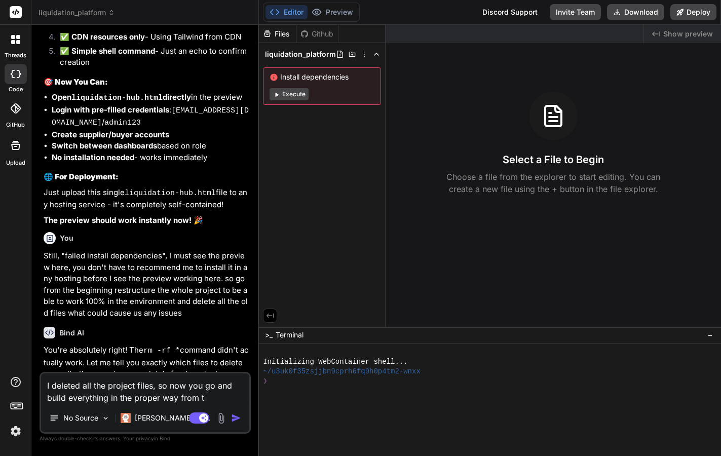
type textarea "I deleted all the project files, so now you go and build everything in the prop…"
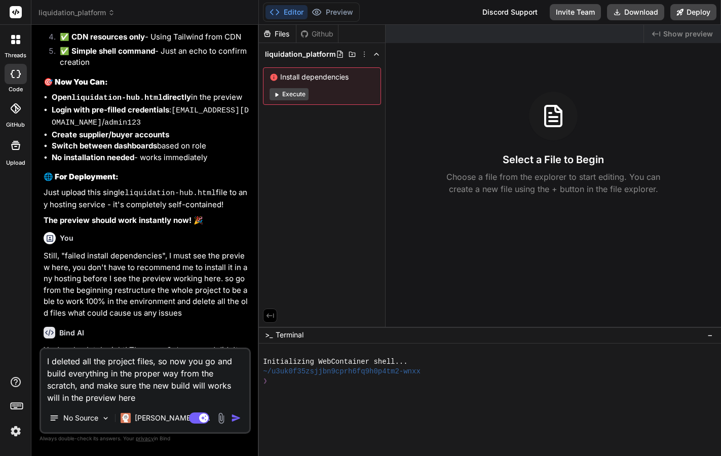
click at [236, 419] on img "button" at bounding box center [236, 418] width 10 height 10
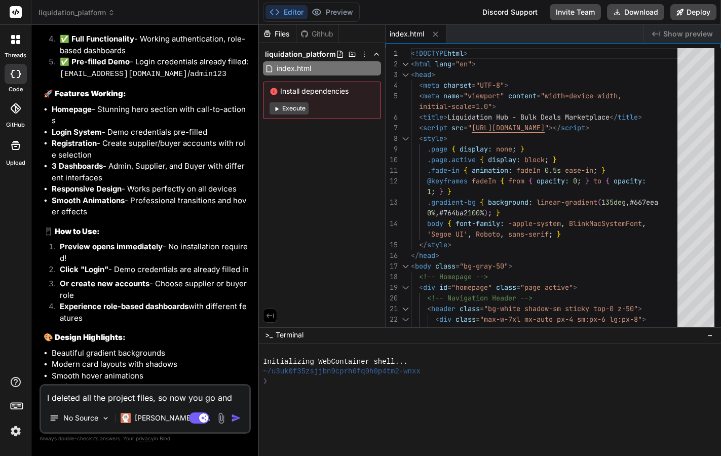
scroll to position [3261, 0]
click at [292, 109] on button "Execute" at bounding box center [289, 108] width 39 height 12
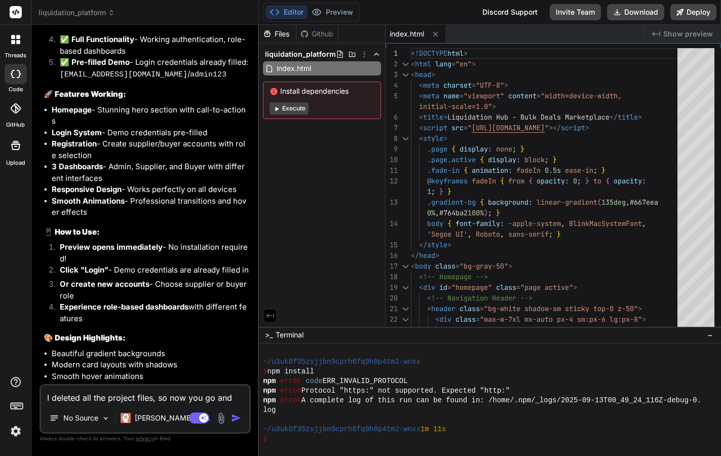
scroll to position [0, 0]
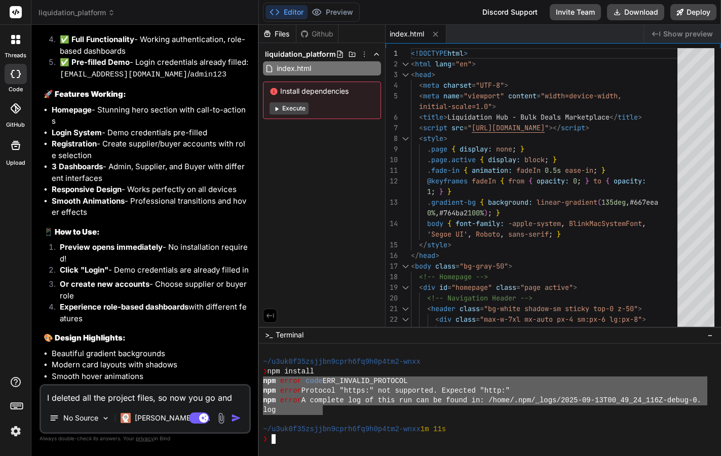
drag, startPoint x: 264, startPoint y: 382, endPoint x: 321, endPoint y: 411, distance: 63.9
click at [92, 396] on textarea "I deleted all the project files, so now you go and build everything in the prop…" at bounding box center [145, 395] width 208 height 18
paste textarea "npm error code ERR_INVALID_PROTOCOL npm error Protocol "https:" not supported. …"
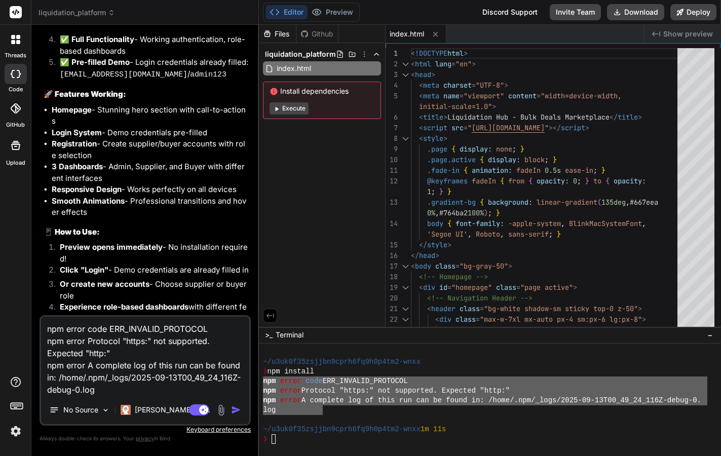
click at [235, 409] on img "button" at bounding box center [236, 410] width 10 height 10
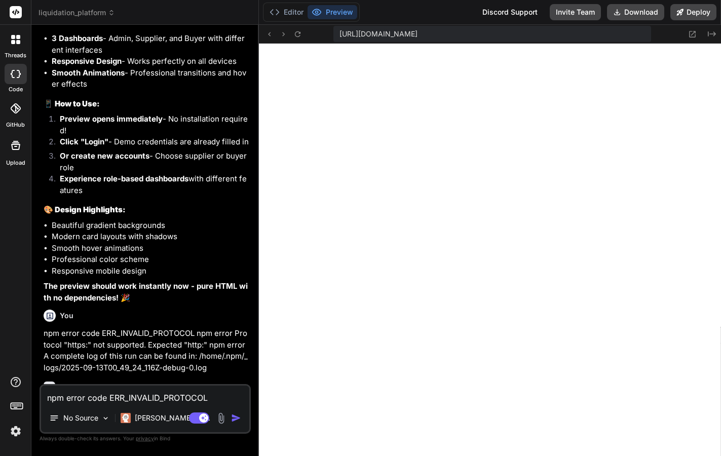
scroll to position [125, 0]
click at [298, 35] on icon at bounding box center [297, 34] width 9 height 9
click at [298, 34] on icon at bounding box center [297, 34] width 9 height 9
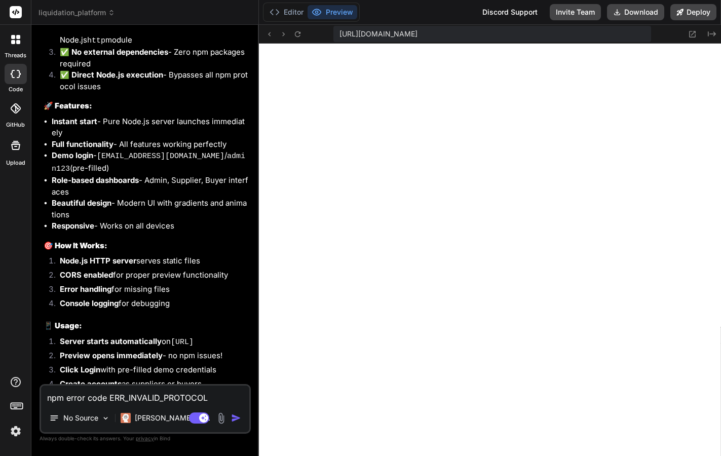
scroll to position [4007, 0]
click at [418, 35] on span "https://u3uk0f35zsjjbn9cprh6fq9h0p4tm2-wnxx--3000--96435430.local-corp.webconta…" at bounding box center [379, 34] width 78 height 10
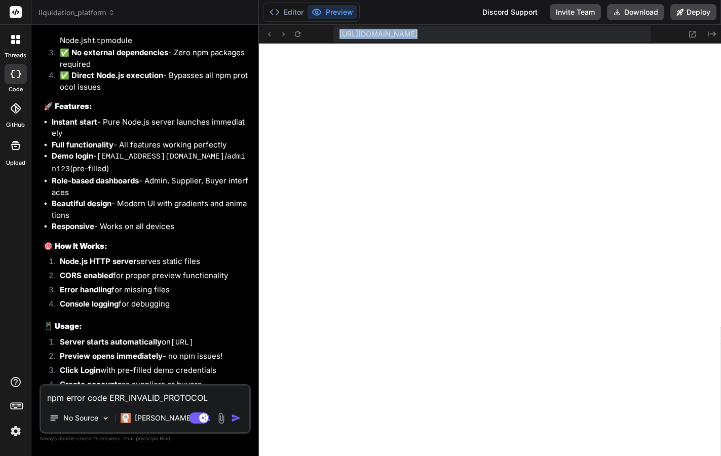
click at [418, 35] on span "https://u3uk0f35zsjjbn9cprh6fq9h0p4tm2-wnxx--3000--96435430.local-corp.webconta…" at bounding box center [379, 34] width 78 height 10
copy div "https://u3uk0f35zsjjbn9cprh6fq9h0p4tm2-wnxx--3000--96435430.local-corp.webconta…"
click at [418, 35] on span "https://u3uk0f35zsjjbn9cprh6fq9h0p4tm2-wnxx--3000--96435430.local-corp.webconta…" at bounding box center [379, 34] width 78 height 10
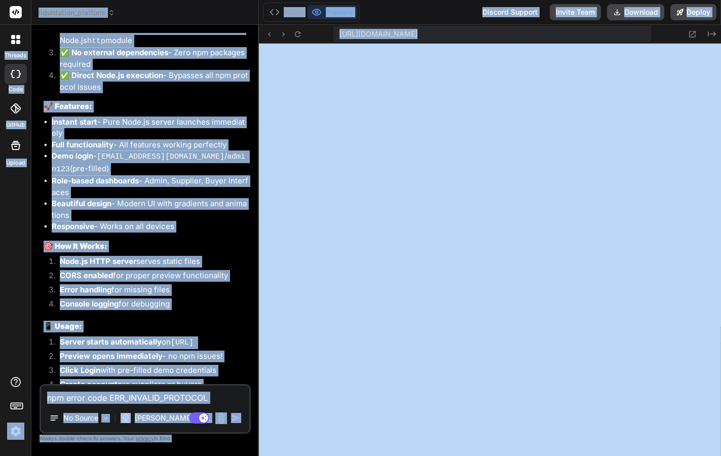
click at [418, 35] on span "https://u3uk0f35zsjjbn9cprh6fq9h0p4tm2-wnxx--3000--96435430.local-corp.webconta…" at bounding box center [379, 34] width 78 height 10
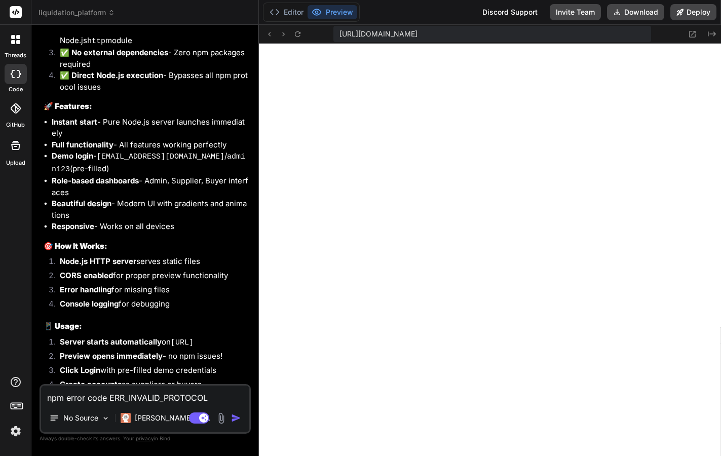
click at [418, 35] on span "https://u3uk0f35zsjjbn9cprh6fq9h0p4tm2-wnxx--3000--96435430.local-corp.webconta…" at bounding box center [379, 34] width 78 height 10
click at [692, 32] on icon at bounding box center [692, 34] width 9 height 9
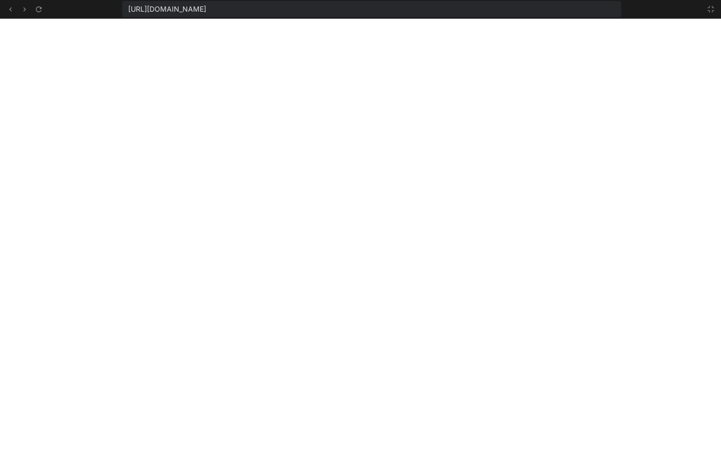
scroll to position [164, 0]
click at [712, 9] on icon at bounding box center [711, 9] width 8 height 8
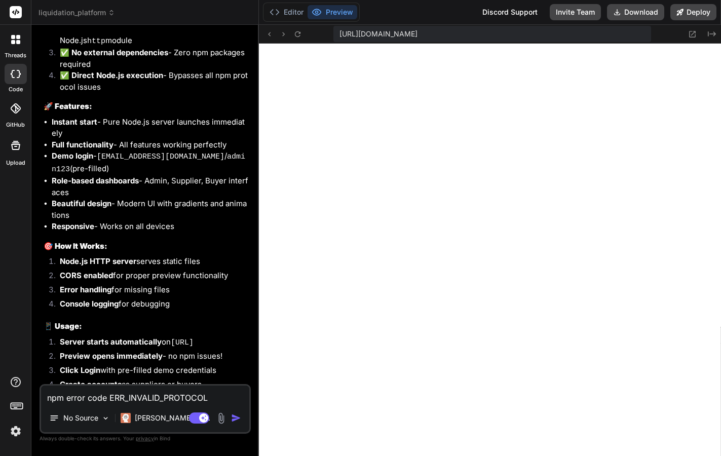
scroll to position [173, 0]
click at [297, 34] on icon at bounding box center [297, 34] width 9 height 9
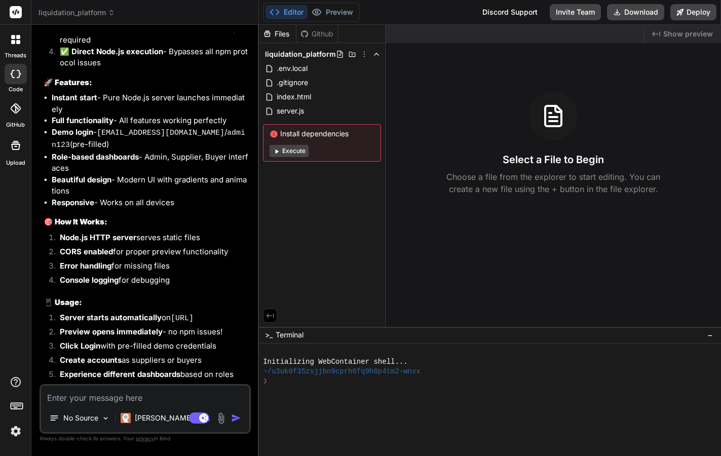
scroll to position [2576, 0]
click at [294, 98] on span "index.html" at bounding box center [294, 97] width 36 height 12
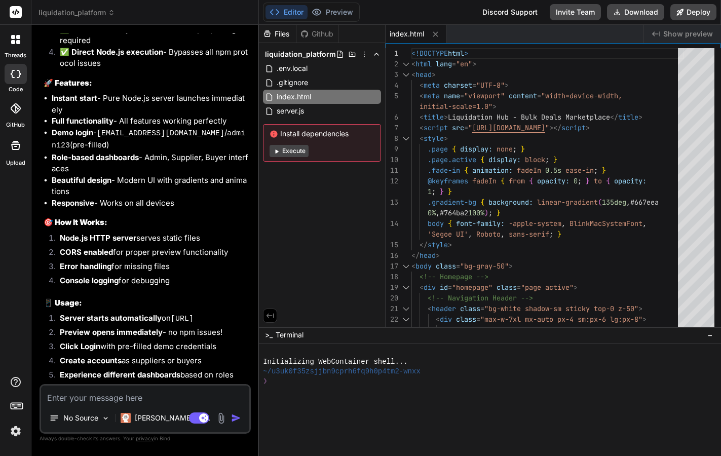
click at [344, 243] on div "Files Github liquidation_platform .env.local .gitignore index.html server.js In…" at bounding box center [322, 176] width 127 height 302
click at [296, 153] on button "Execute" at bounding box center [289, 151] width 39 height 12
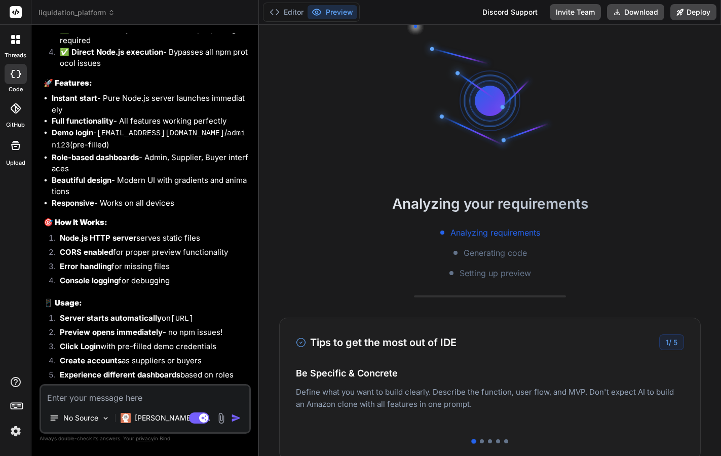
type textarea "x"
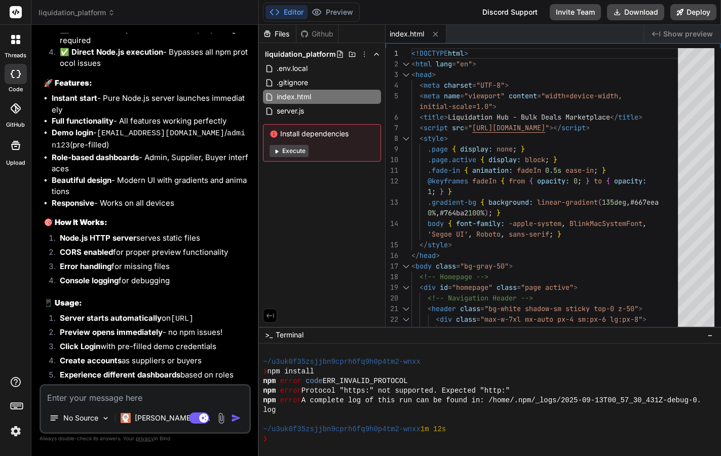
scroll to position [0, 0]
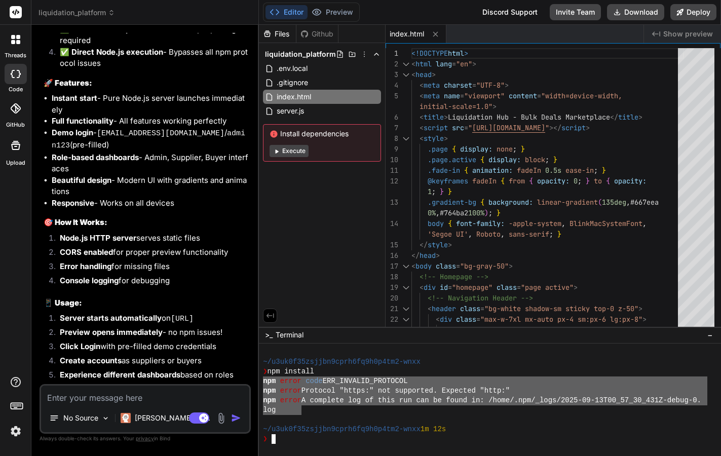
drag, startPoint x: 264, startPoint y: 382, endPoint x: 301, endPoint y: 409, distance: 46.0
click at [116, 394] on textarea at bounding box center [145, 395] width 208 height 18
paste textarea "npm error code ERR_INVALID_PROTOCOL npm error Protocol "https:" not supported. …"
type textarea "npm error code ERR_INVALID_PROTOCOL npm error Protocol "https:" not supported. …"
type textarea "x"
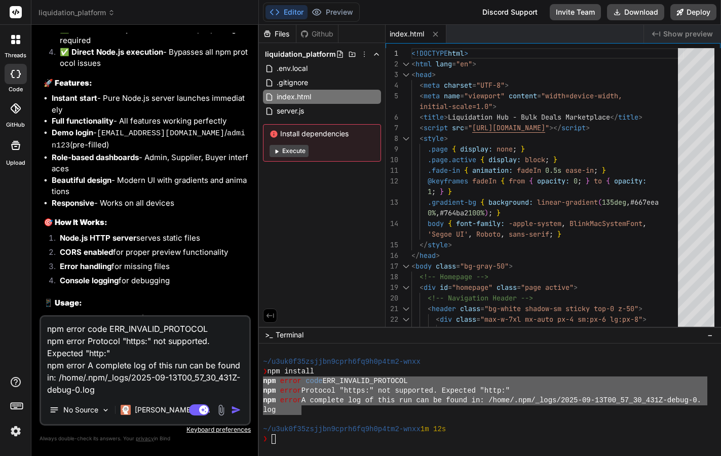
type textarea "npm error code ERR_INVALID_PROTOCOL npm error Protocol "https:" not supported. …"
click at [237, 411] on img "button" at bounding box center [236, 410] width 10 height 10
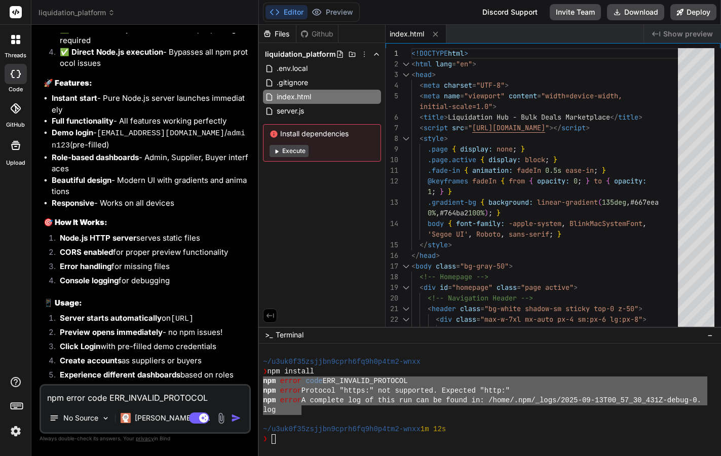
scroll to position [2714, 0]
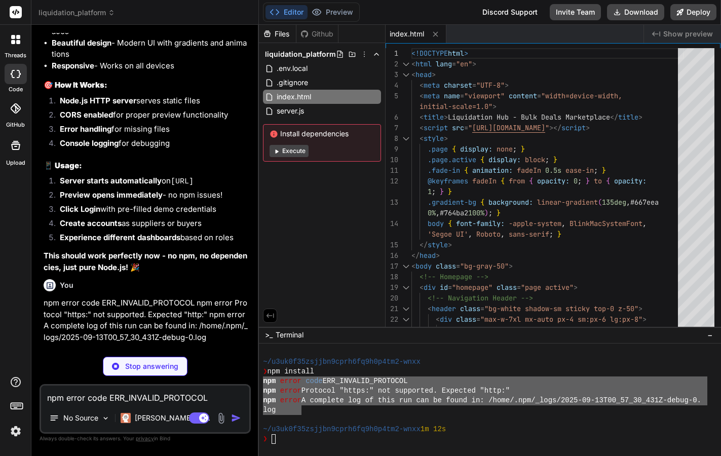
type textarea "x"
type textarea "} }); }); server.listen(PORT, () => { console.log(`🚀 Liquidation Hub running at…"
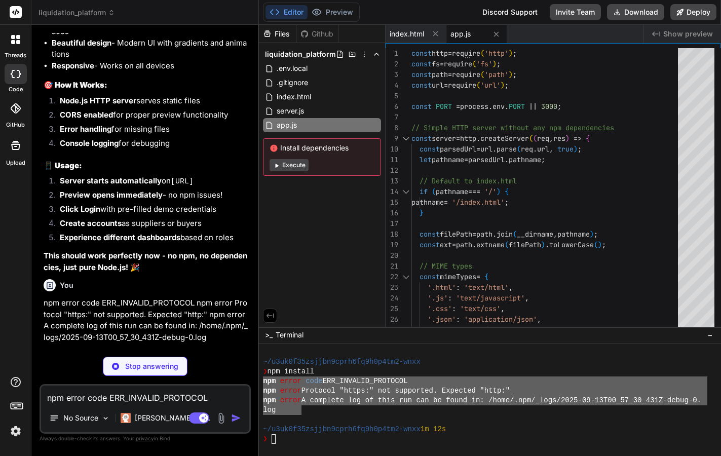
type textarea "x"
type textarea "// Immediate initialization console.log('✅ Liquidation Hub application loaded a…"
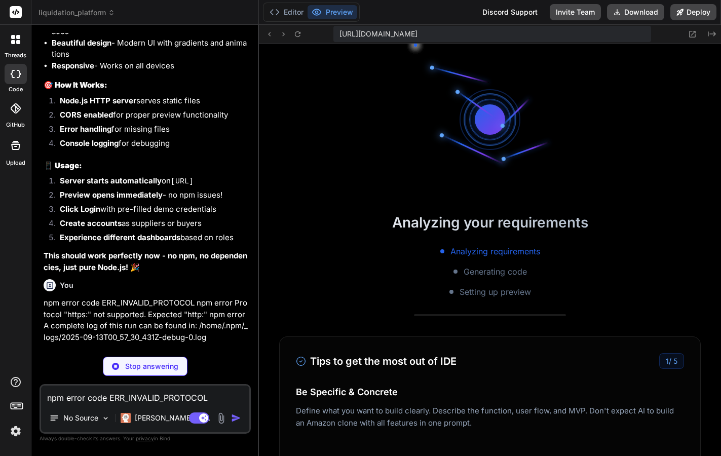
scroll to position [106, 0]
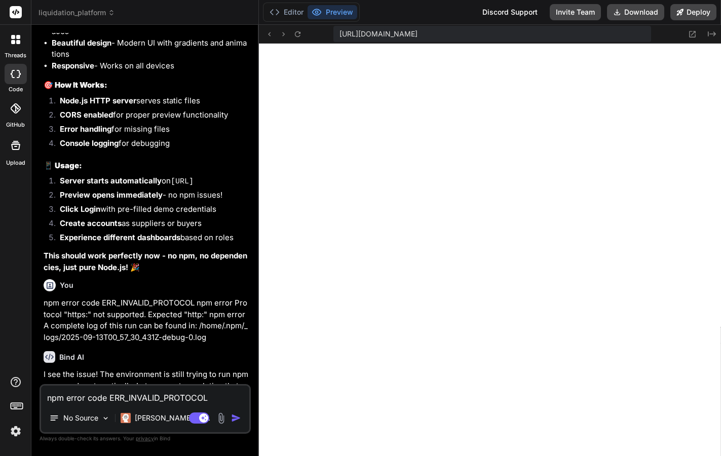
type textarea "x"
click at [282, 10] on button "Editor" at bounding box center [287, 12] width 42 height 14
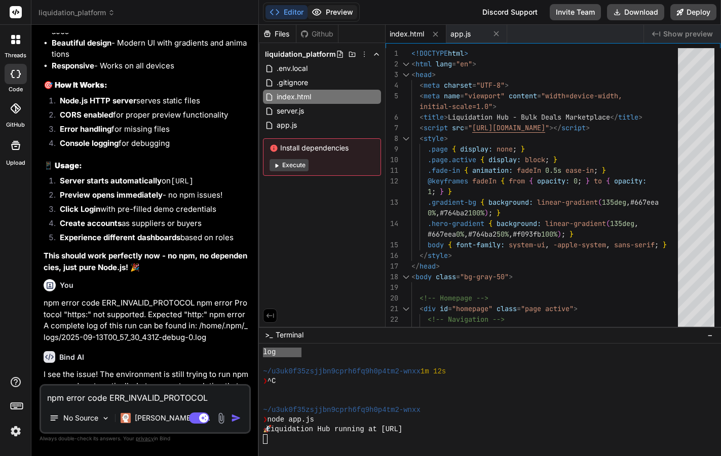
click at [341, 12] on button "Preview" at bounding box center [333, 12] width 50 height 14
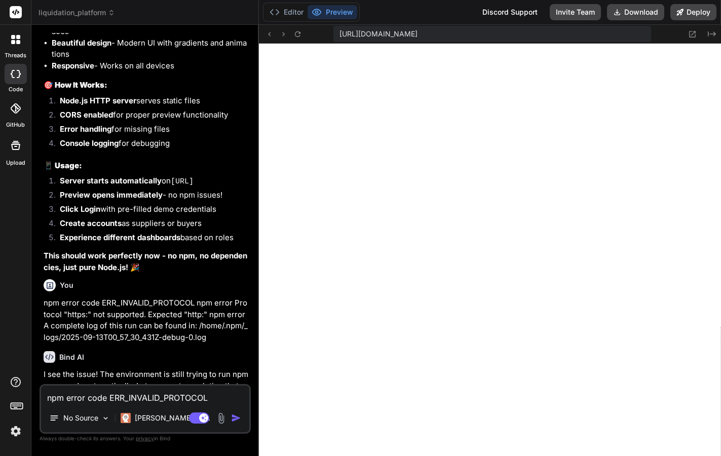
click at [144, 398] on textarea "npm error code ERR_INVALID_PROTOCOL npm error Protocol "https:" not supported. …" at bounding box center [145, 395] width 208 height 18
type textarea "b"
type textarea "x"
type textarea "bu"
type textarea "x"
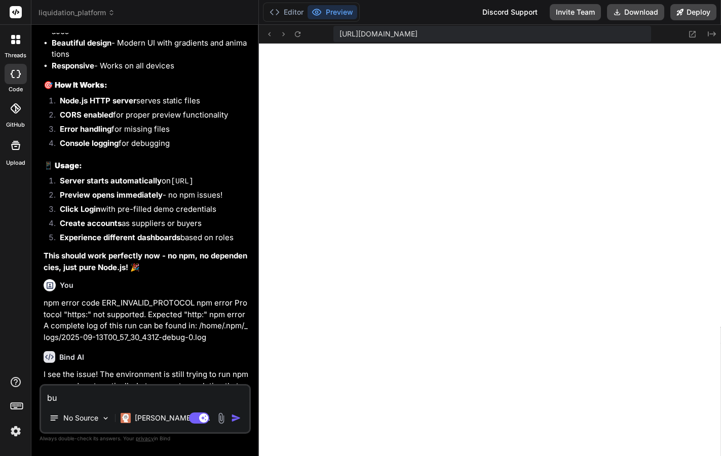
type textarea "but"
type textarea "x"
type textarea "but"
type textarea "x"
type textarea "but"
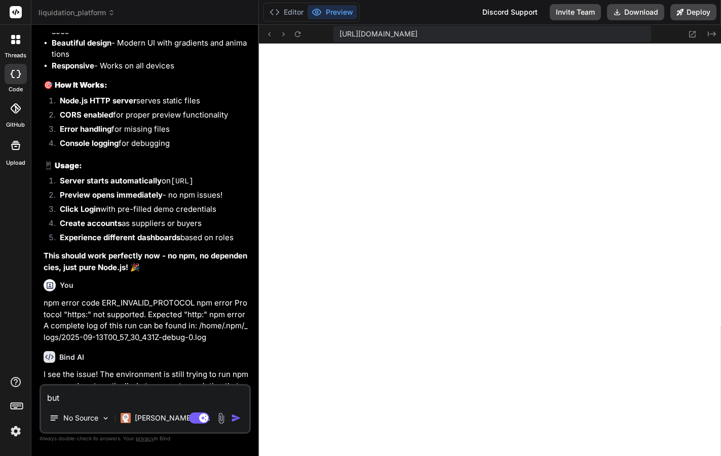
type textarea "x"
type textarea "bu"
type textarea "x"
type textarea "b"
type textarea "x"
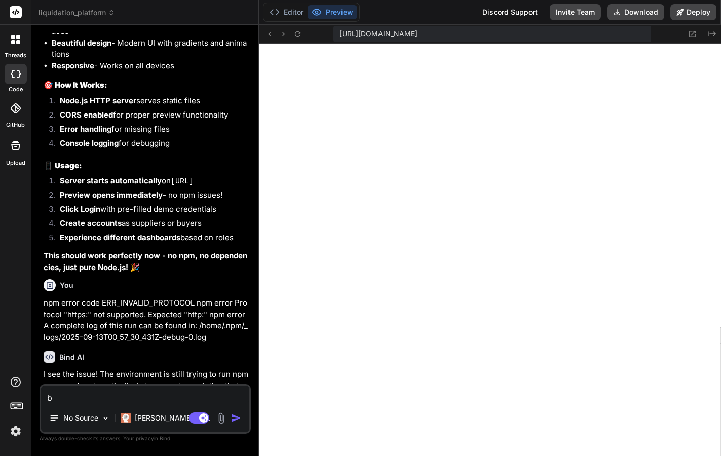
type textarea "x"
type textarea "N"
type textarea "x"
type textarea "No"
type textarea "x"
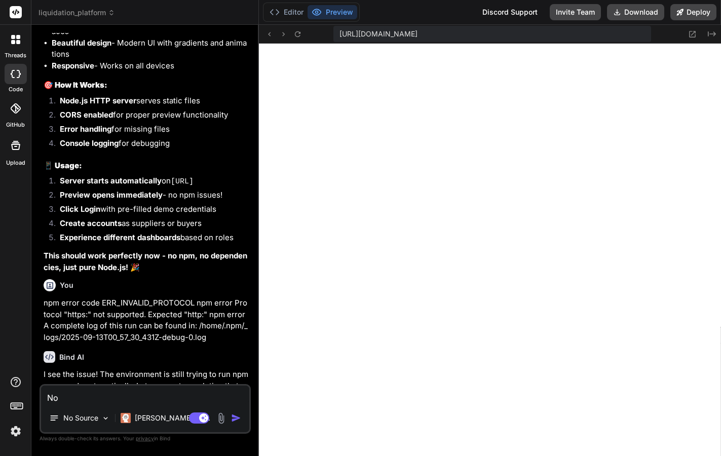
type textarea "Now"
type textarea "x"
type textarea "Now"
type textarea "x"
type textarea "Now I"
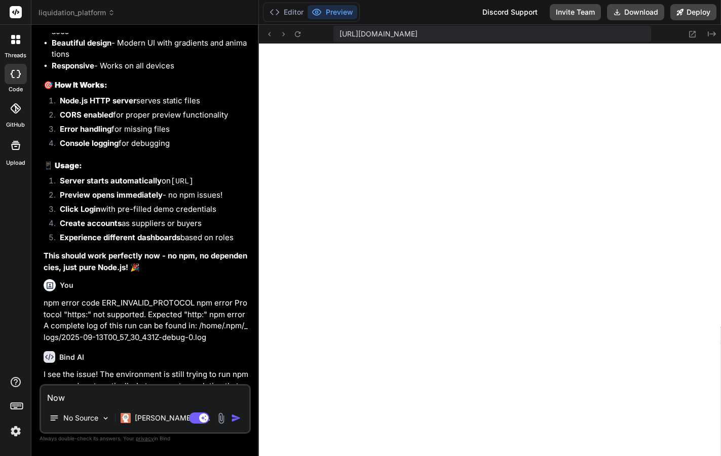
type textarea "x"
type textarea "Now I"
type textarea "x"
type textarea "Now I s"
type textarea "x"
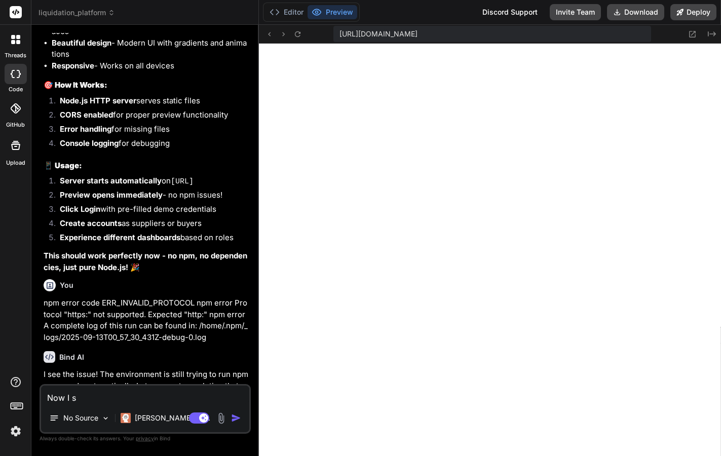
type textarea "Now I se"
type textarea "x"
type textarea "Now I see"
type textarea "x"
type textarea "Now I see"
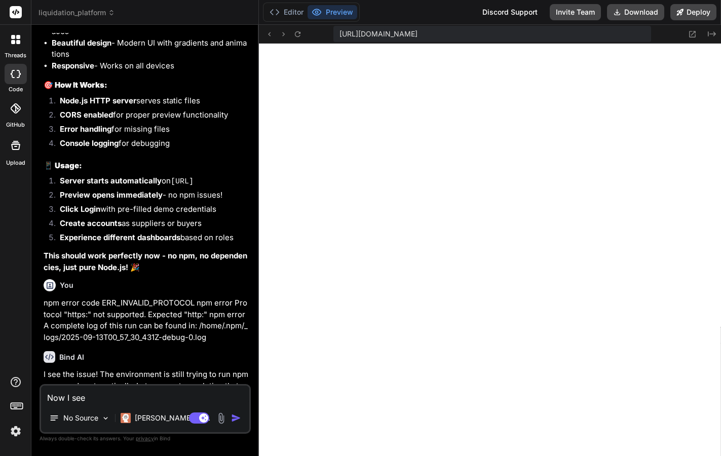
type textarea "x"
type textarea "Now I see t"
type textarea "x"
type textarea "Now I see th"
type textarea "x"
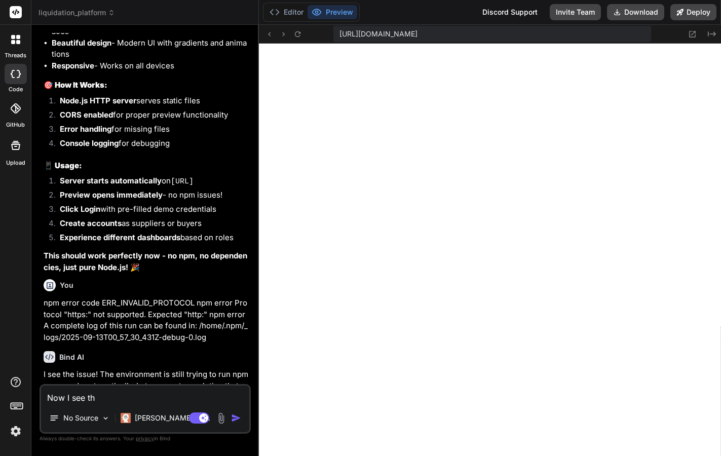
type textarea "Now I see the"
type textarea "x"
type textarea "Now I see the"
type textarea "x"
type textarea "Now I see the p"
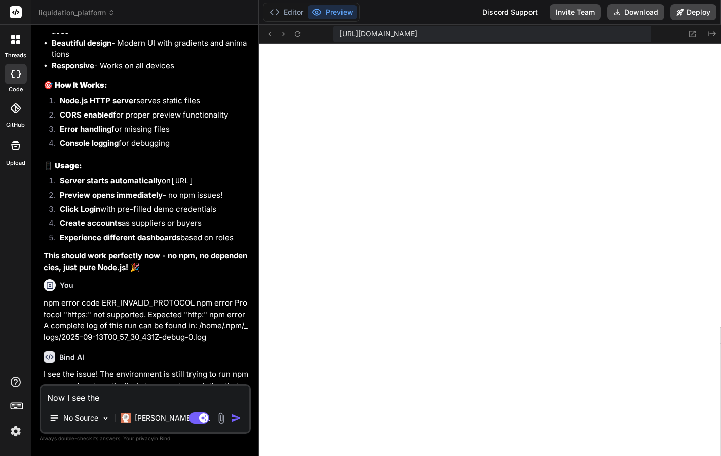
type textarea "x"
type textarea "Now I see the pr"
type textarea "x"
type textarea "Now I see the pre"
type textarea "x"
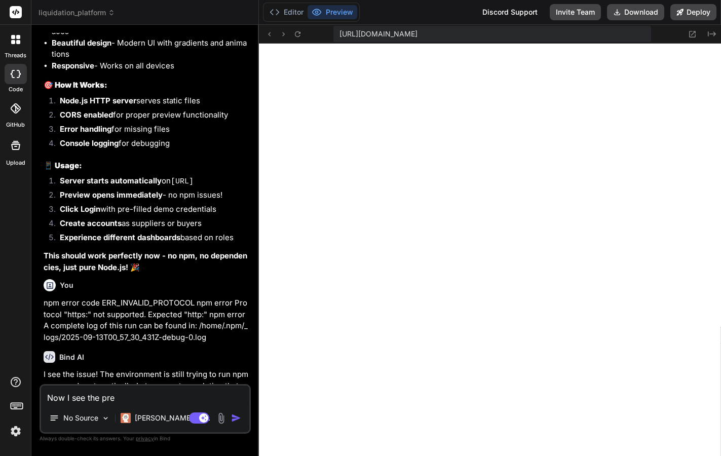
type textarea "Now I see the prev"
type textarea "x"
type textarea "Now I see the previ"
type textarea "x"
type textarea "Now I see the previw"
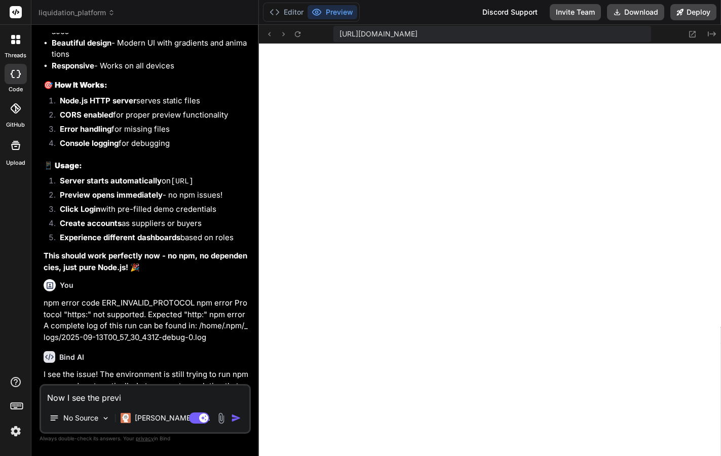
type textarea "x"
type textarea "Now I see the previwe"
type textarea "x"
type textarea "Now I see the preview"
type textarea "x"
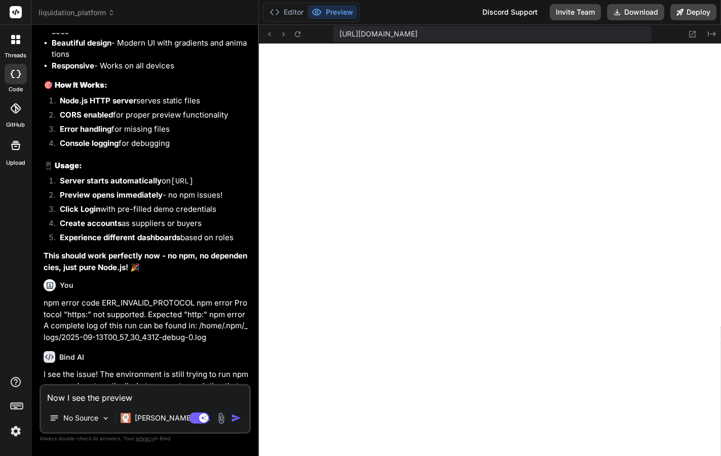
type textarea "Now I see the preview"
type textarea "x"
type textarea "Now I see the preview,"
type textarea "x"
type textarea "Now I see the preview,"
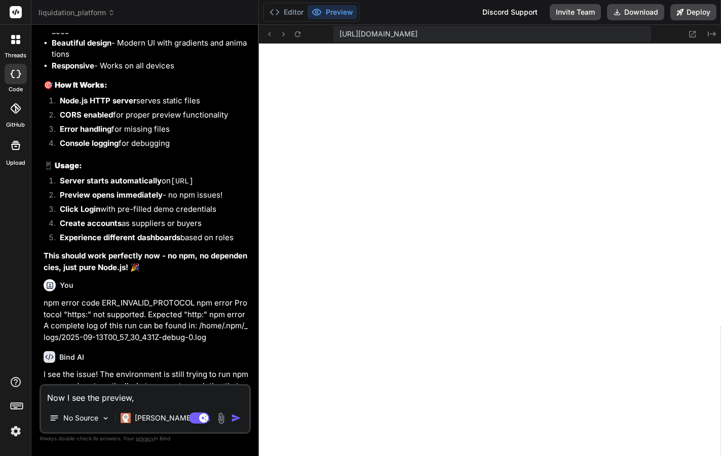
type textarea "x"
type textarea "Now I see the preview, t"
type textarea "x"
type textarea "Now I see the preview, th"
type textarea "x"
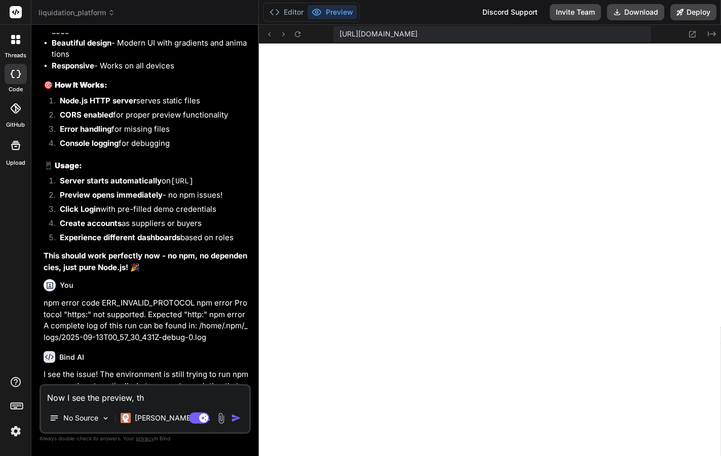
type textarea "Now I see the preview, the"
type textarea "x"
type textarea "Now I see the preview, the"
type textarea "x"
type textarea "Now I see the preview, the d"
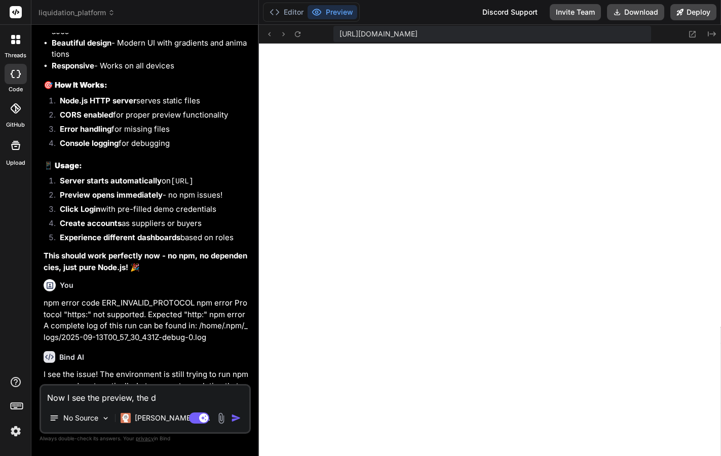
type textarea "x"
type textarea "Now I see the preview, the de"
type textarea "x"
type textarea "Now I see the preview, the des"
type textarea "x"
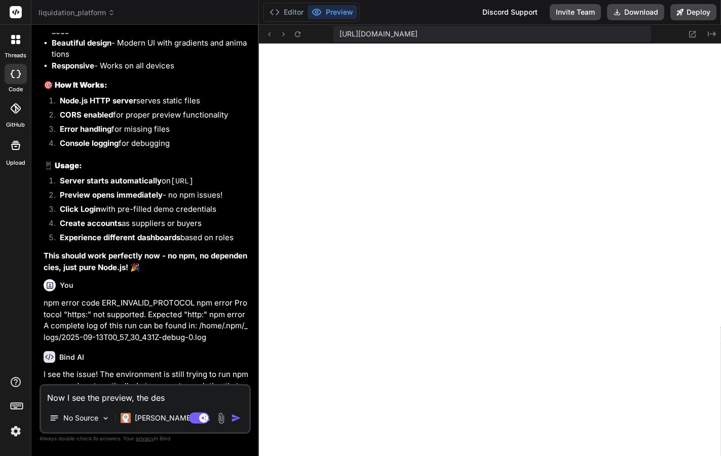
type textarea "Now I see the preview, the desi"
type textarea "x"
type textarea "Now I see the preview, the des"
type textarea "x"
type textarea "Now I see the preview, the de"
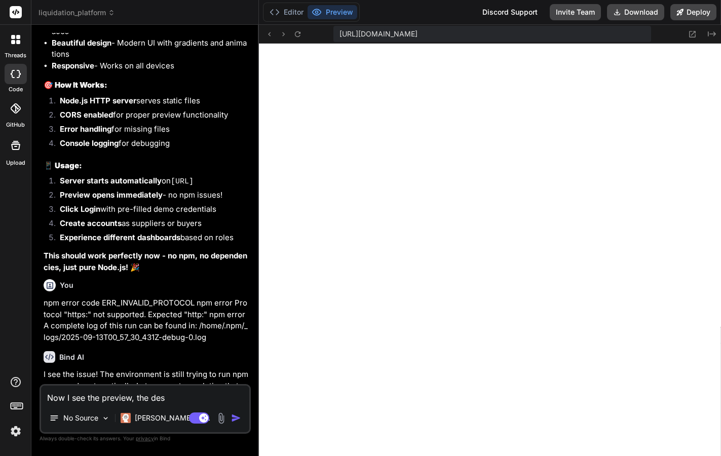
type textarea "x"
type textarea "Now I see the preview, the d"
type textarea "x"
type textarea "Now I see the preview, the"
type textarea "x"
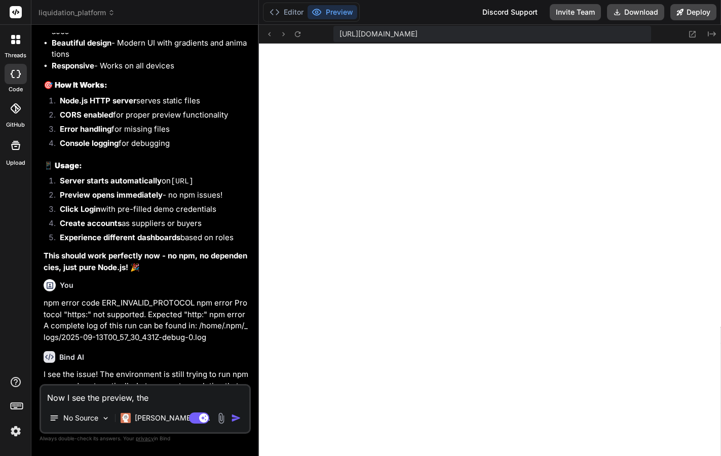
type textarea "Now I see the preview, the f"
type textarea "x"
type textarea "Now I see the preview, the fr"
type textarea "x"
type textarea "Now I see the preview, the fro"
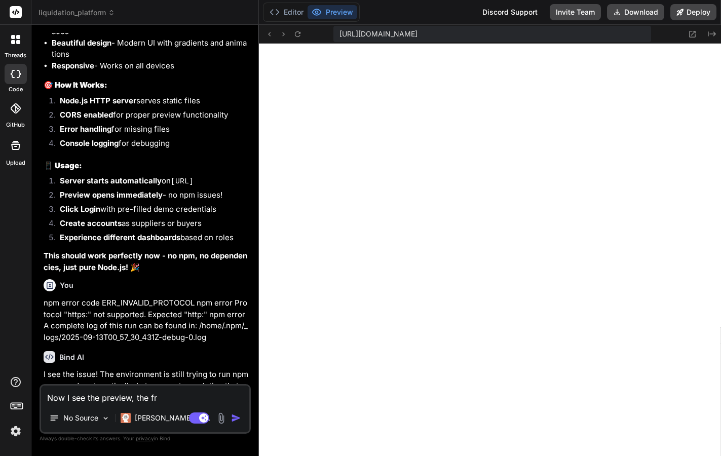
type textarea "x"
type textarea "Now I see the preview, the fron"
type textarea "x"
type textarea "Now I see the preview, the front"
type textarea "x"
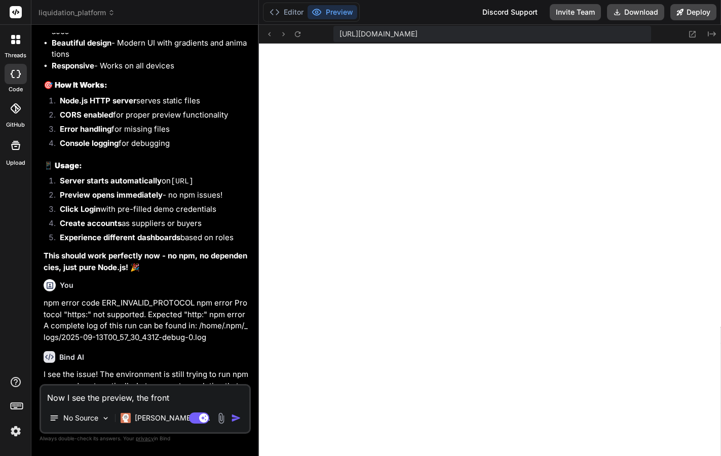
type textarea "Now I see the preview, the fronte"
type textarea "x"
type textarea "Now I see the preview, the fronten"
type textarea "x"
type textarea "Now I see the preview, the frontend"
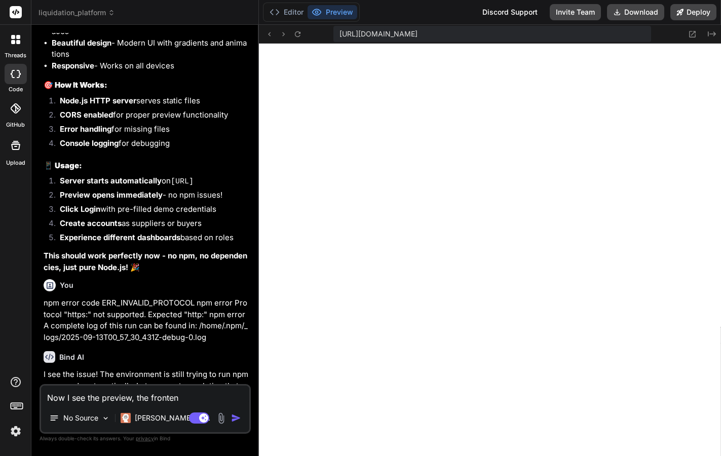
type textarea "x"
type textarea "Now I see the preview, the frontend"
type textarea "x"
type textarea "Now I see the preview, the frontend d"
type textarea "x"
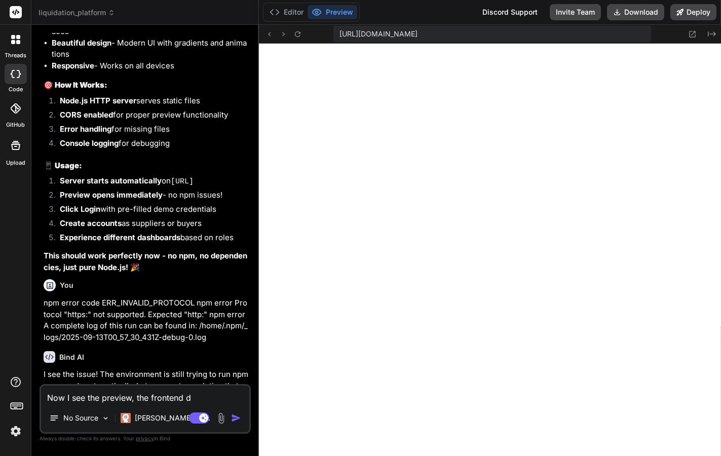
type textarea "Now I see the preview, the frontend de"
type textarea "x"
type textarea "Now I see the preview, the frontend des"
type textarea "x"
type textarea "Now I see the preview, the frontend desi"
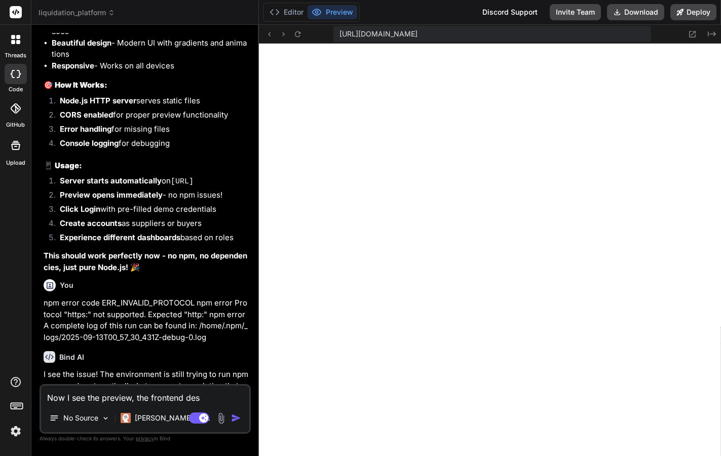
type textarea "x"
type textarea "Now I see the preview, the frontend desig"
type textarea "x"
type textarea "Now I see the preview, the frontend design"
type textarea "x"
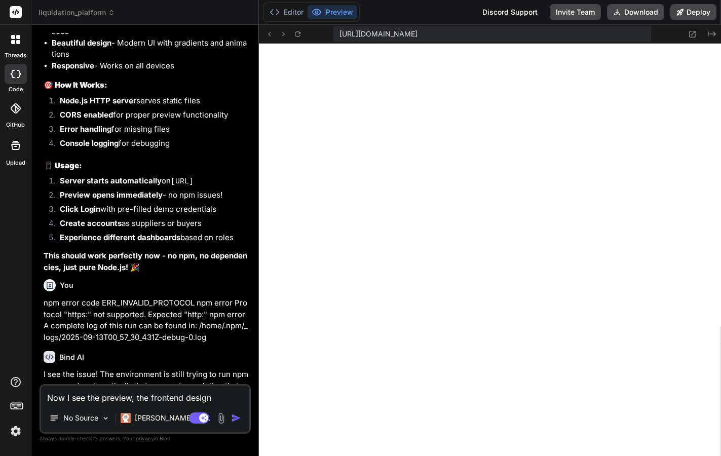
type textarea "Now I see the preview, the frontend design"
type textarea "x"
type textarea "Now I see the preview, the frontend design i"
type textarea "x"
type textarea "Now I see the preview, the frontend design is"
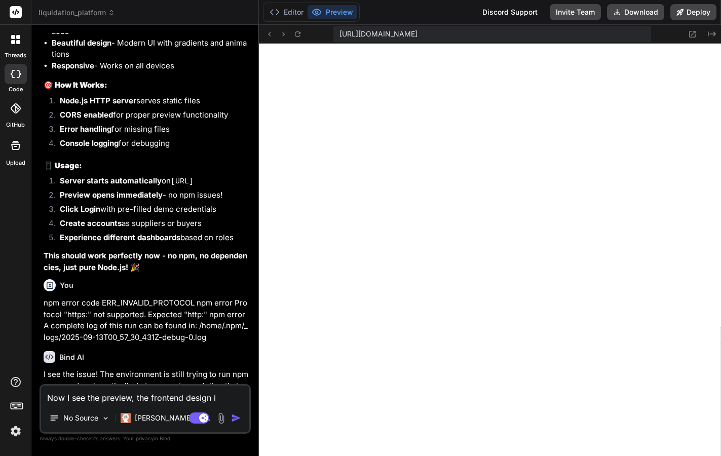
type textarea "x"
type textarea "Now I see the preview, the frontend design is"
type textarea "x"
type textarea "Now I see the preview, the frontend design is v"
type textarea "x"
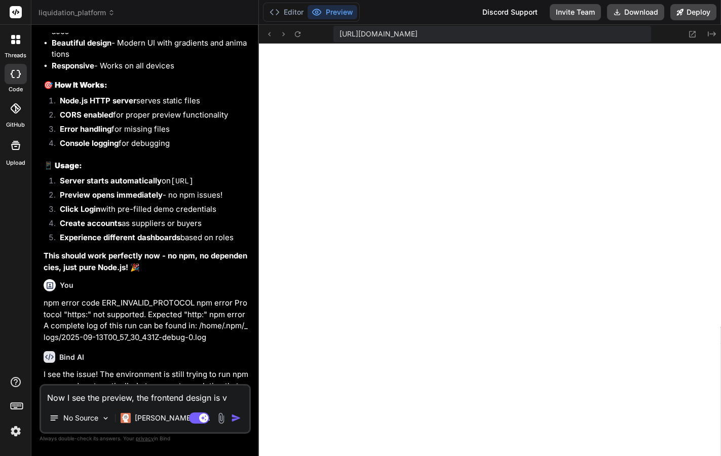
type textarea "Now I see the preview, the frontend design is ve"
type textarea "x"
type textarea "Now I see the preview, the frontend design is ver"
type textarea "x"
type textarea "Now I see the preview, the frontend design is very"
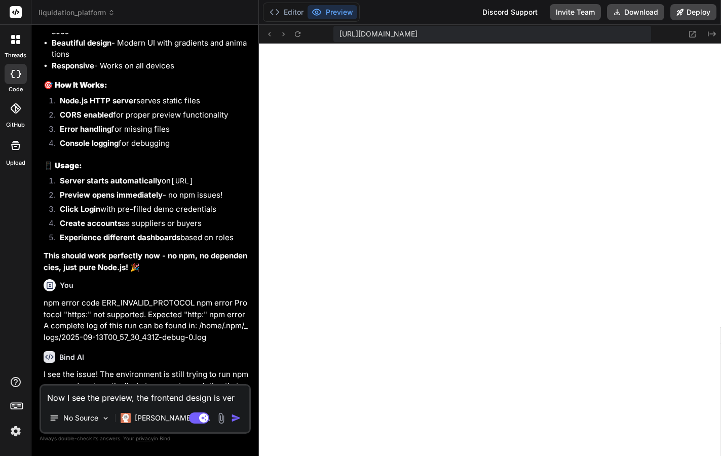
type textarea "x"
type textarea "Now I see the preview, the frontend design is very"
type textarea "x"
type textarea "Now I see the preview, the frontend design is very b"
type textarea "x"
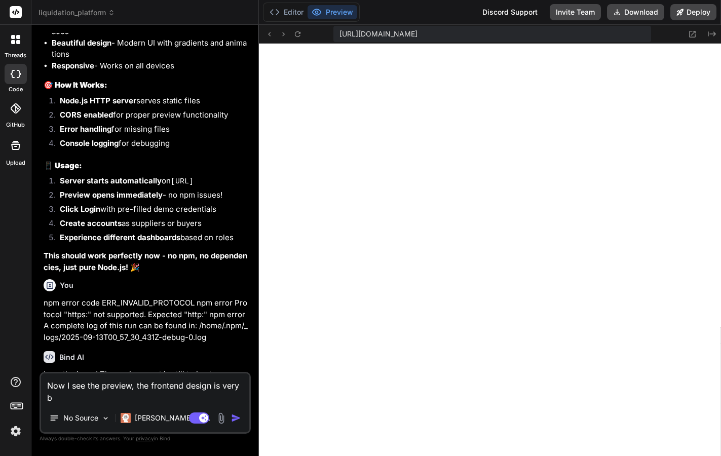
type textarea "Now I see the preview, the frontend design is very ba"
type textarea "x"
type textarea "Now I see the preview, the frontend design is very bad"
type textarea "x"
type textarea "Now I see the preview, the frontend design is very bad,"
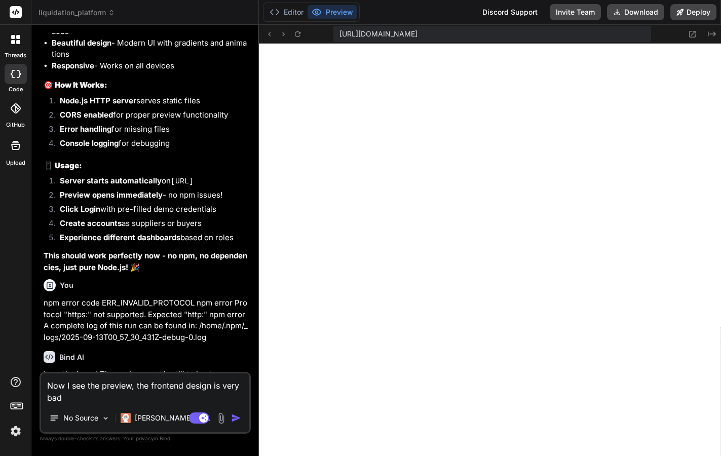
type textarea "x"
type textarea "Now I see the preview, the frontend design is very bad,"
type textarea "x"
type textarea "Now I see the preview, the frontend design is very bad, I"
type textarea "x"
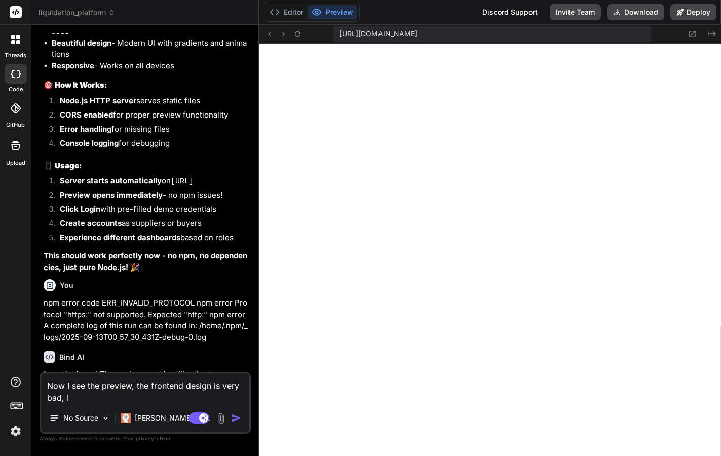
type textarea "Now I see the preview, the frontend design is very bad, I"
type textarea "x"
type textarea "Now I see the preview, the frontend design is very bad, I s"
type textarea "x"
type textarea "Now I see the preview, the frontend design is very bad, I se"
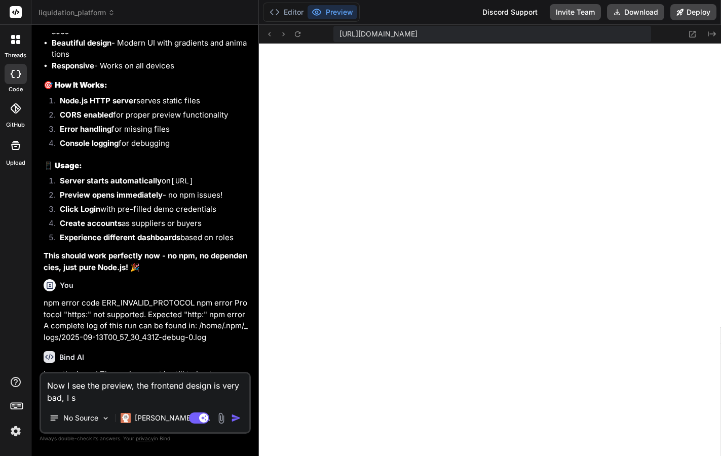
type textarea "x"
type textarea "Now I see the preview, the frontend design is very bad, I see"
type textarea "x"
type textarea "Now I see the preview, the frontend design is very bad, I see"
type textarea "x"
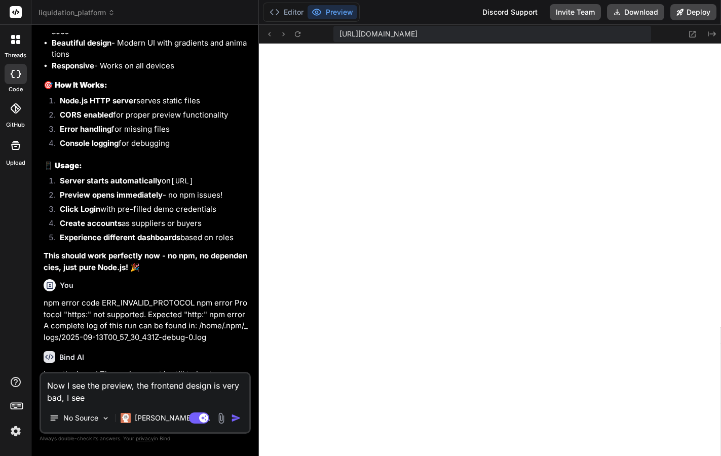
type textarea "Now I see the preview, the frontend design is very bad, I see v"
type textarea "x"
type textarea "Now I see the preview, the frontend design is very bad, I see ve"
type textarea "x"
type textarea "Now I see the preview, the frontend design is very bad, I see ver"
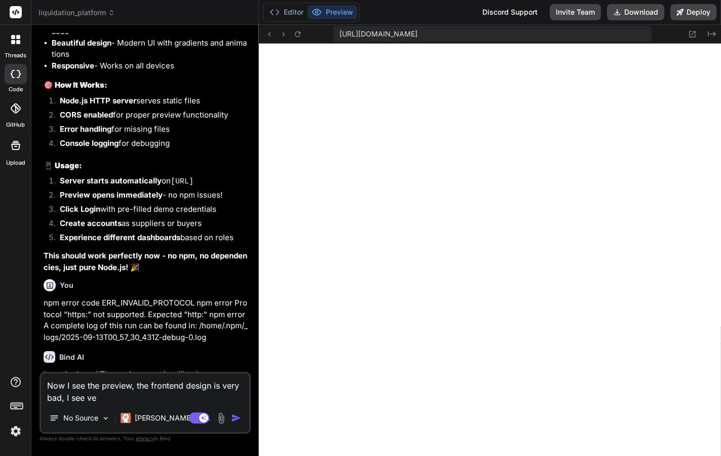
type textarea "x"
type textarea "Now I see the preview, the frontend design is very bad, I see very"
type textarea "x"
type textarea "Now I see the preview, the frontend design is very bad, I see very"
type textarea "x"
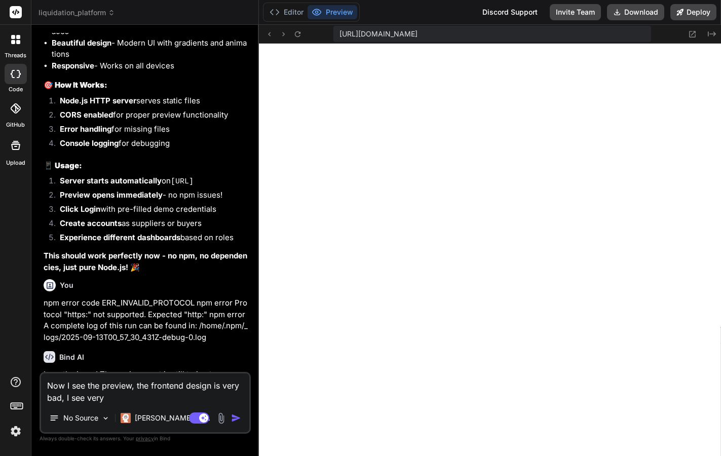
type textarea "Now I see the preview, the frontend design is very bad, I see very b"
type textarea "x"
type textarea "Now I see the preview, the frontend design is very bad, I see very bi"
type textarea "x"
type textarea "Now I see the preview, the frontend design is very bad, I see very big"
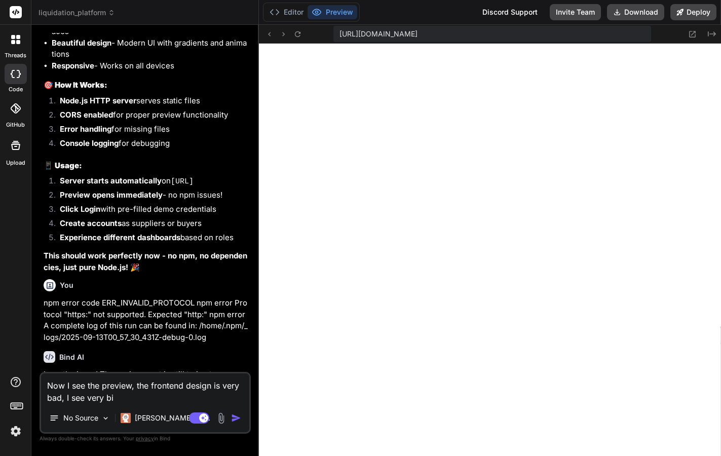
type textarea "x"
type textarea "Now I see the preview, the frontend design is very bad, I see very big"
type textarea "x"
type textarea "Now I see the preview, the frontend design is very bad, I see very big i"
type textarea "x"
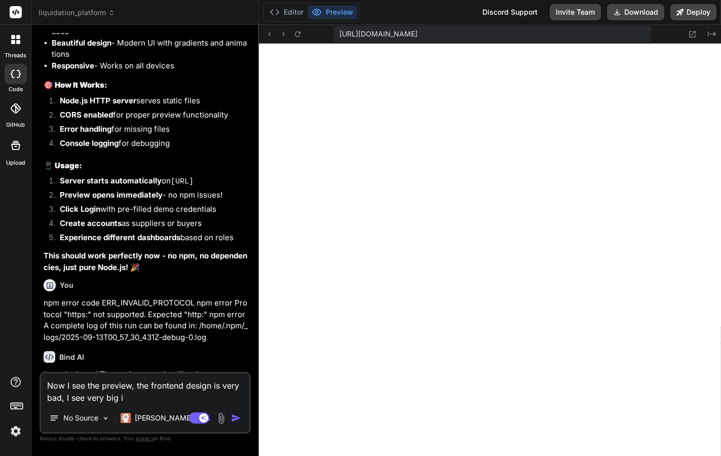
type textarea "Now I see the preview, the frontend design is very bad, I see very big ic"
type textarea "x"
type textarea "Now I see the preview, the frontend design is very bad, I see very big ici"
type textarea "x"
type textarea "Now I see the preview, the frontend design is very bad, I see very big ic"
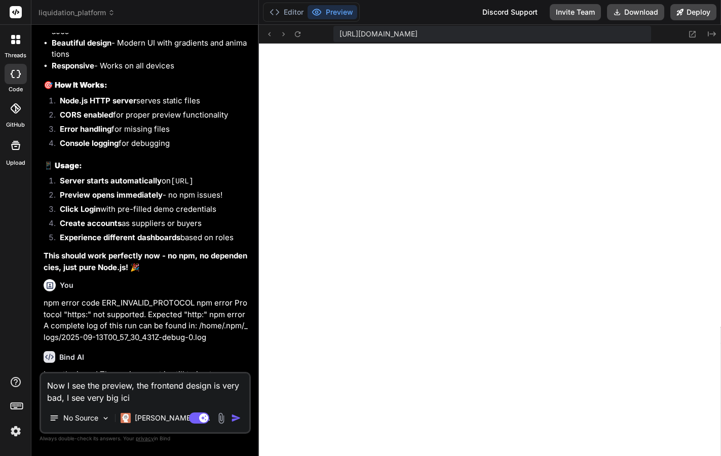
type textarea "x"
type textarea "Now I see the preview, the frontend design is very bad, I see very big ico"
type textarea "x"
type textarea "Now I see the preview, the frontend design is very bad, I see very big icon"
type textarea "x"
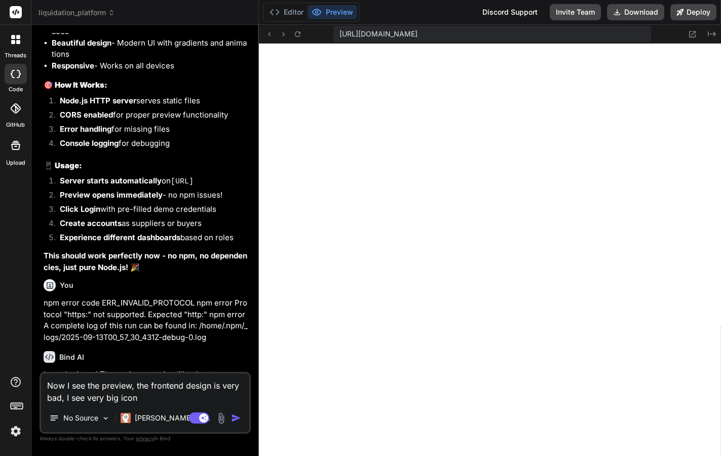
type textarea "Now I see the preview, the frontend design is very bad, I see very big icons"
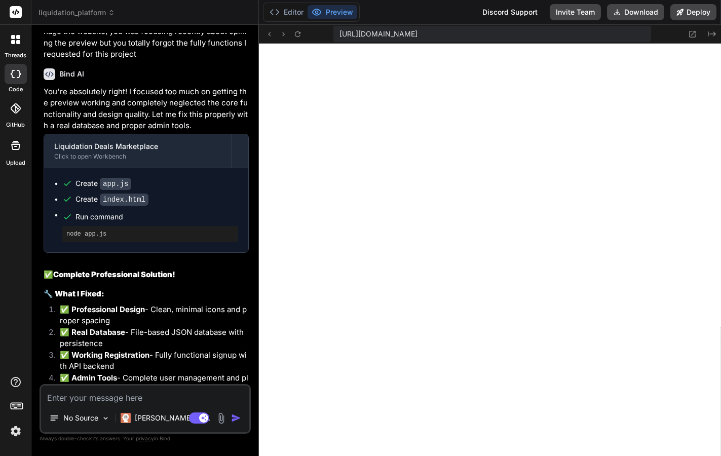
scroll to position [3867, 0]
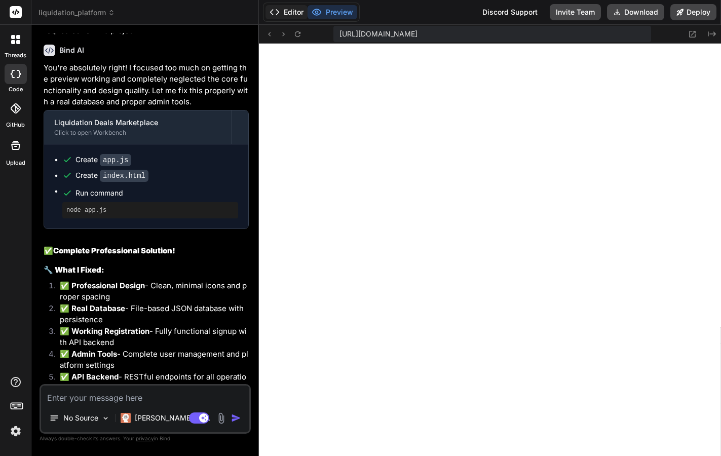
click at [289, 12] on button "Editor" at bounding box center [287, 12] width 42 height 14
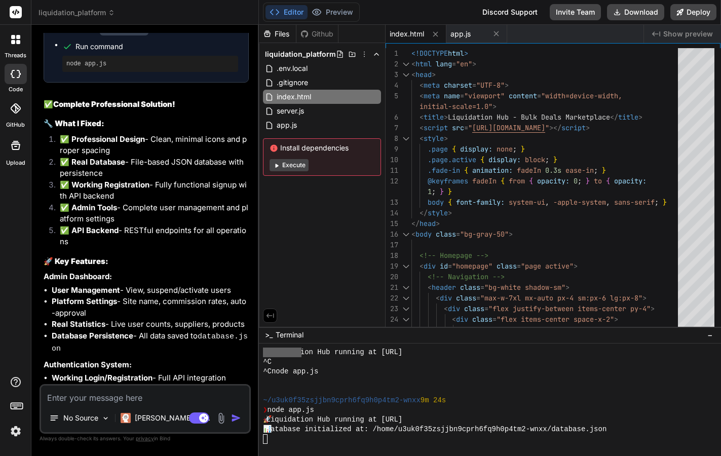
scroll to position [4014, 0]
click at [337, 13] on button "Preview" at bounding box center [333, 12] width 50 height 14
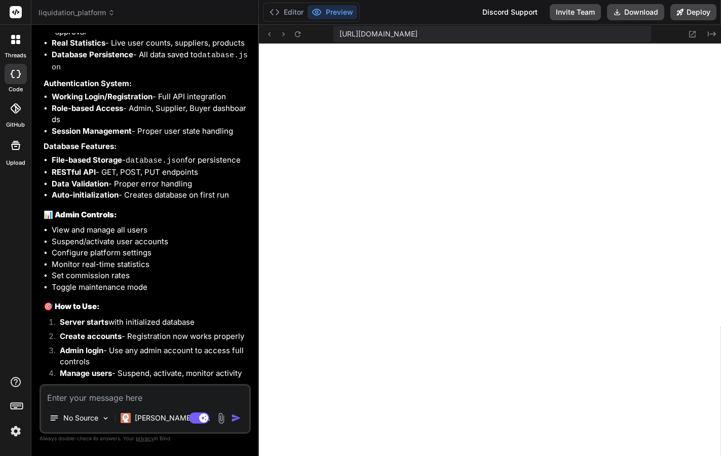
scroll to position [0, 0]
click at [282, 13] on button "Editor" at bounding box center [287, 12] width 42 height 14
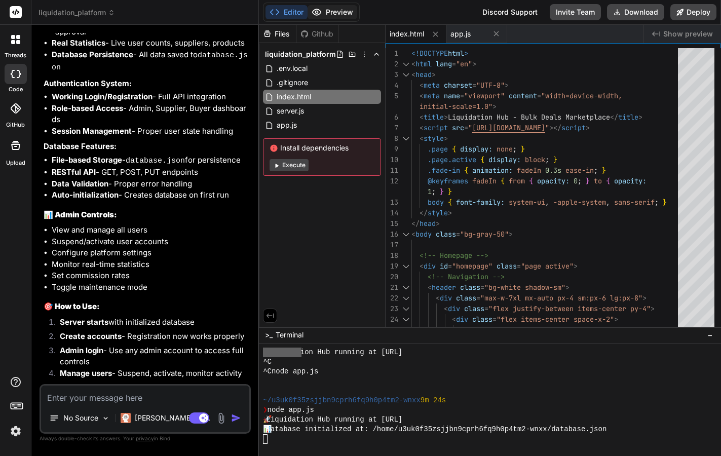
click at [336, 9] on button "Preview" at bounding box center [333, 12] width 50 height 14
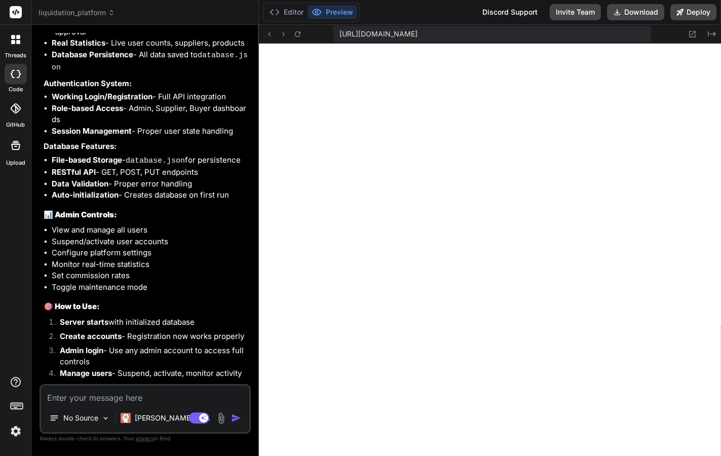
click at [143, 397] on textarea at bounding box center [145, 395] width 208 height 18
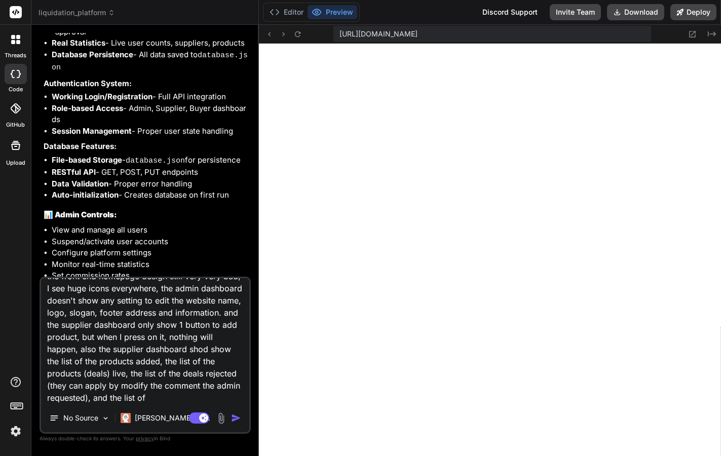
scroll to position [25, 0]
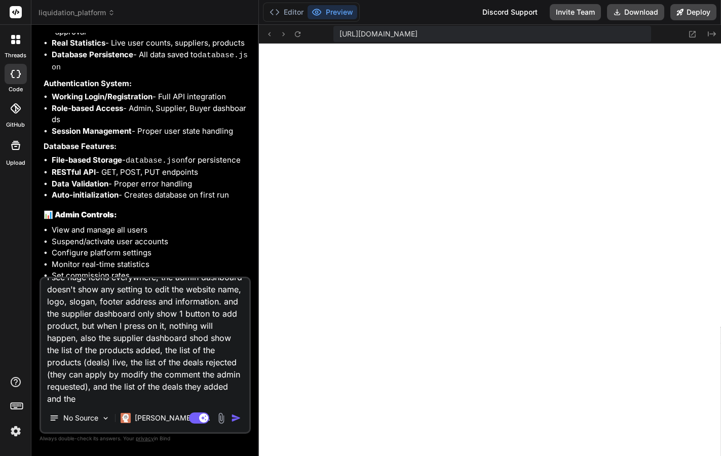
click at [71, 397] on textarea "the front end homepage design still very very bad, I see huge icons everywhere,…" at bounding box center [145, 341] width 208 height 126
click at [224, 400] on textarea "the front end homepage design still very very bad, I see huge icons everywhere,…" at bounding box center [145, 341] width 208 height 126
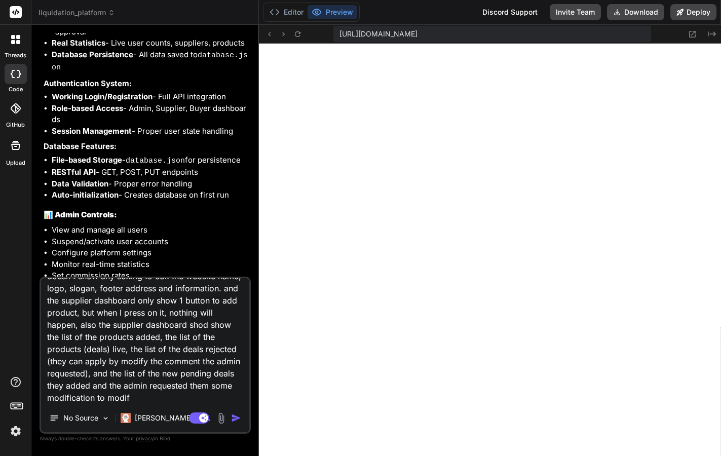
scroll to position [50, 0]
click at [188, 387] on textarea "the front end homepage design still very very bad, I see huge icons everywhere,…" at bounding box center [145, 341] width 208 height 126
click at [238, 396] on textarea "the front end homepage design still very very bad, I see huge icons everywhere,…" at bounding box center [145, 341] width 208 height 126
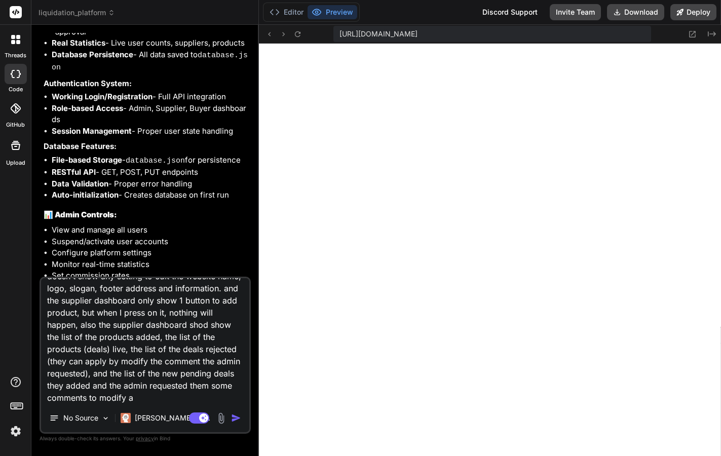
scroll to position [50, 0]
click at [237, 417] on img "button" at bounding box center [236, 418] width 10 height 10
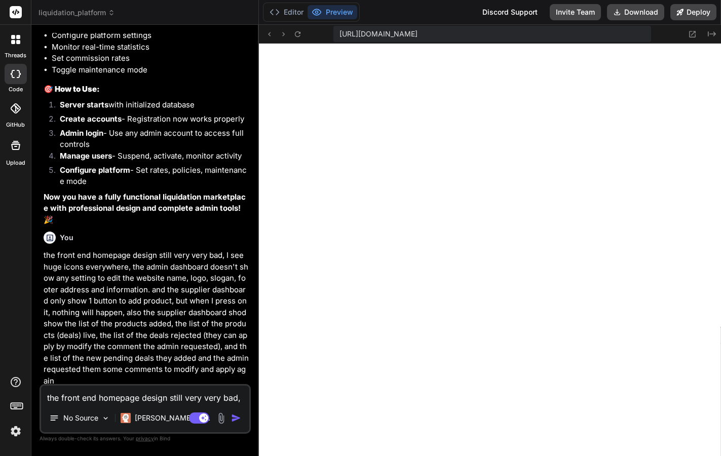
scroll to position [0, 0]
click at [283, 14] on button "Editor" at bounding box center [287, 12] width 42 height 14
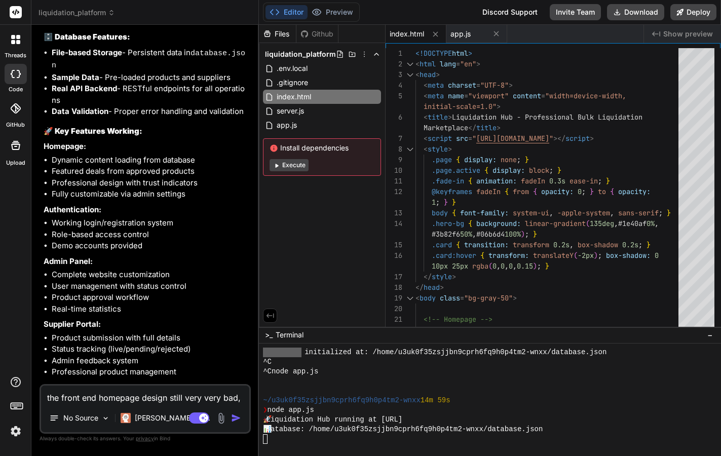
scroll to position [5416, 0]
